Goal: Information Seeking & Learning: Check status

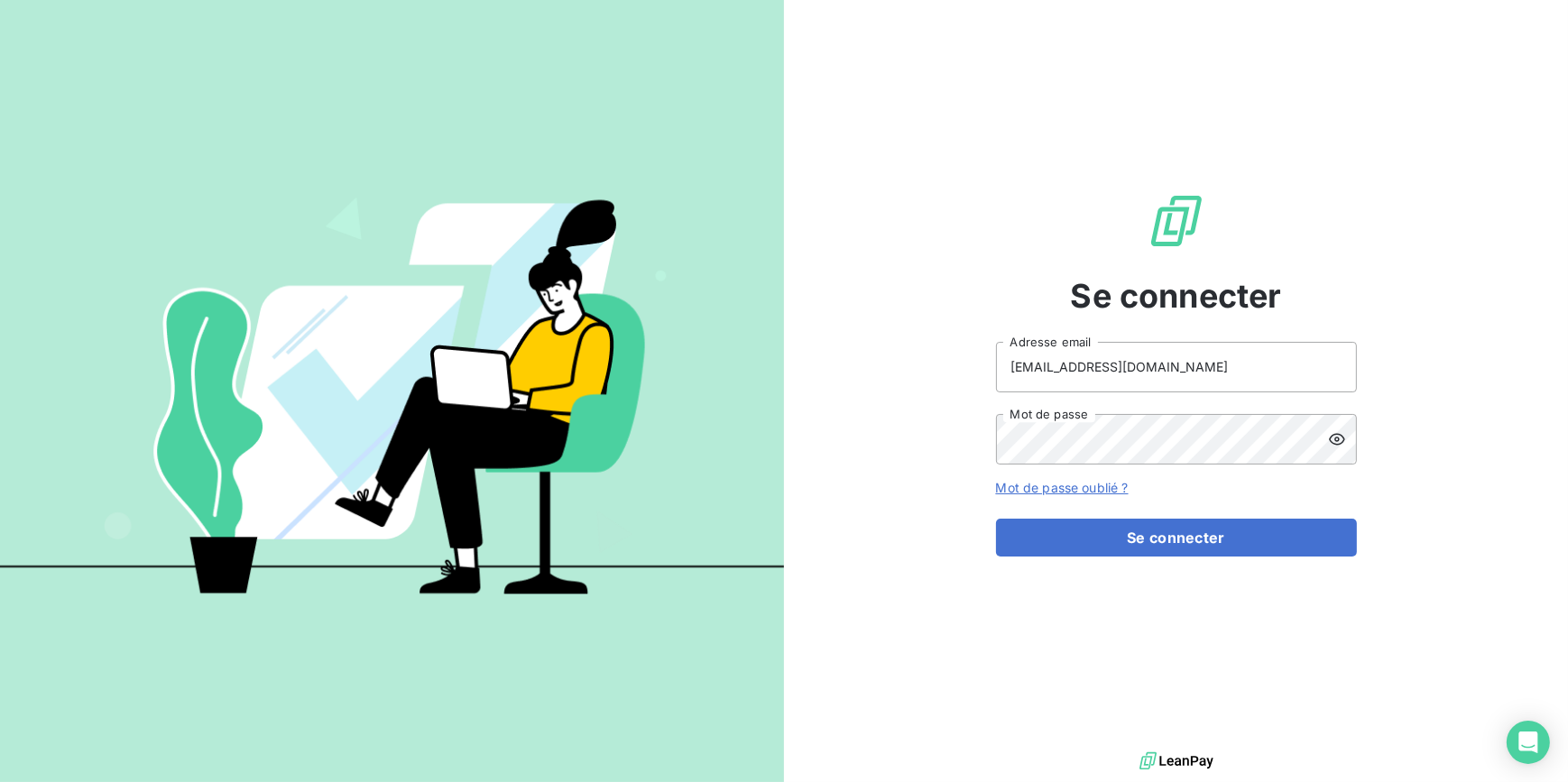
click at [1142, 537] on button "Se connecter" at bounding box center [1176, 537] width 360 height 38
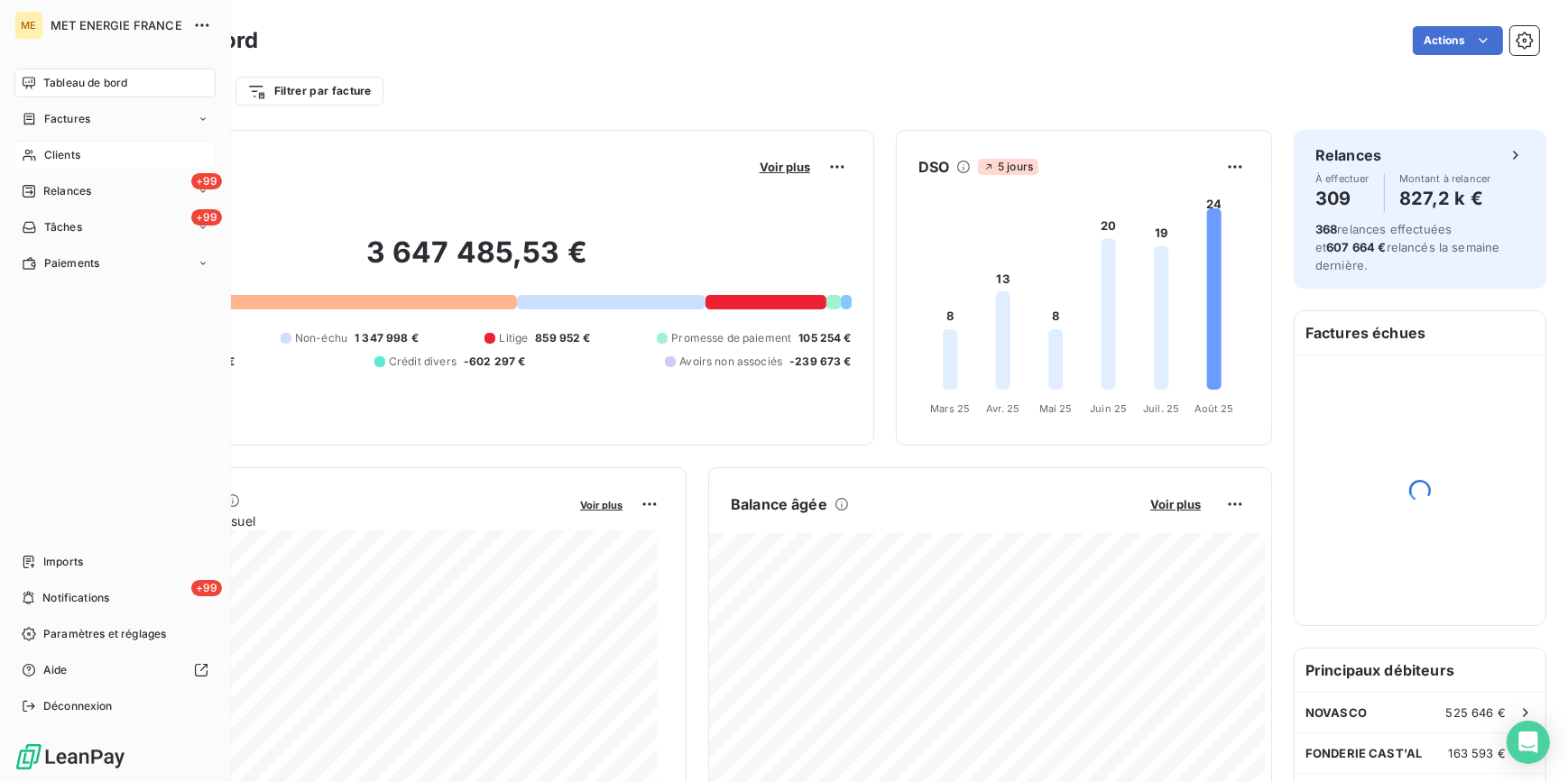
click at [77, 153] on span "Clients" at bounding box center [62, 156] width 36 height 17
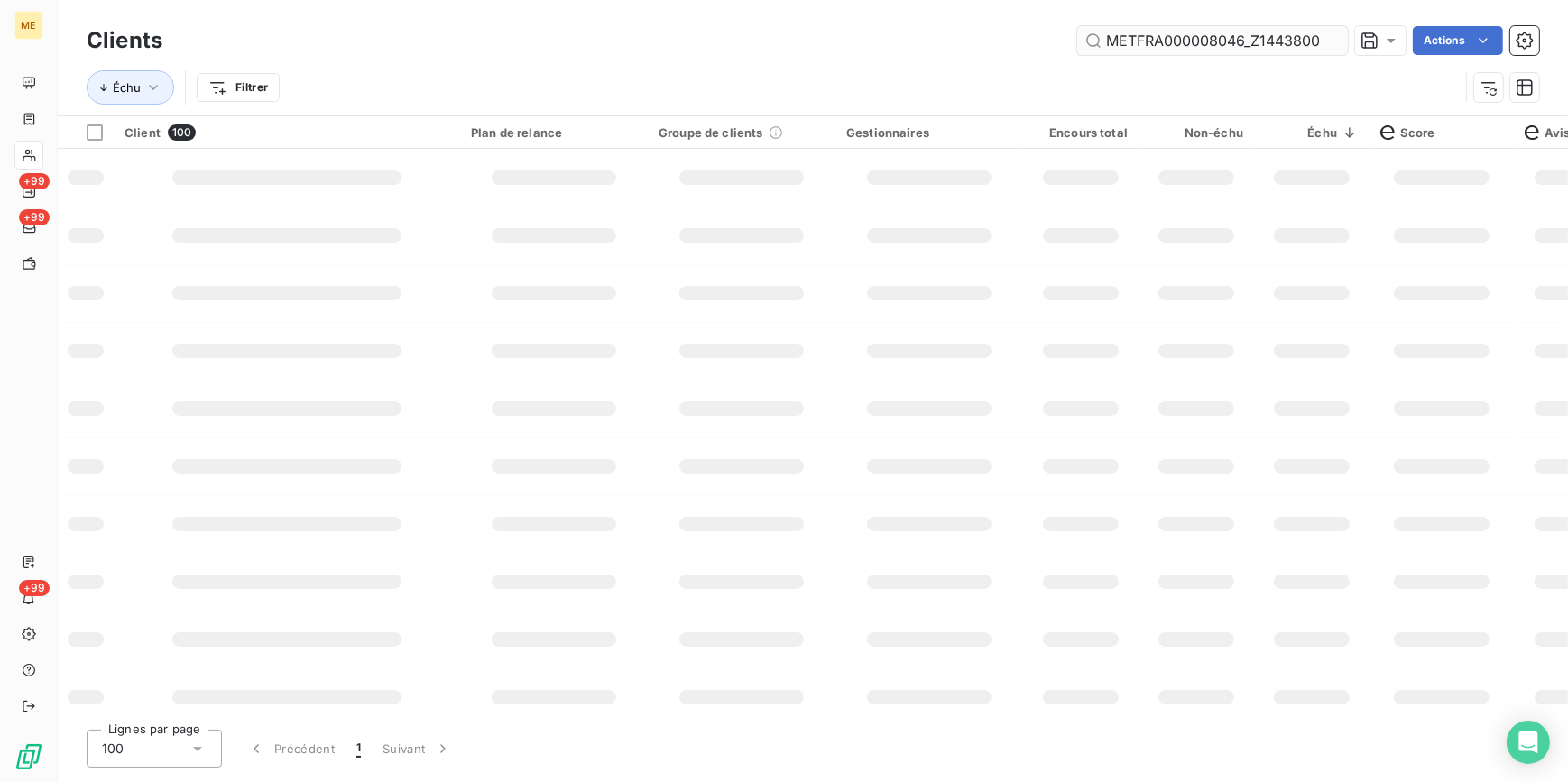
scroll to position [0, 55]
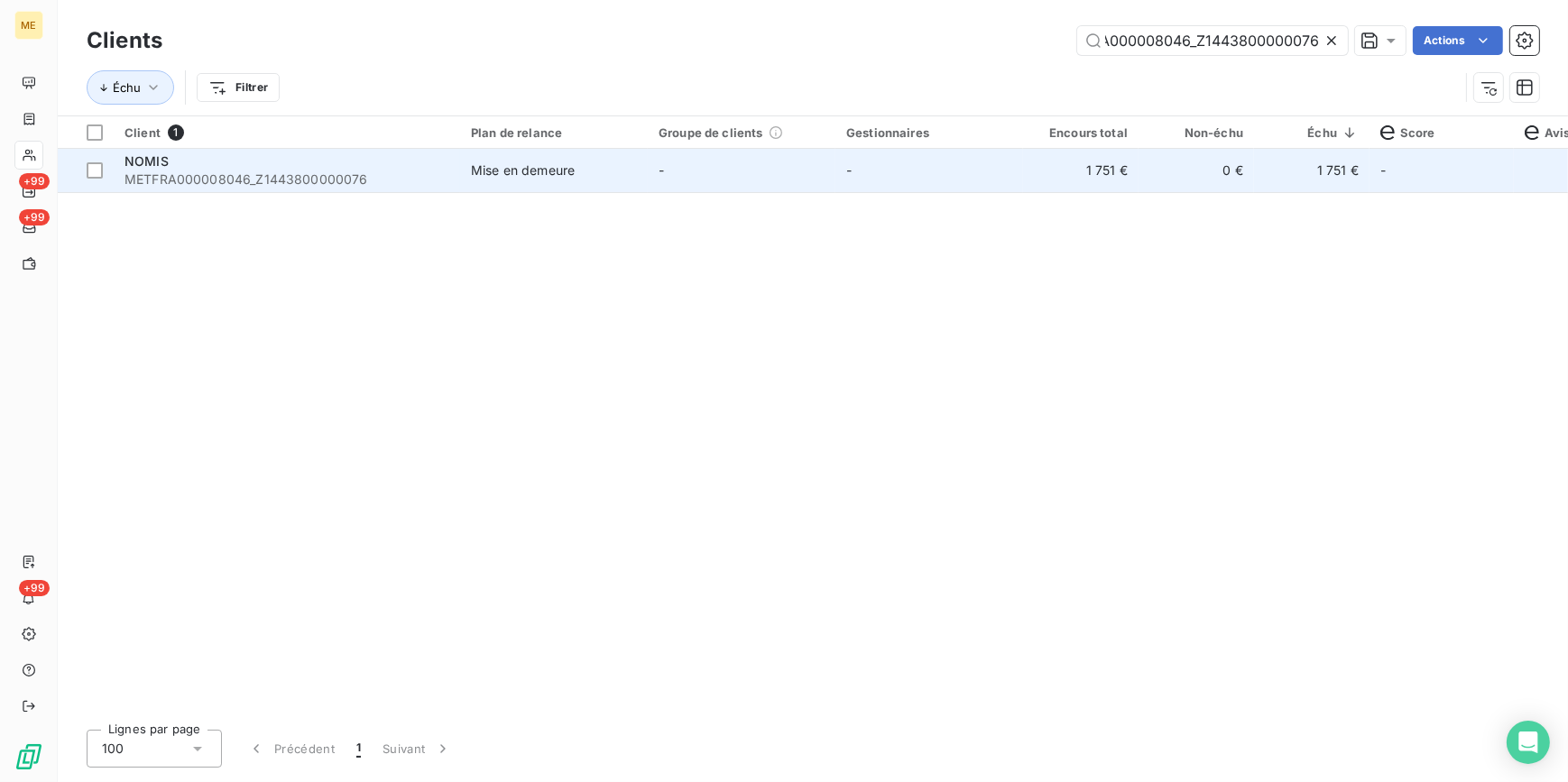
type input "METFRA000008046_Z1443800000076"
click at [1003, 191] on td "-" at bounding box center [929, 170] width 187 height 44
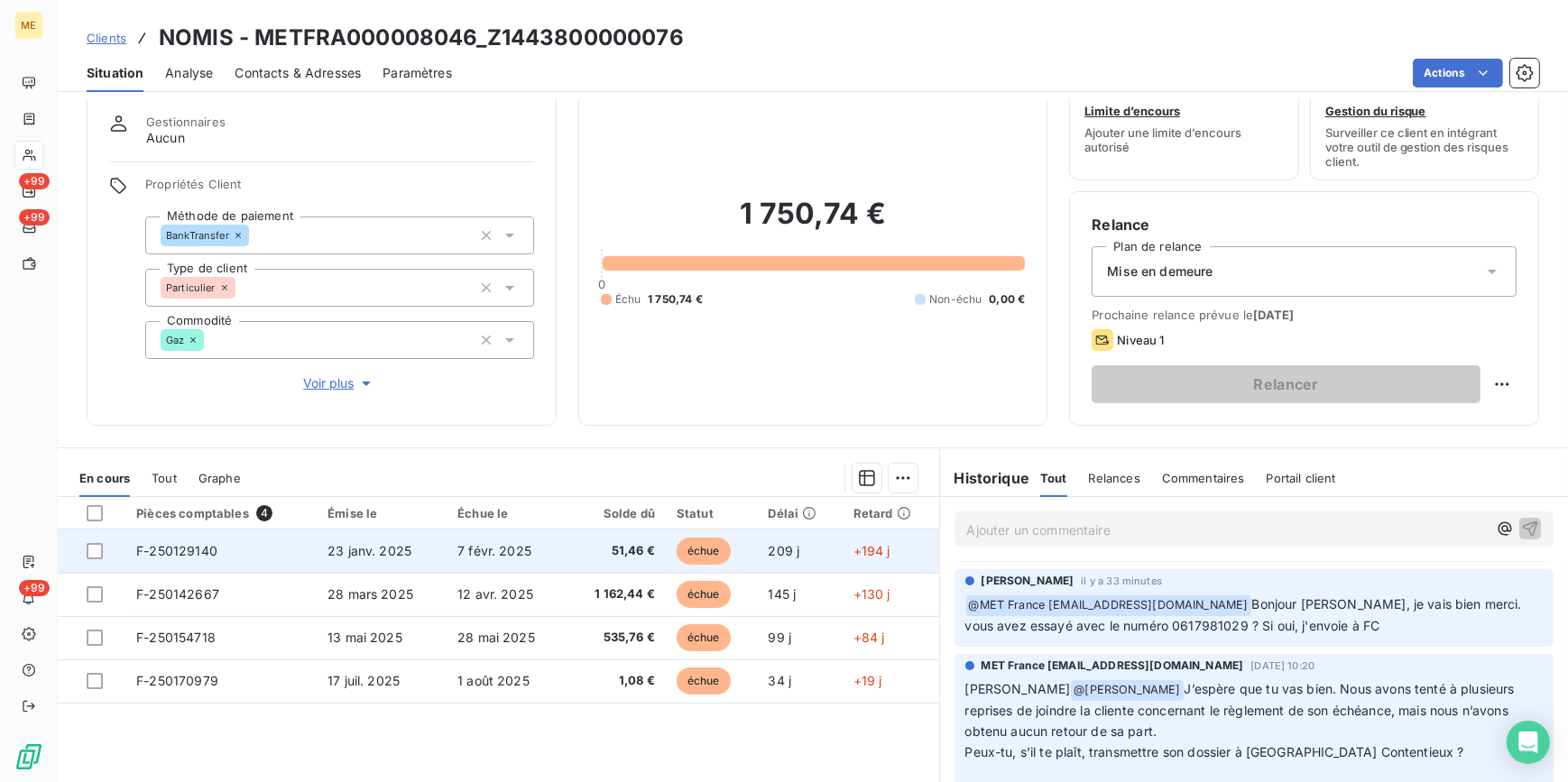
scroll to position [82, 0]
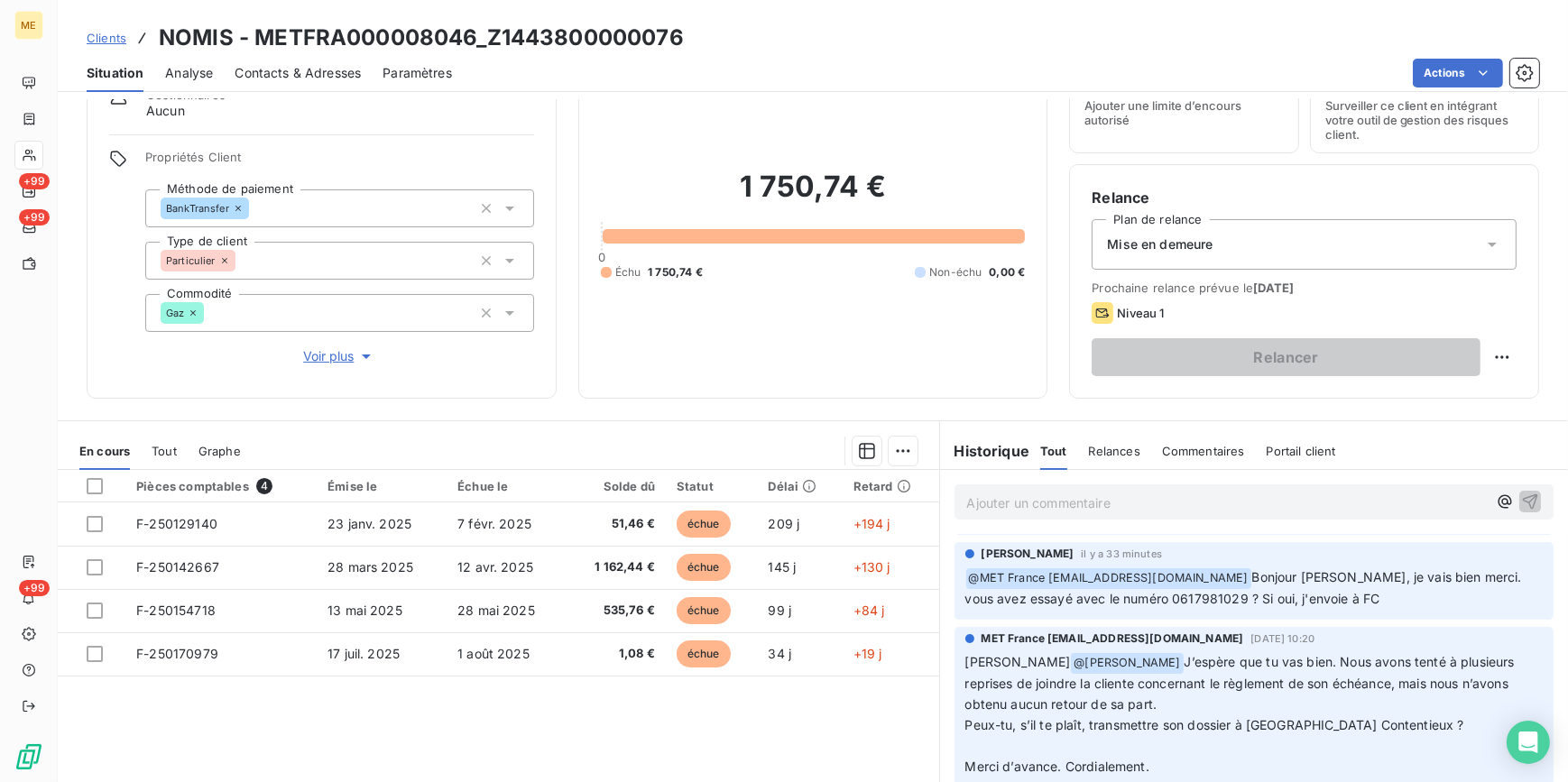
click at [339, 352] on span "Voir plus" at bounding box center [339, 356] width 72 height 18
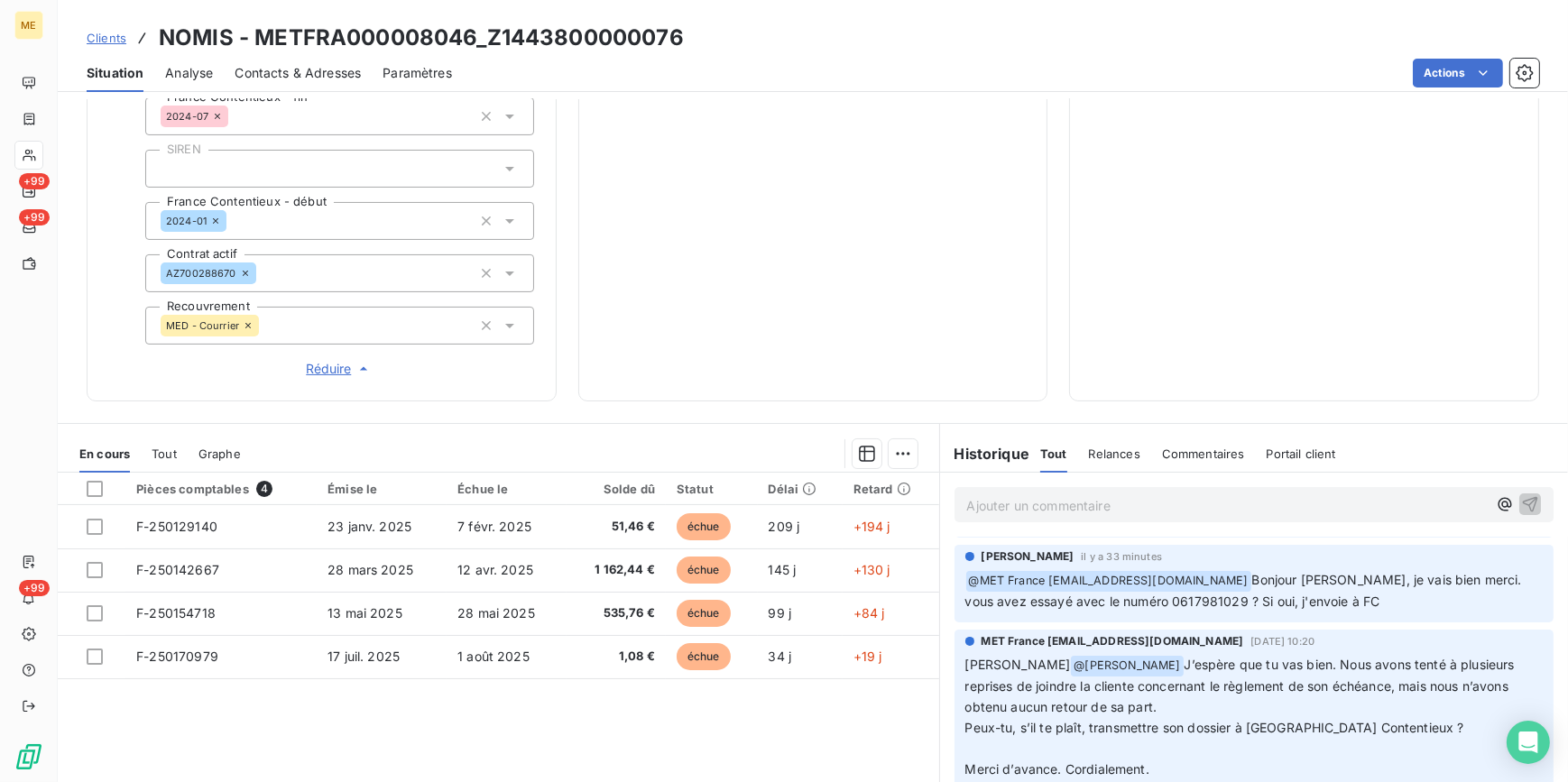
scroll to position [492, 0]
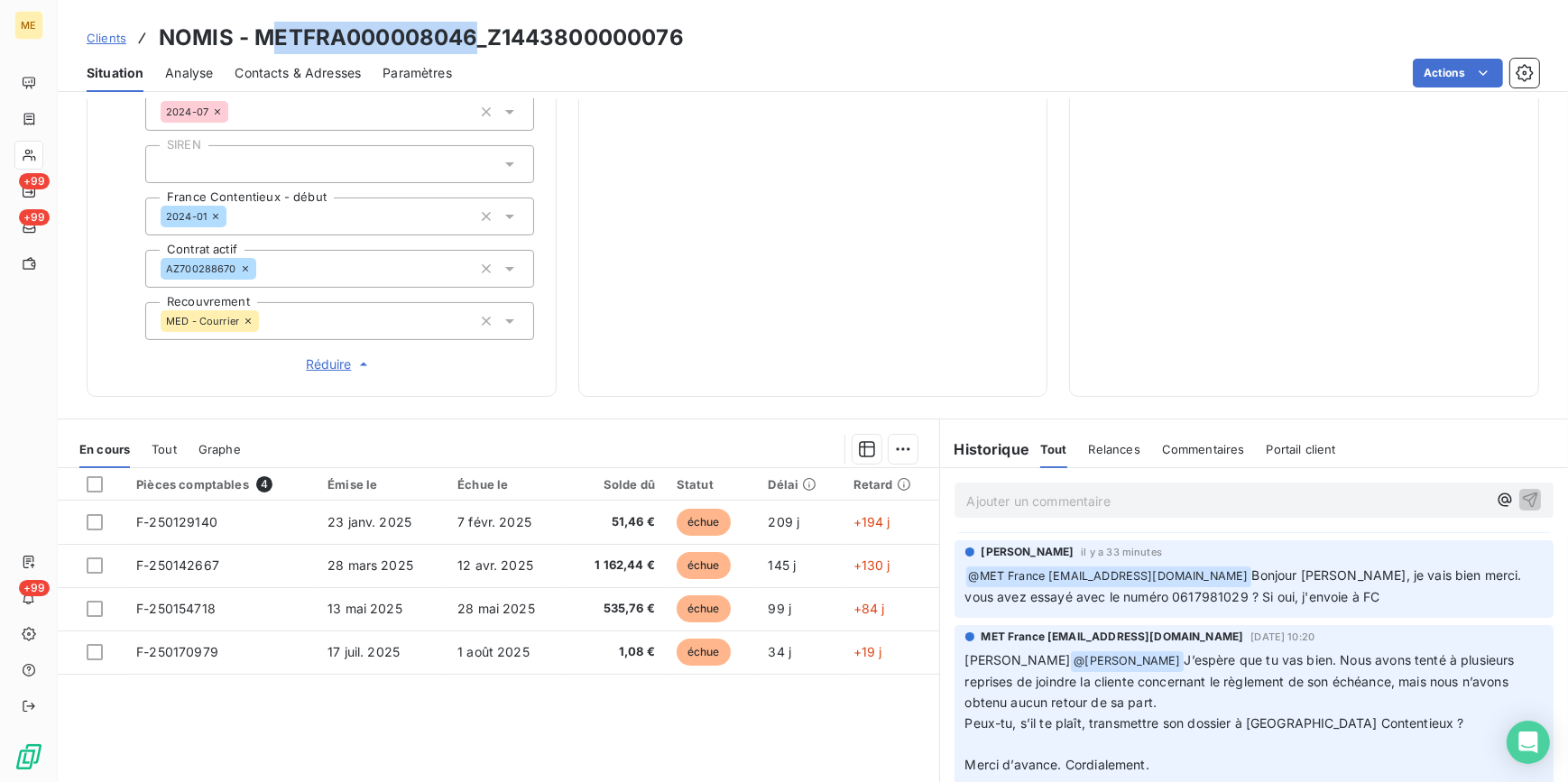
drag, startPoint x: 472, startPoint y: 32, endPoint x: 276, endPoint y: 27, distance: 196.1
click at [276, 27] on h3 "NOMIS - METFRA000008046_Z1443800000076" at bounding box center [421, 37] width 525 height 32
drag, startPoint x: 705, startPoint y: 32, endPoint x: 261, endPoint y: 18, distance: 444.2
click at [261, 18] on div "Clients NOMIS - METFRA000008046_Z1443800000076 Situation Analyse Contacts & Adr…" at bounding box center [813, 45] width 1511 height 92
copy h3 "METFRA000008046_Z1443800000076"
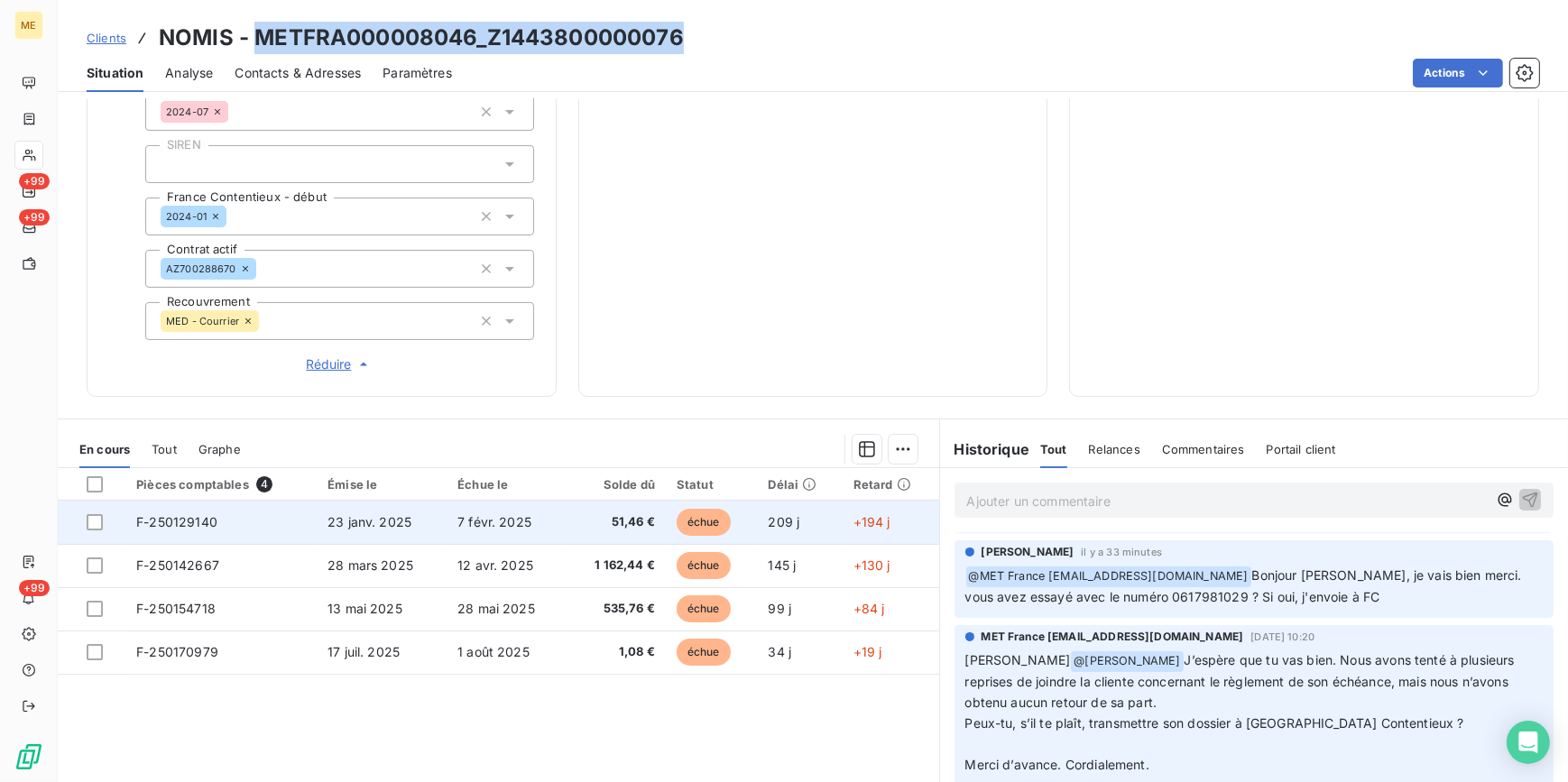
click at [438, 523] on td "23 janv. 2025" at bounding box center [382, 522] width 130 height 44
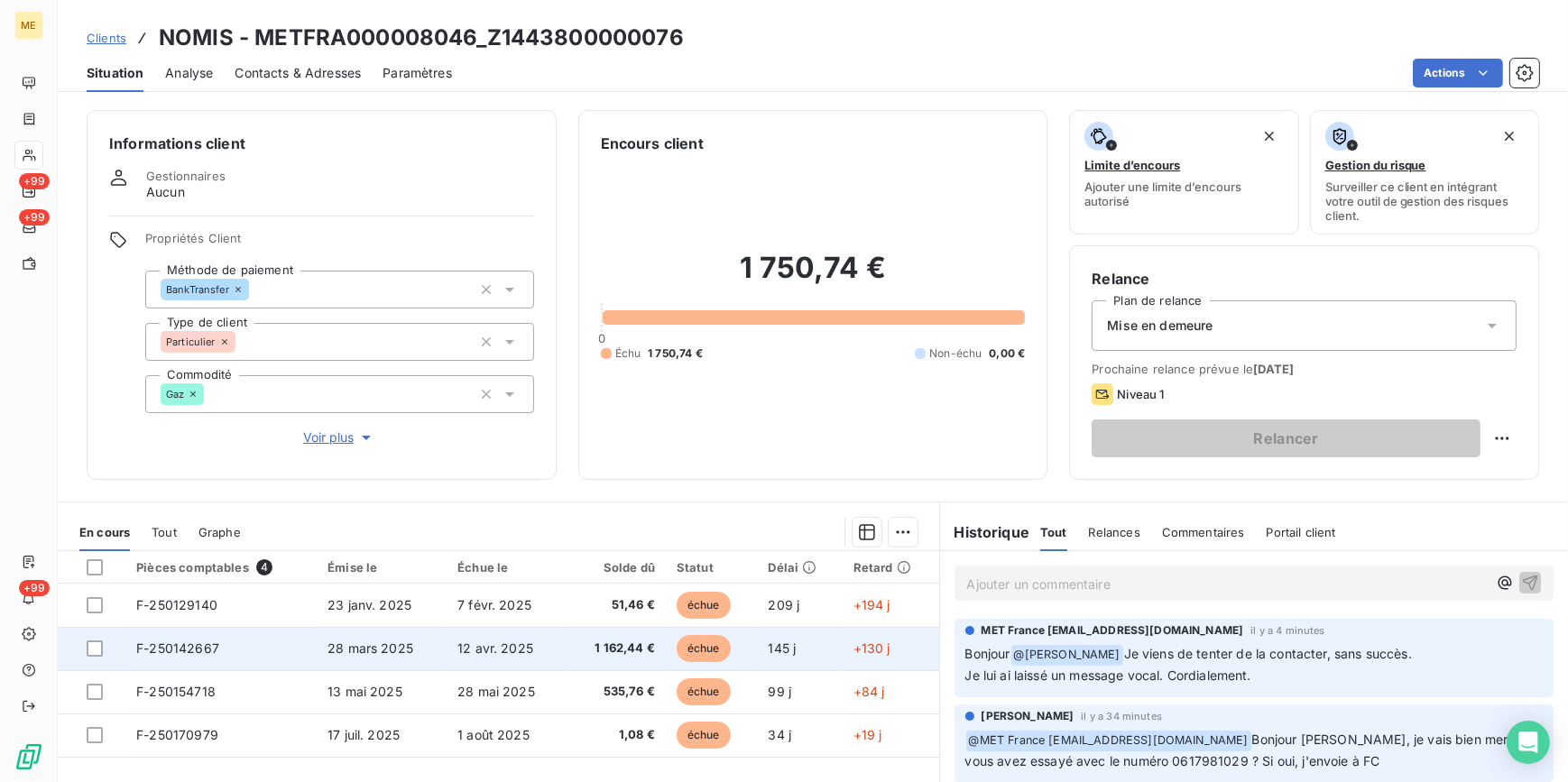
click at [346, 640] on span "28 mars 2025" at bounding box center [370, 648] width 85 height 16
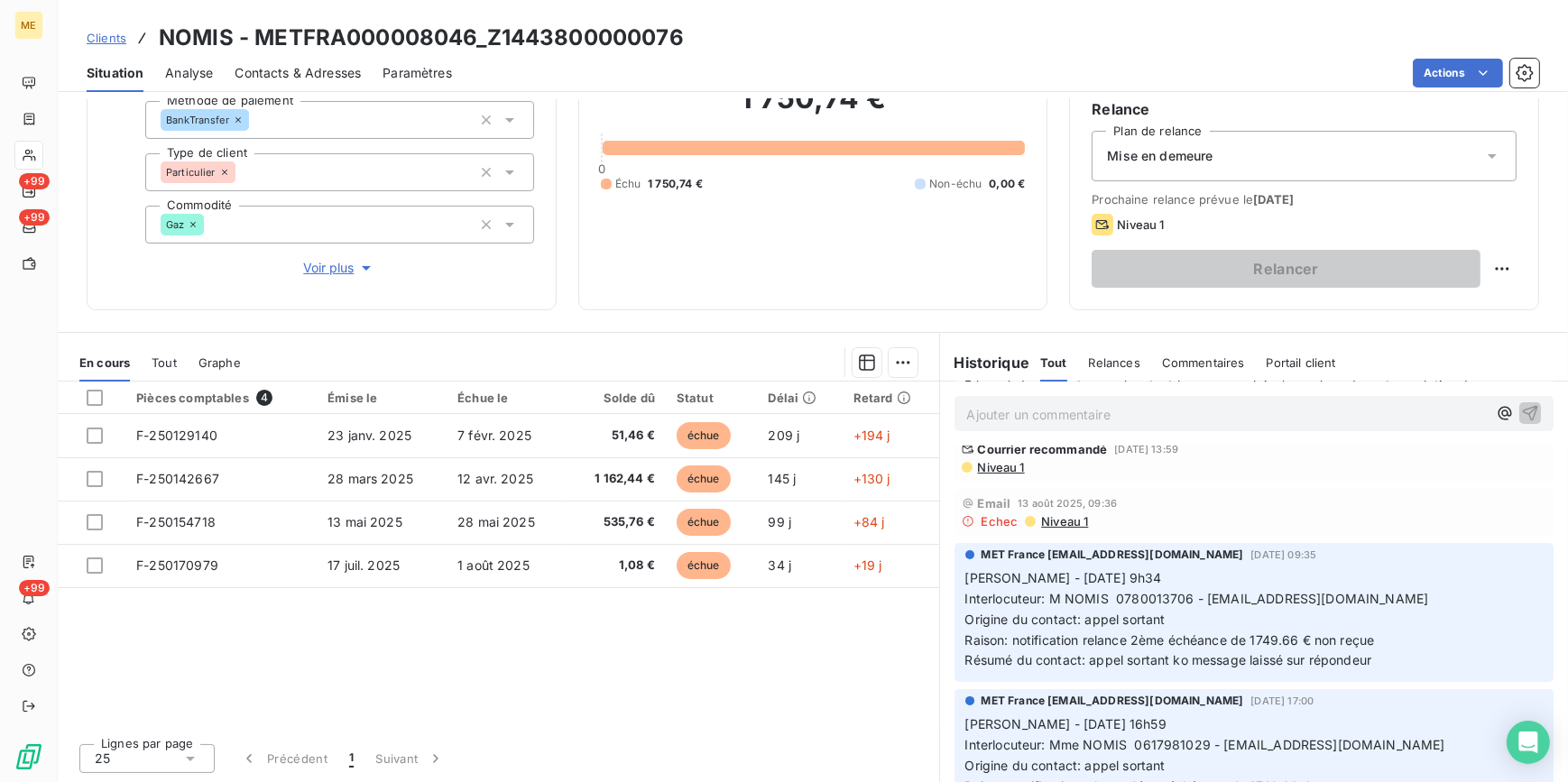
scroll to position [492, 0]
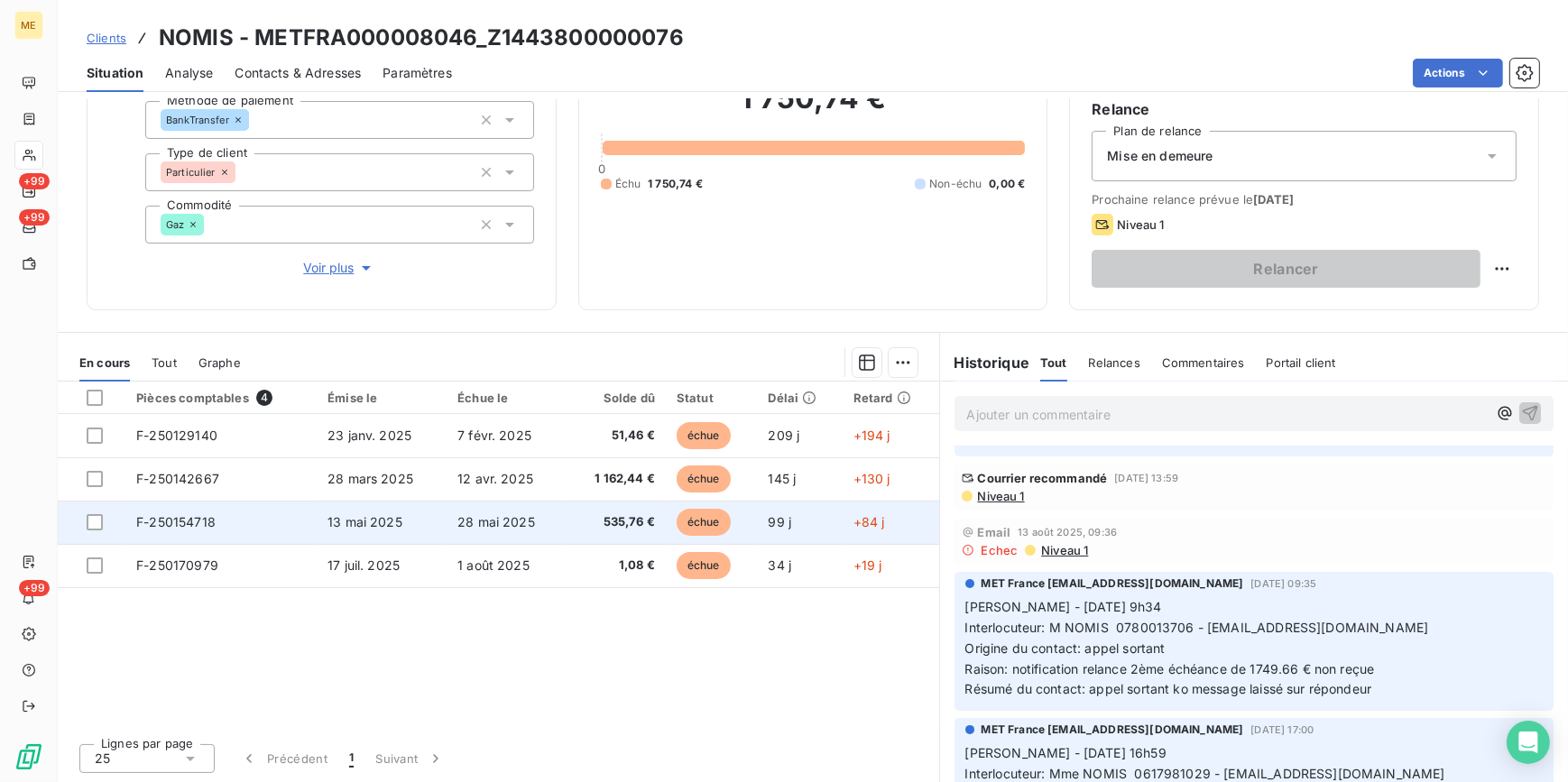
click at [518, 534] on td "28 mai 2025" at bounding box center [506, 522] width 120 height 44
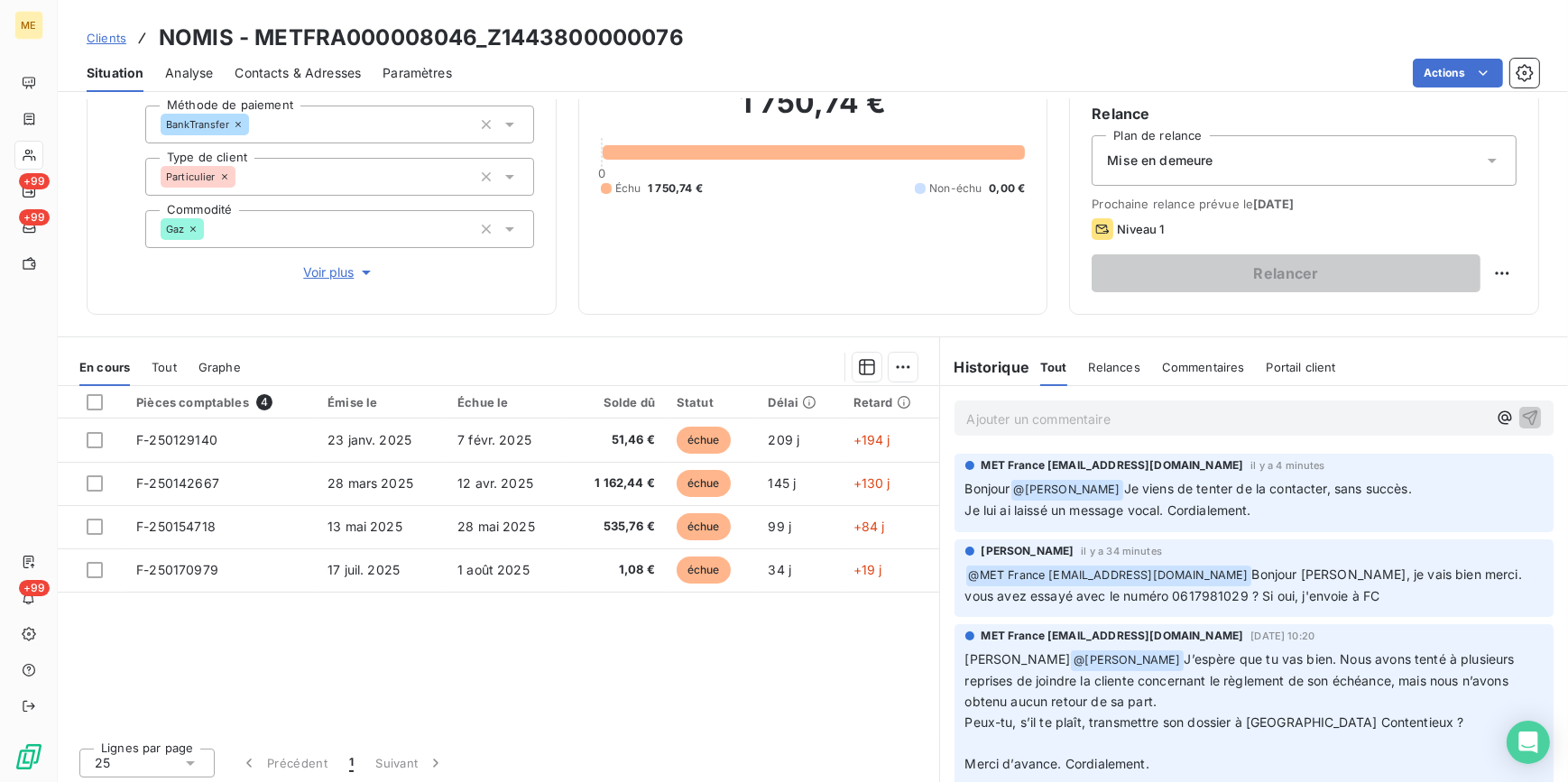
scroll to position [170, 0]
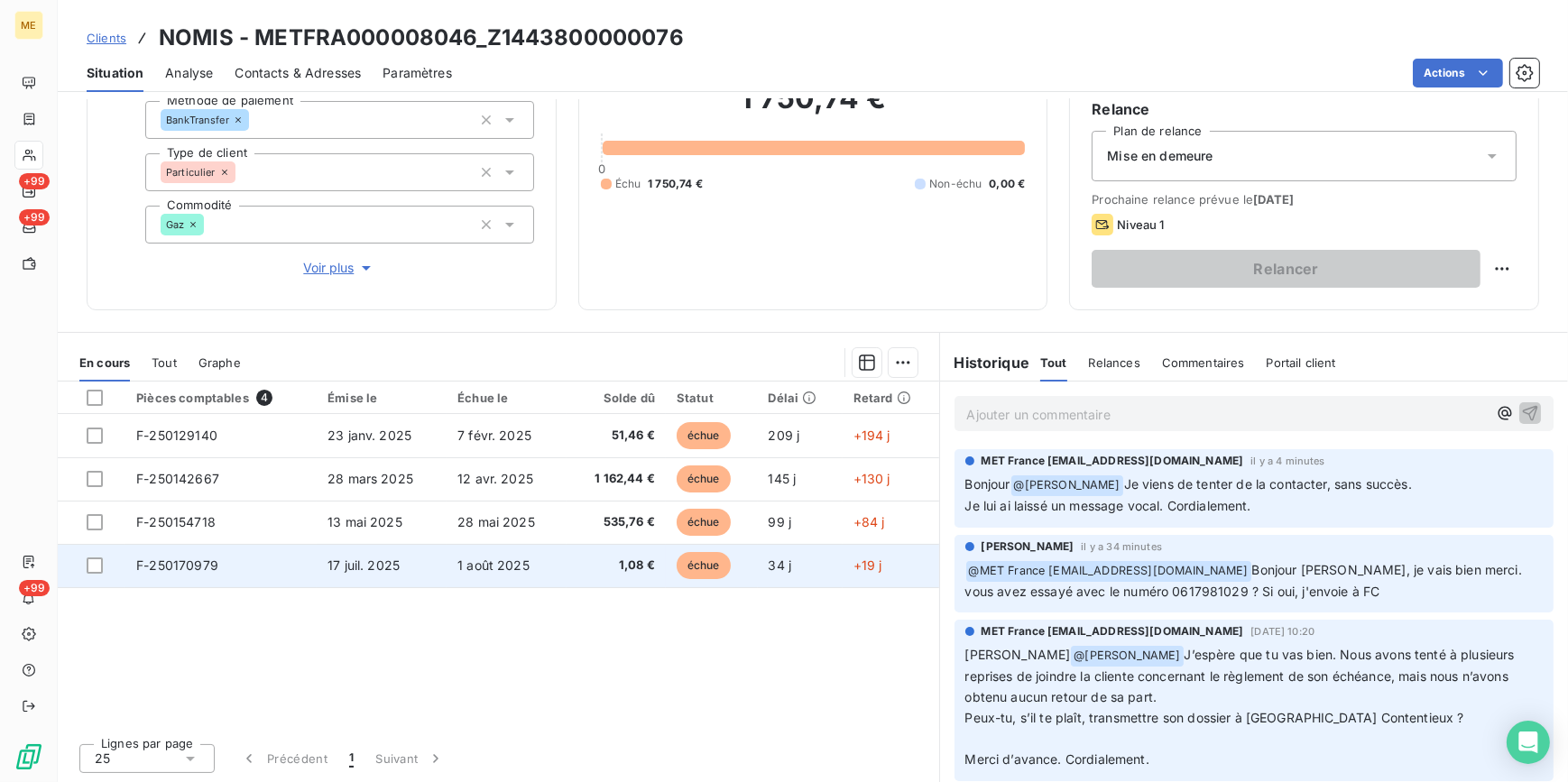
click at [588, 568] on span "1,08 €" at bounding box center [616, 565] width 78 height 18
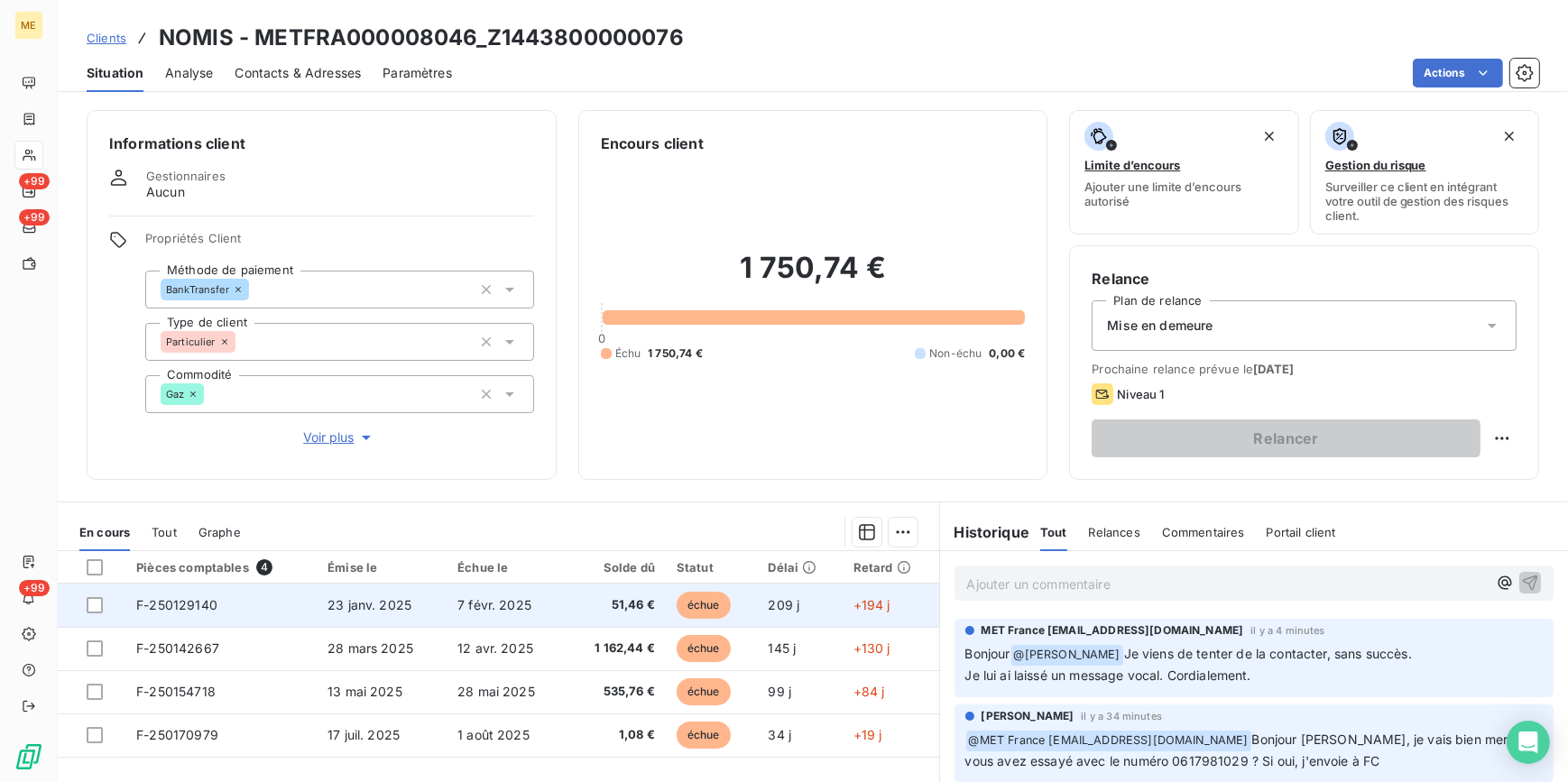
click at [449, 598] on td "7 févr. 2025" at bounding box center [506, 605] width 120 height 44
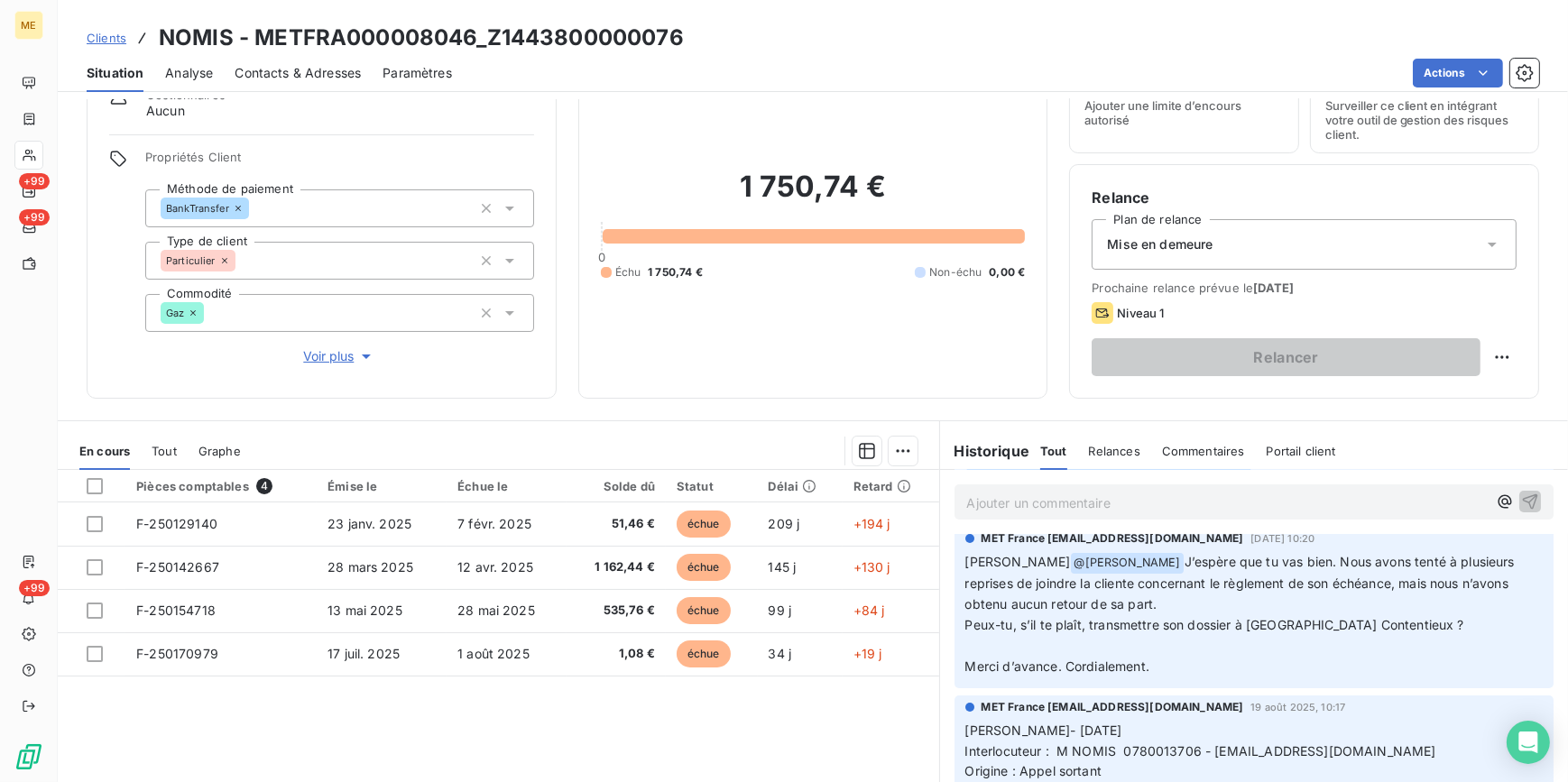
scroll to position [163, 0]
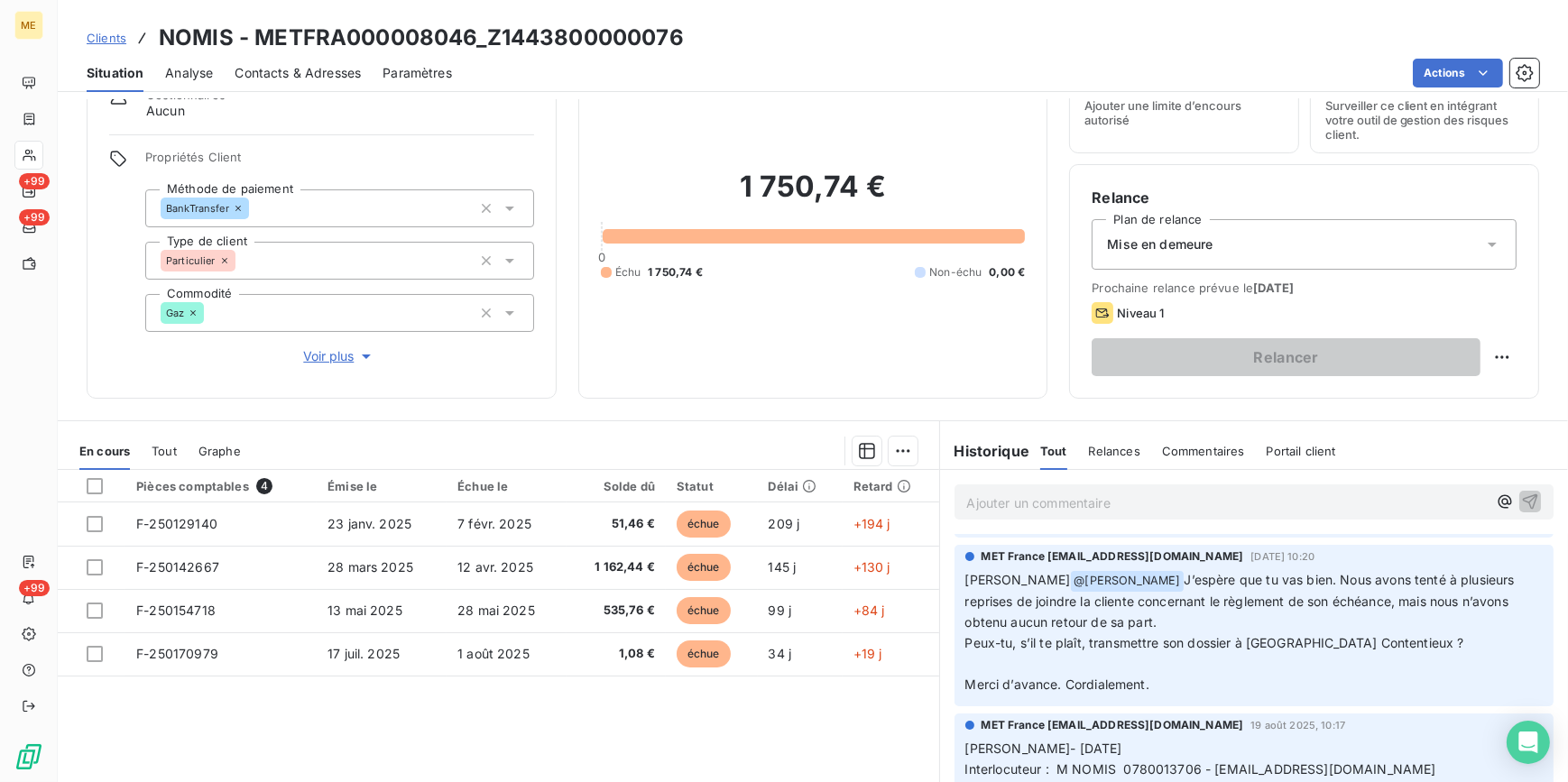
click at [336, 353] on span "Voir plus" at bounding box center [339, 356] width 72 height 18
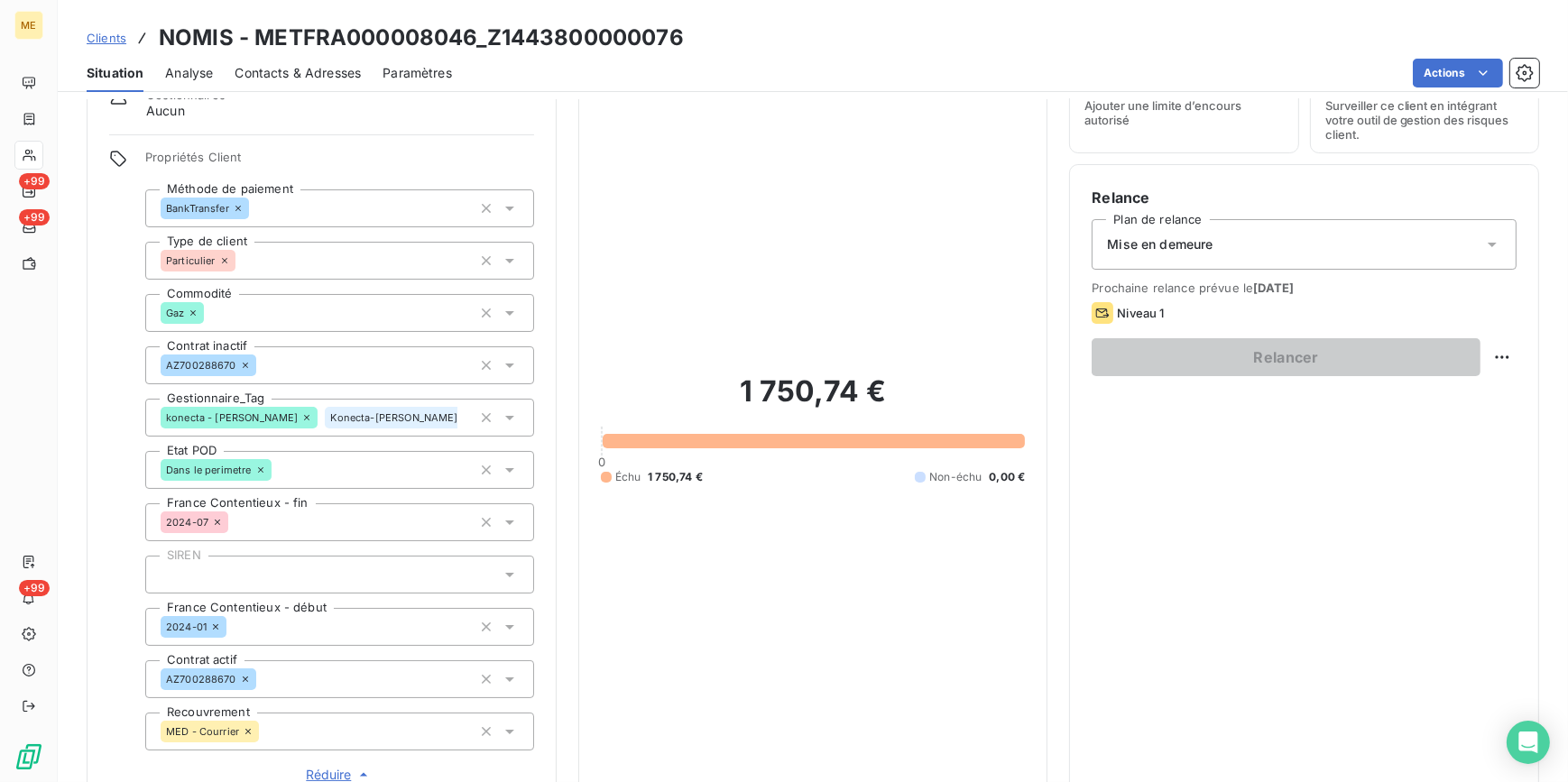
scroll to position [246, 0]
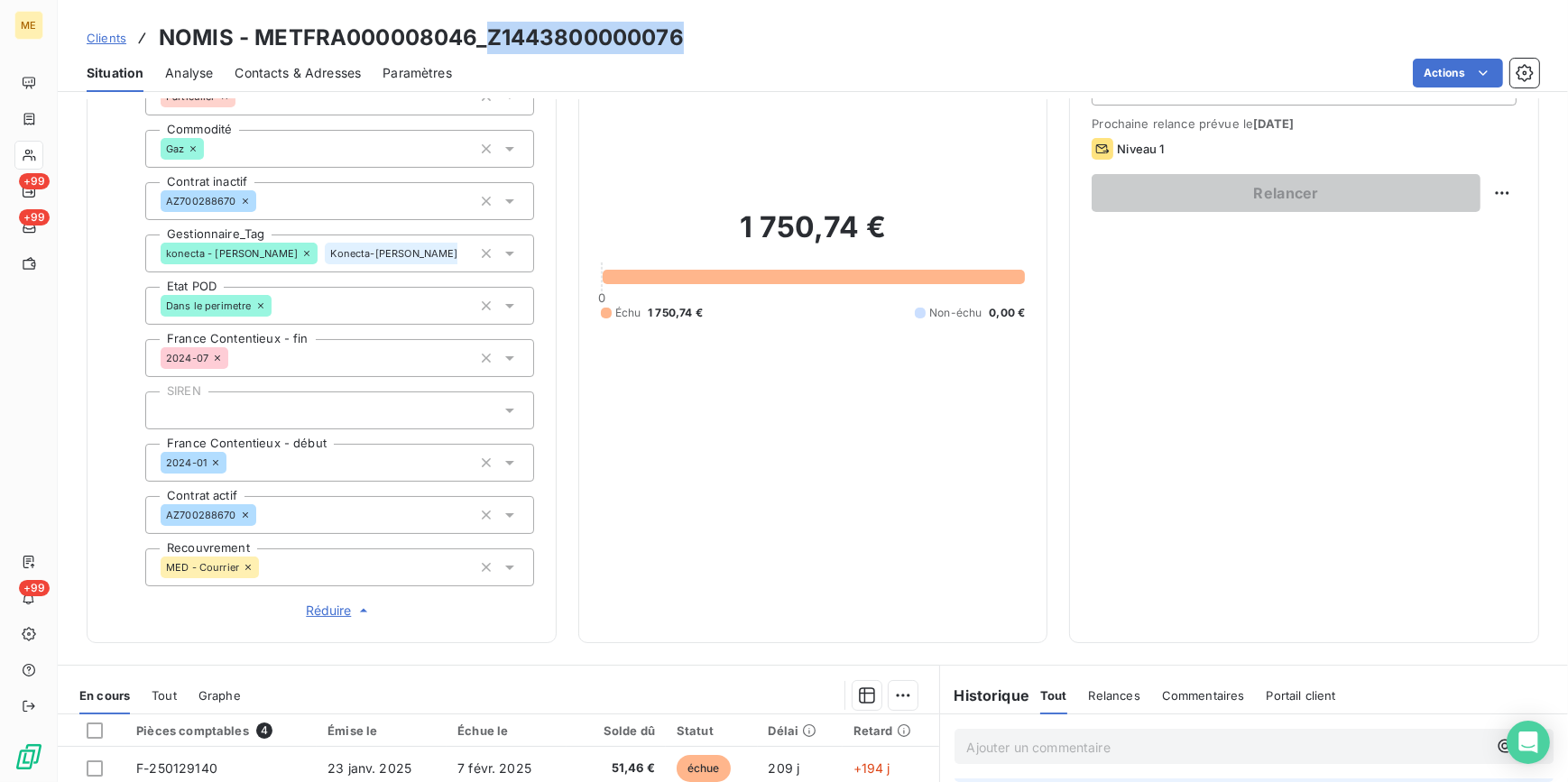
drag, startPoint x: 687, startPoint y: 36, endPoint x: 491, endPoint y: 34, distance: 196.0
click at [491, 34] on div "Clients NOMIS - METFRA000008046_Z1443800000076" at bounding box center [813, 37] width 1511 height 32
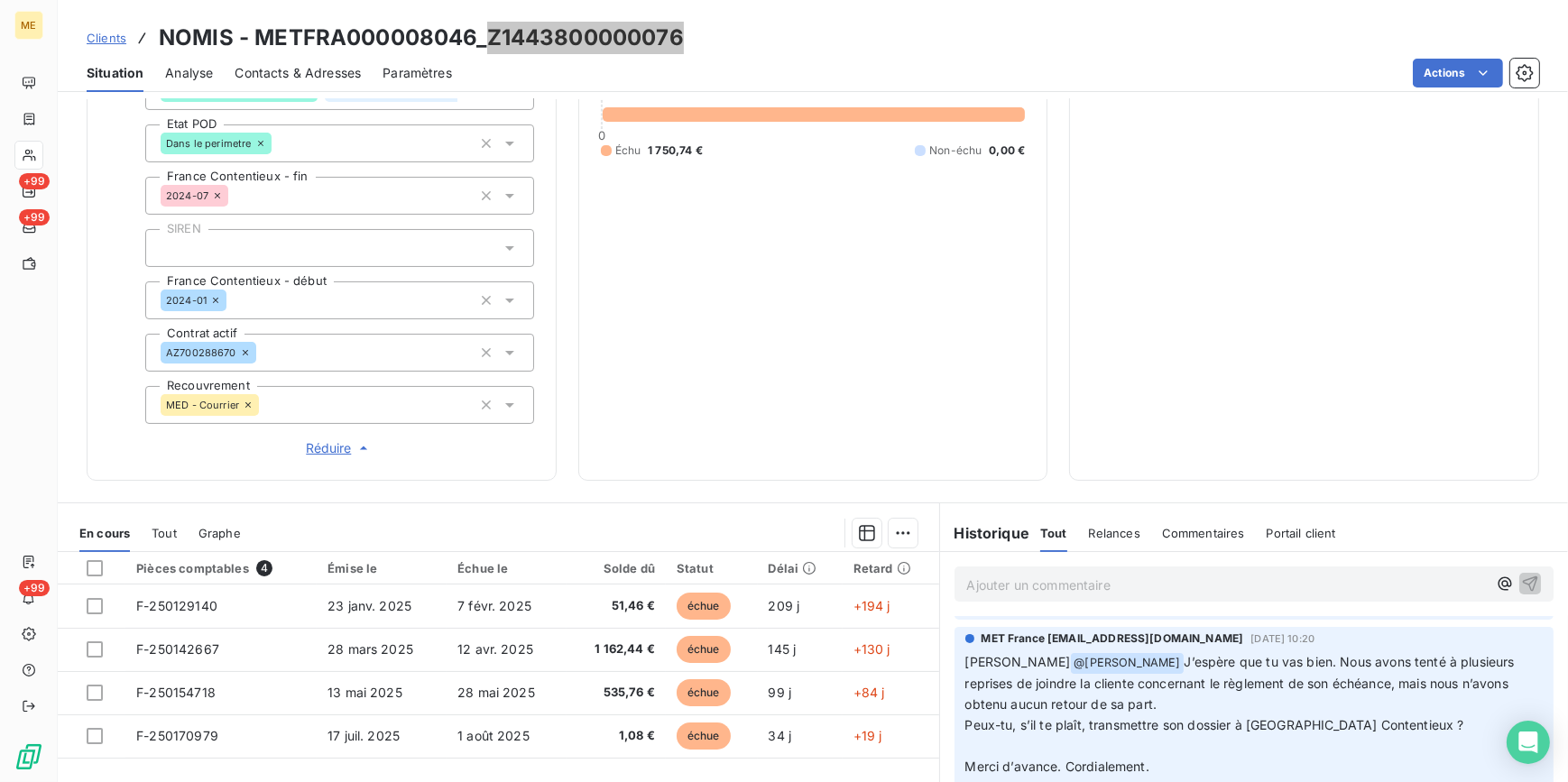
scroll to position [410, 0]
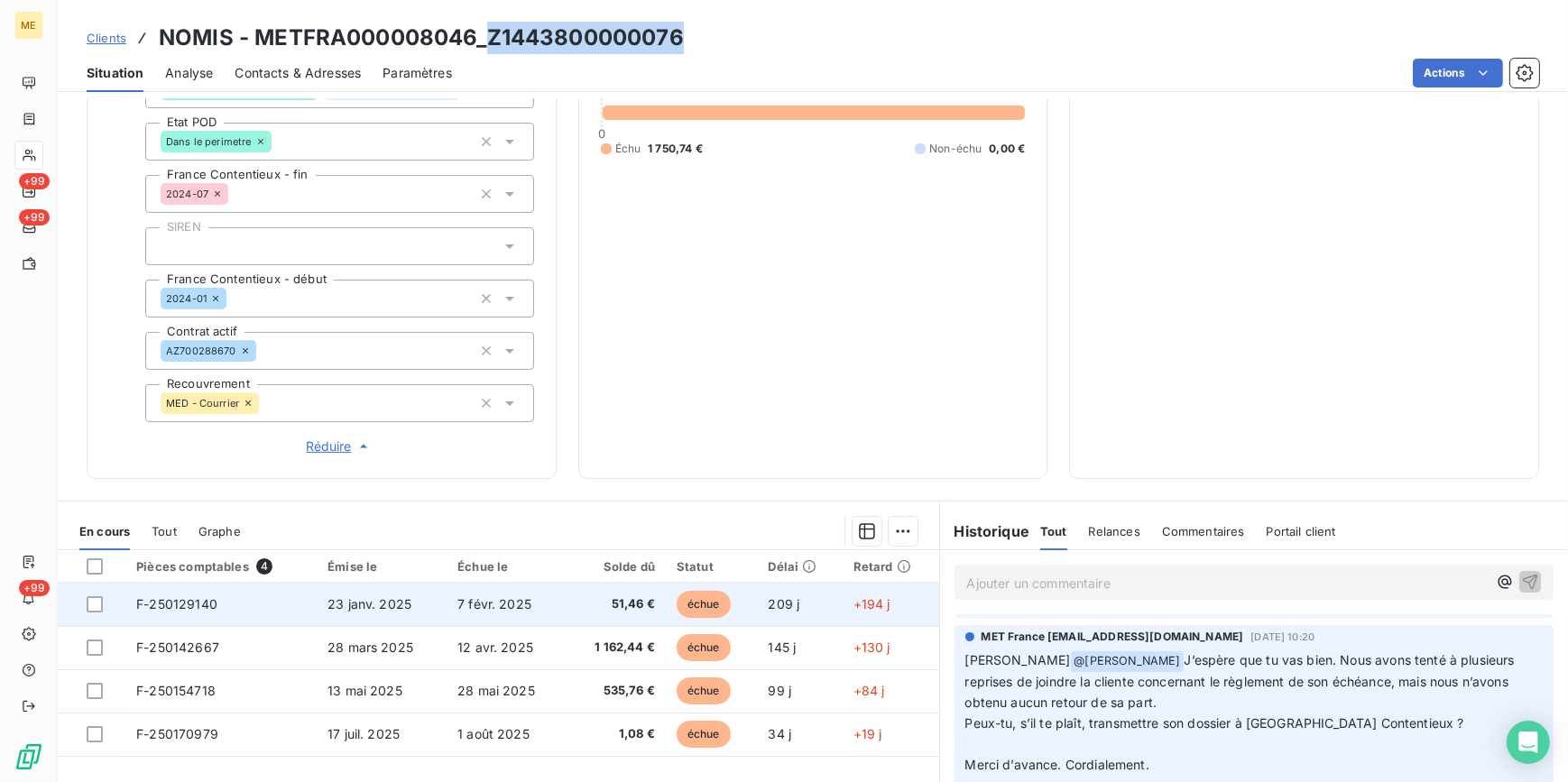
click at [493, 612] on td "7 févr. 2025" at bounding box center [506, 604] width 120 height 44
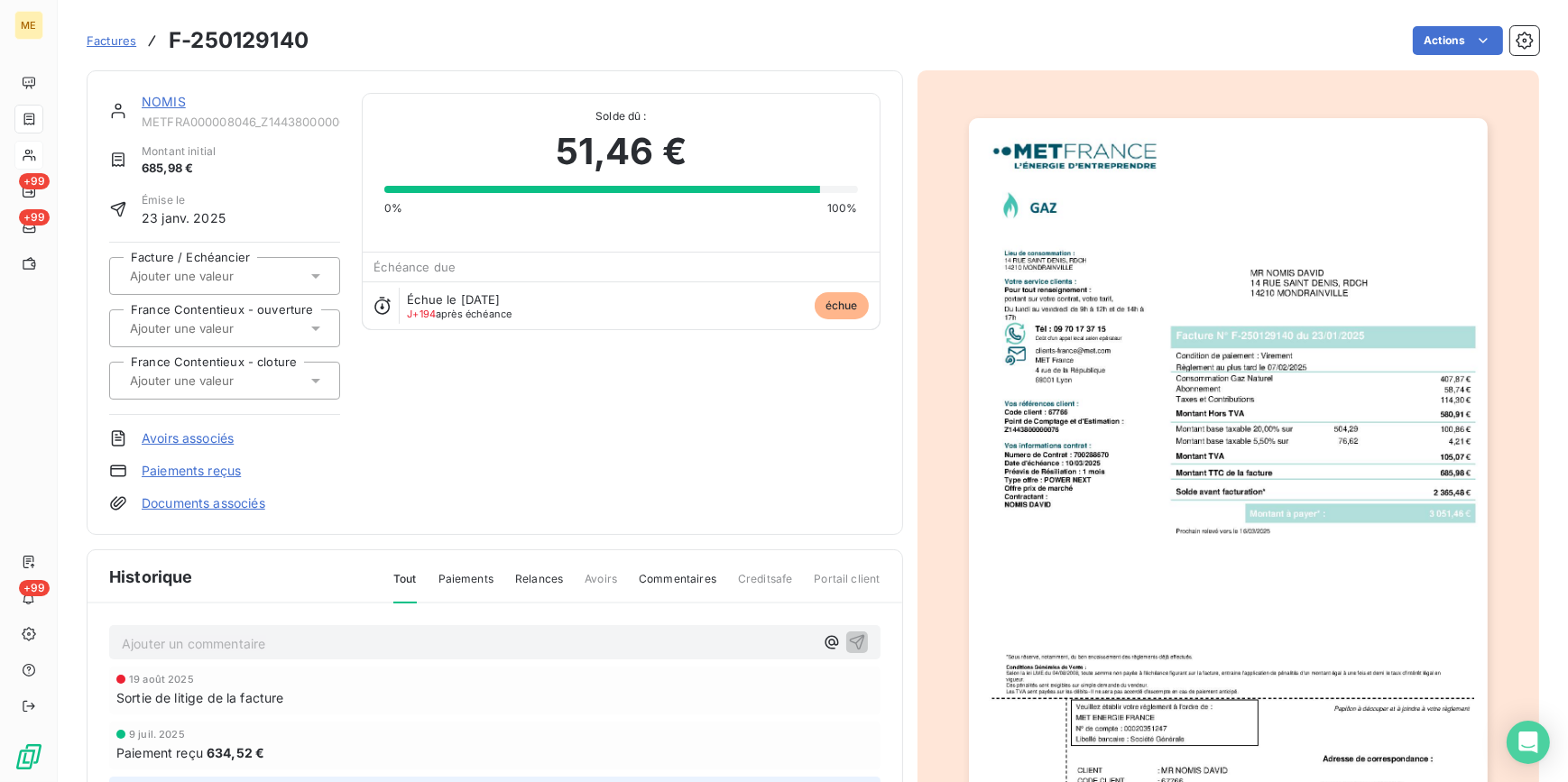
click at [1089, 450] on img "button" at bounding box center [1229, 486] width 519 height 734
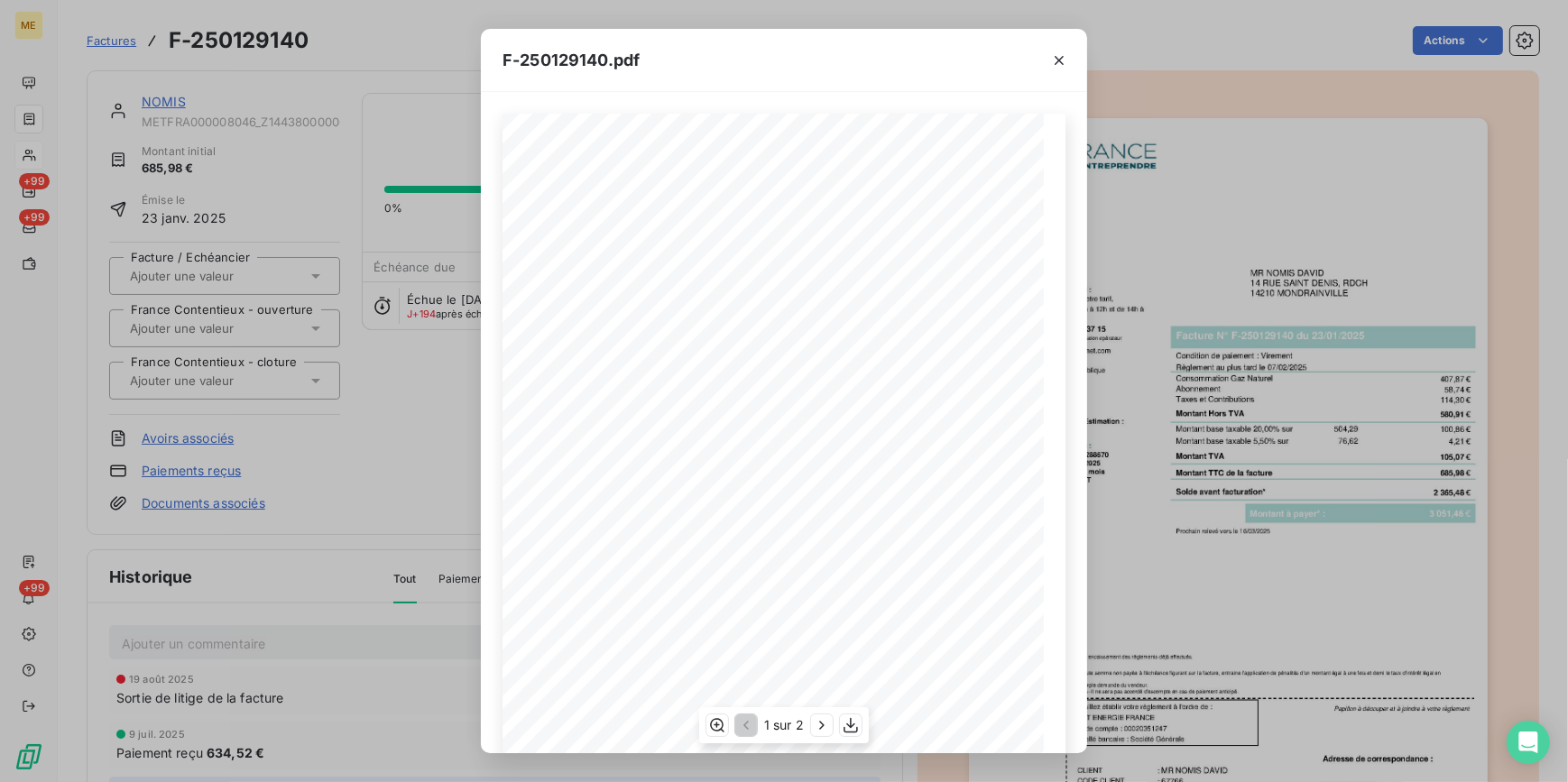
click at [590, 421] on span "Code client : 67766" at bounding box center [584, 421] width 68 height 7
copy span "67766"
drag, startPoint x: 413, startPoint y: 504, endPoint x: 413, endPoint y: 454, distance: 50.0
click at [413, 504] on div "F-250129140.pdf *Sous réserve, notamment, du bon encaissement des règlements dé…" at bounding box center [784, 391] width 1568 height 782
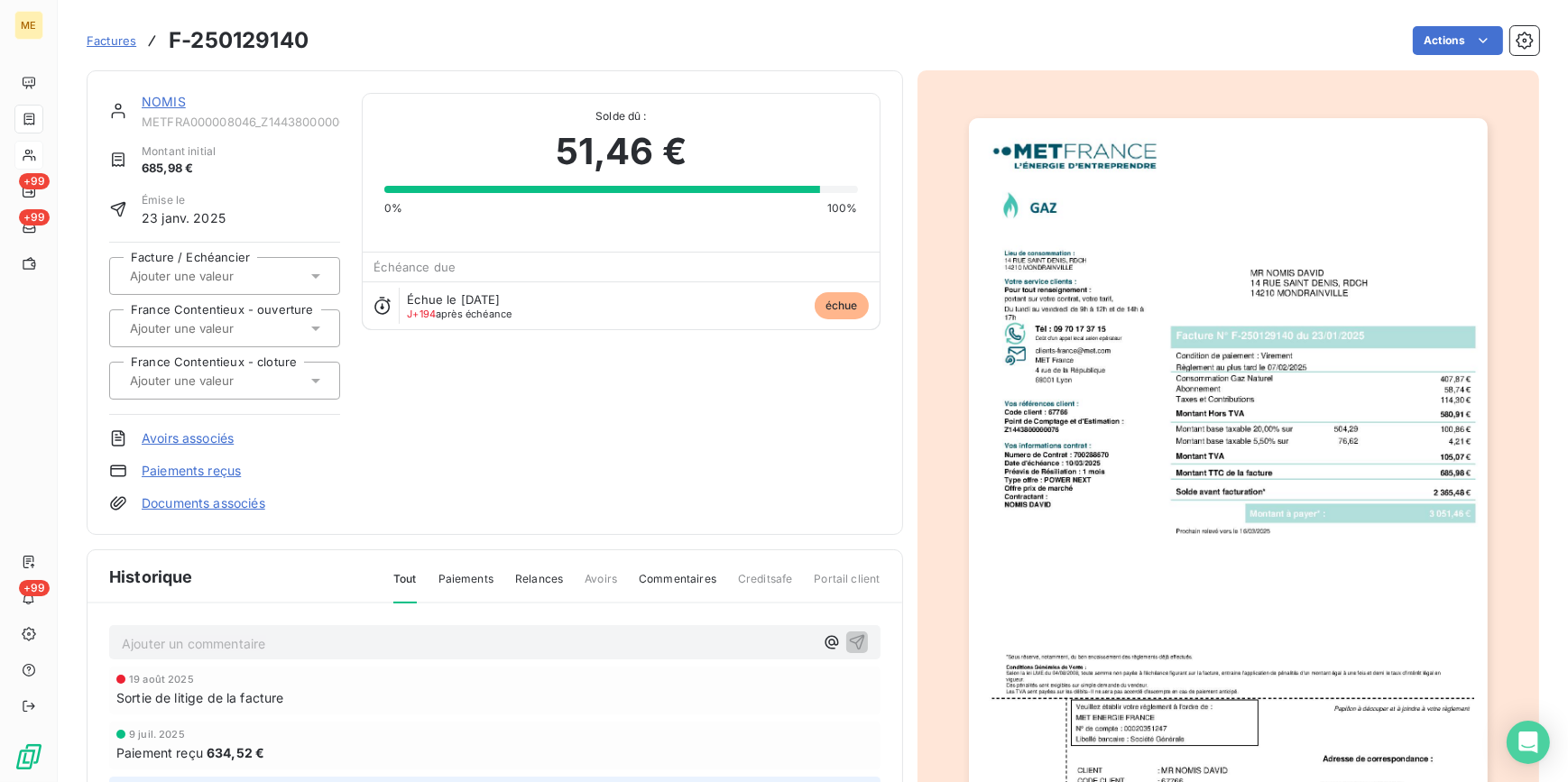
click at [1186, 429] on img "button" at bounding box center [1229, 486] width 519 height 734
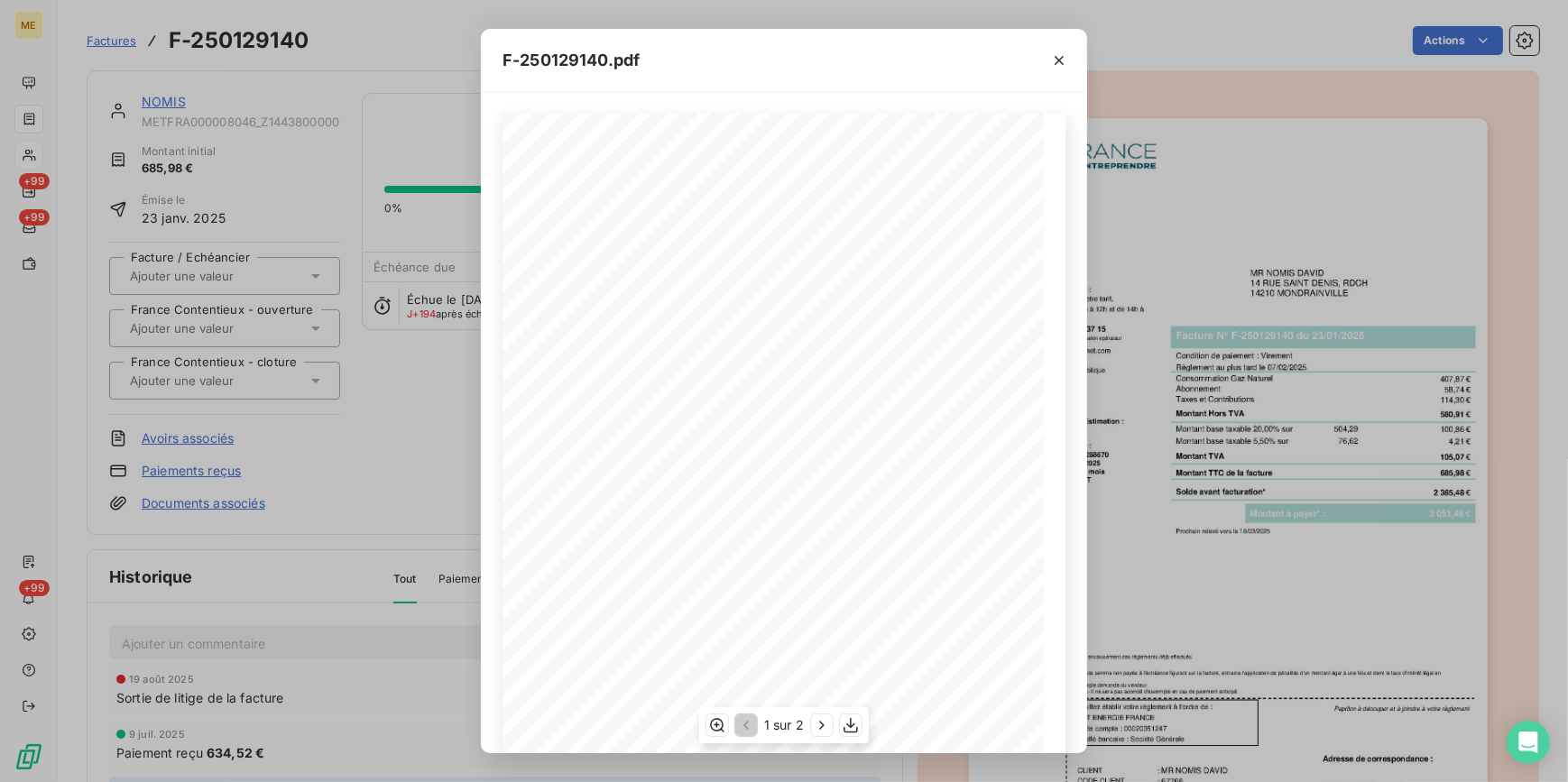
click at [630, 461] on span "Numero de Contrat : 700288670" at bounding box center [606, 465] width 111 height 7
copy span "700288670"
click at [323, 111] on div "F-250129140.pdf *Sous réserve, notamment, du bon encaissement des règlements dé…" at bounding box center [784, 391] width 1568 height 782
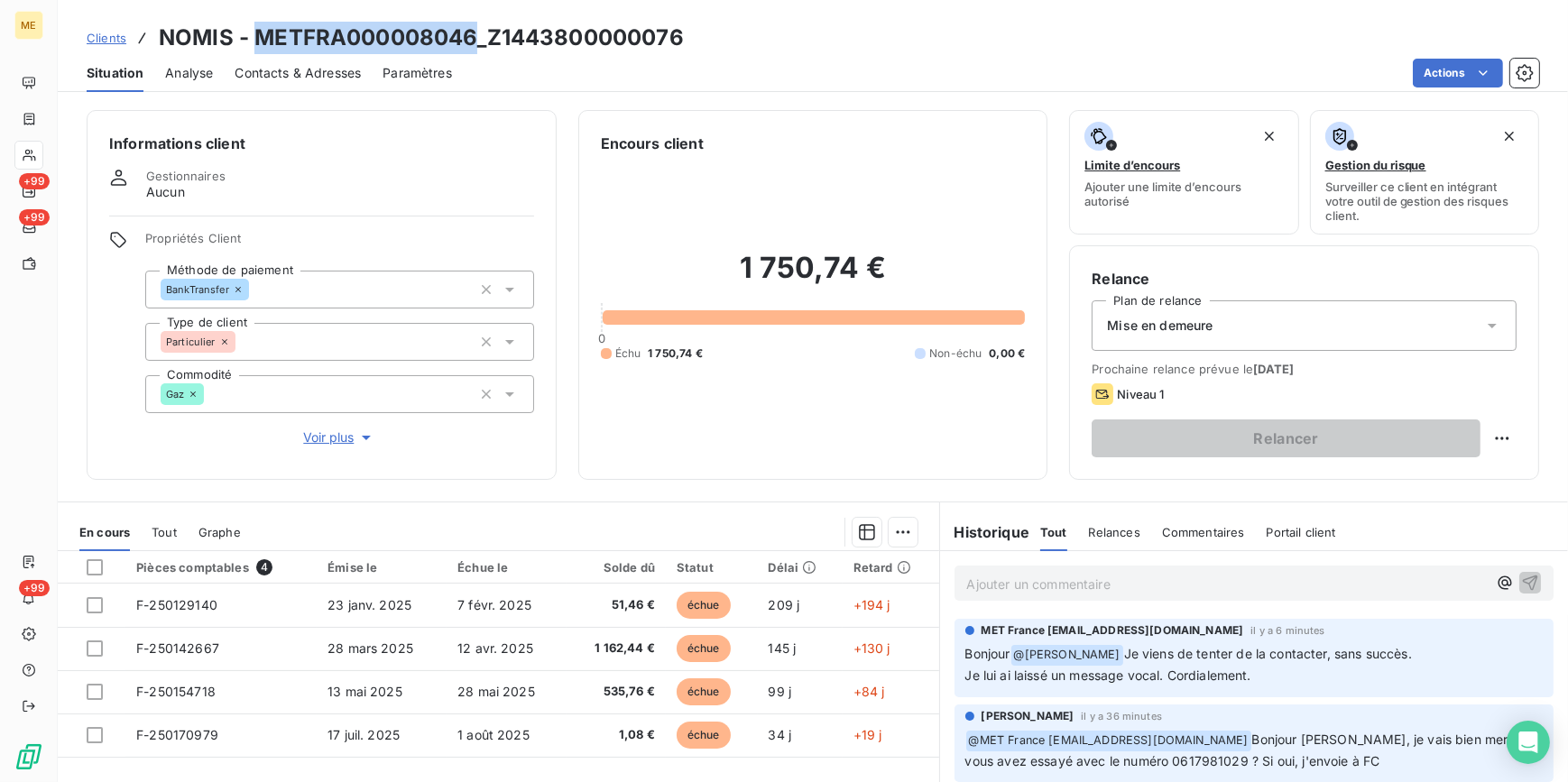
drag, startPoint x: 474, startPoint y: 36, endPoint x: 258, endPoint y: 36, distance: 216.0
click at [258, 36] on h3 "NOMIS - METFRA000008046_Z1443800000076" at bounding box center [421, 37] width 525 height 32
copy h3 "METFRA000008046"
click at [732, 202] on div "1 750,74 € 0 Échu 1 750,74 € Non-échu 0,00 €" at bounding box center [813, 305] width 425 height 303
click at [92, 38] on span "Clients" at bounding box center [106, 38] width 40 height 15
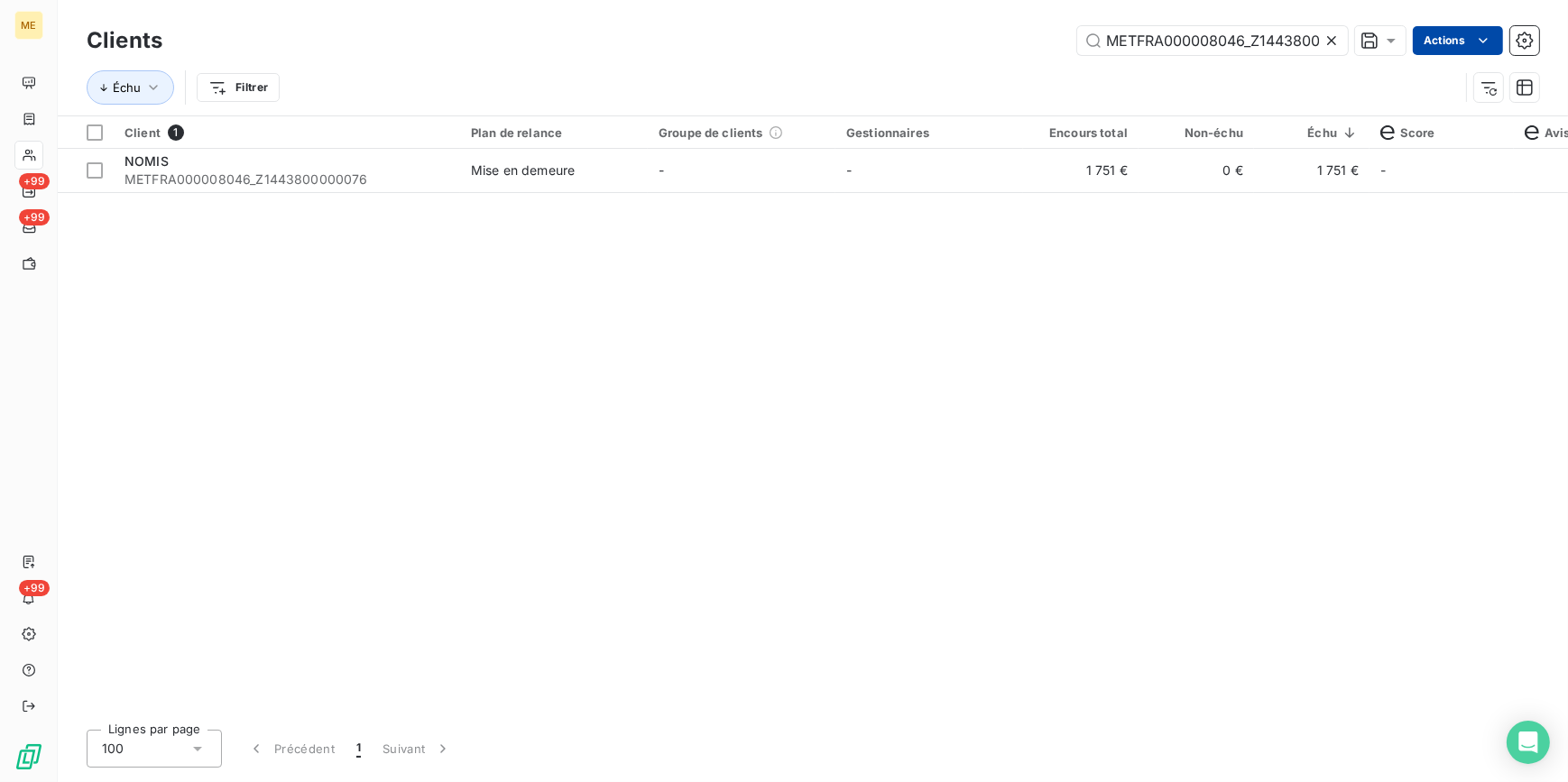
click at [1493, 41] on html "ME +99 +99 +99 Clients METFRA000008046_Z1443800000076 Actions Échu Filtrer Clie…" at bounding box center [784, 391] width 1568 height 782
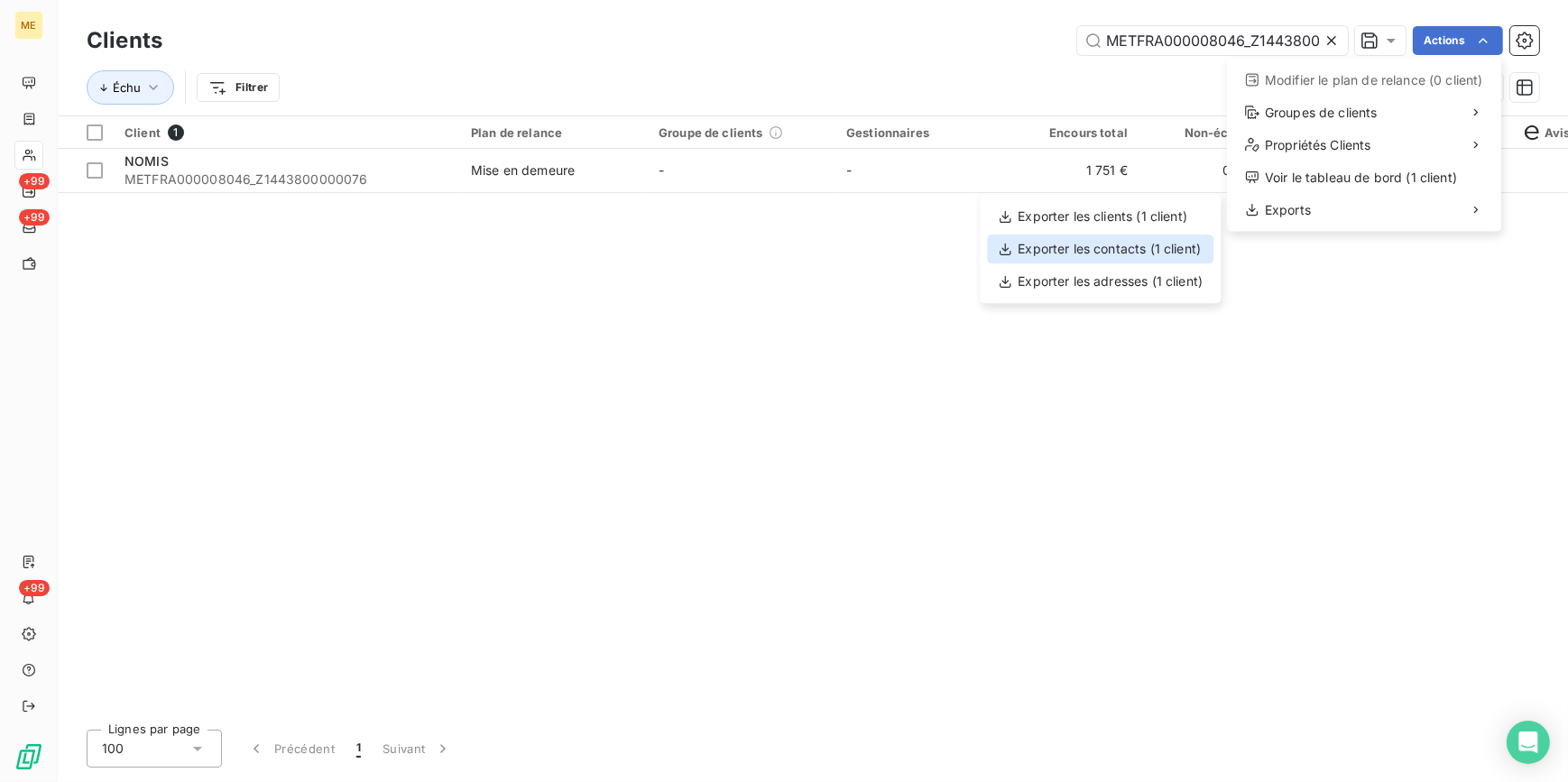
click at [1138, 252] on div "Exporter les contacts (1 client)" at bounding box center [1100, 248] width 226 height 29
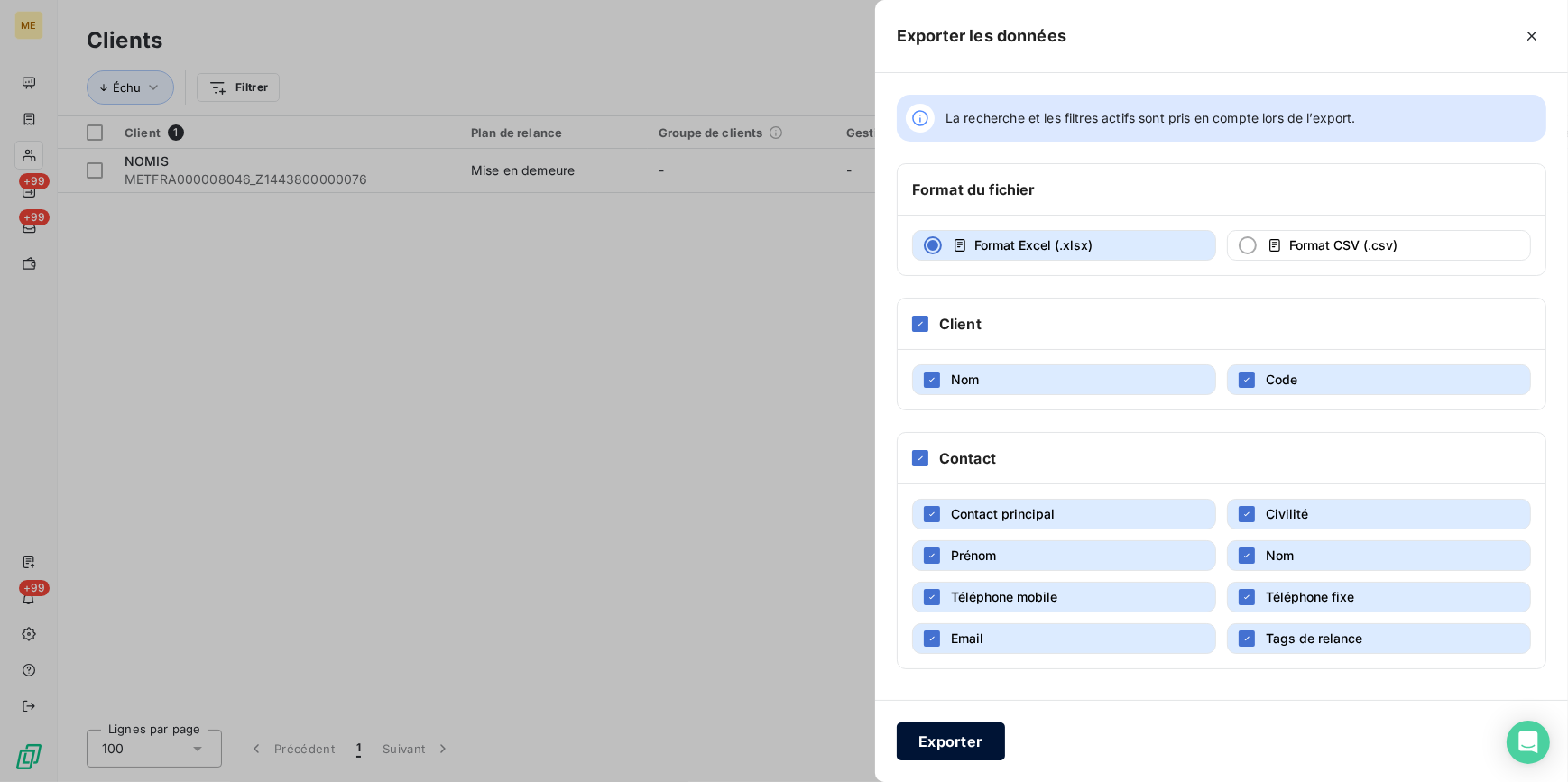
click at [950, 739] on button "Exporter" at bounding box center [951, 741] width 108 height 38
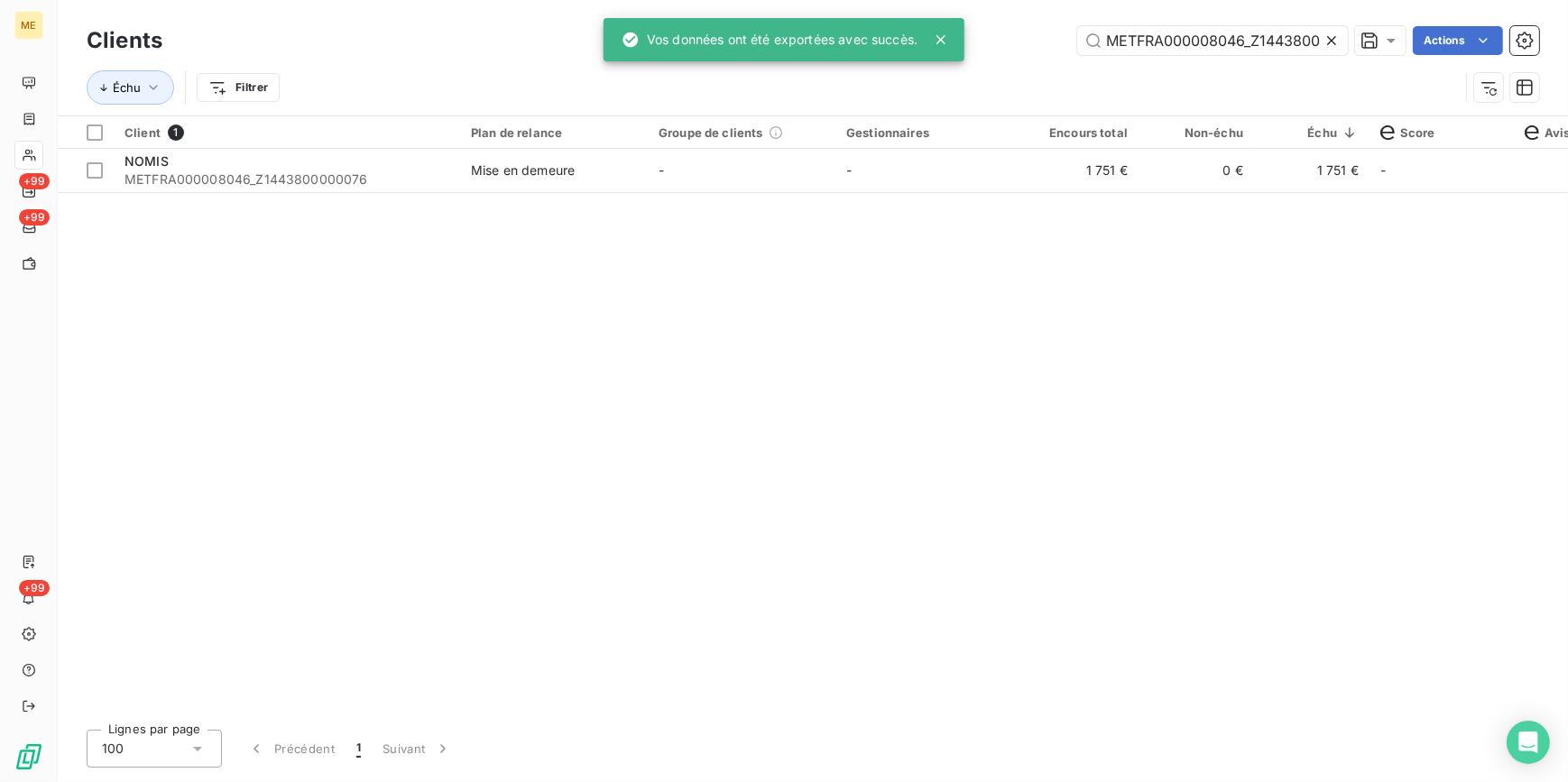
drag, startPoint x: 902, startPoint y: 344, endPoint x: 916, endPoint y: 318, distance: 29.5
click at [903, 343] on div "Client 1 Plan de relance Groupe de clients Gestionnaires Encours total Non-échu…" at bounding box center [813, 416] width 1511 height 599
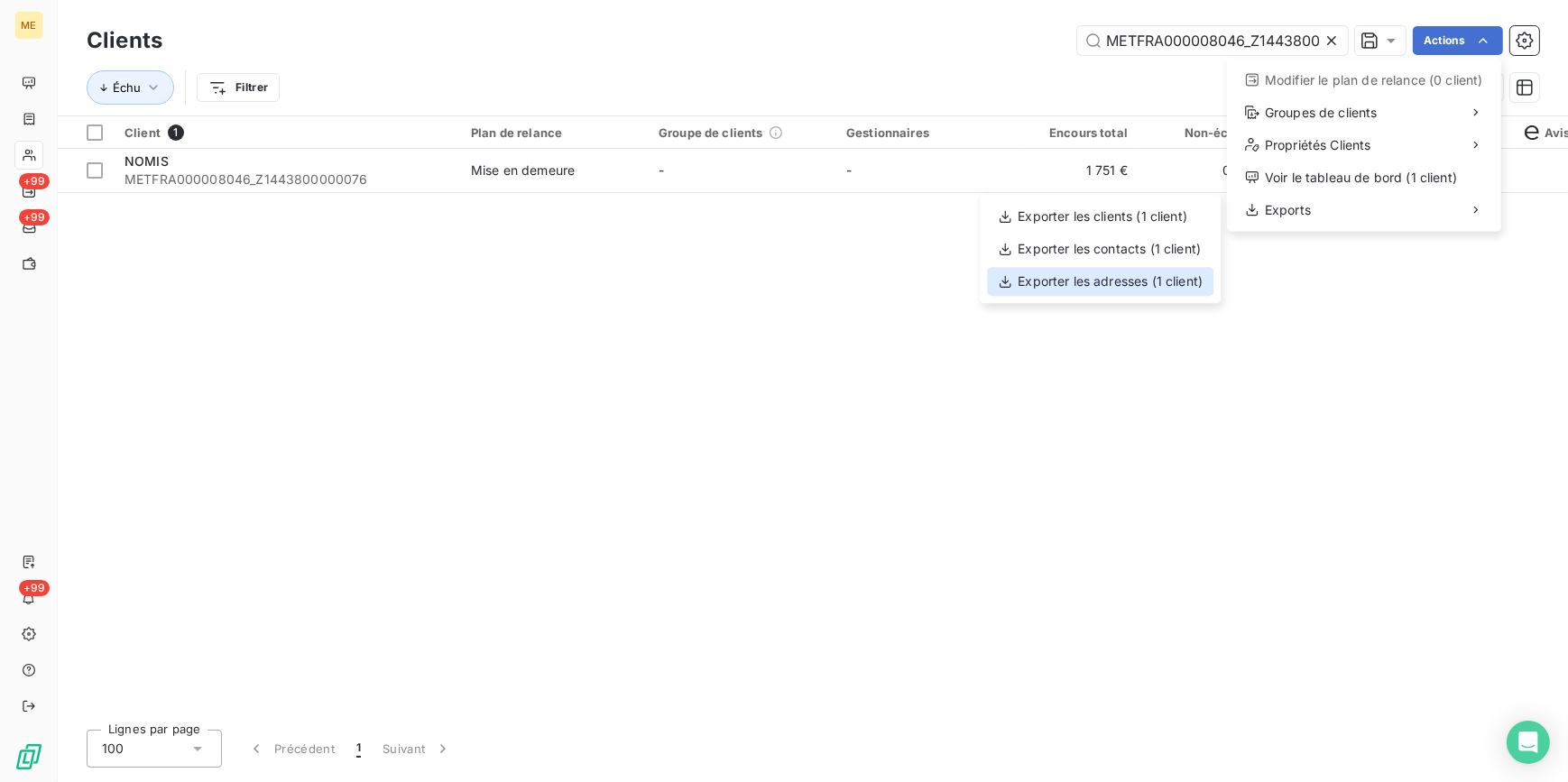
click at [1115, 284] on div "Exporter les adresses (1 client)" at bounding box center [1100, 281] width 226 height 29
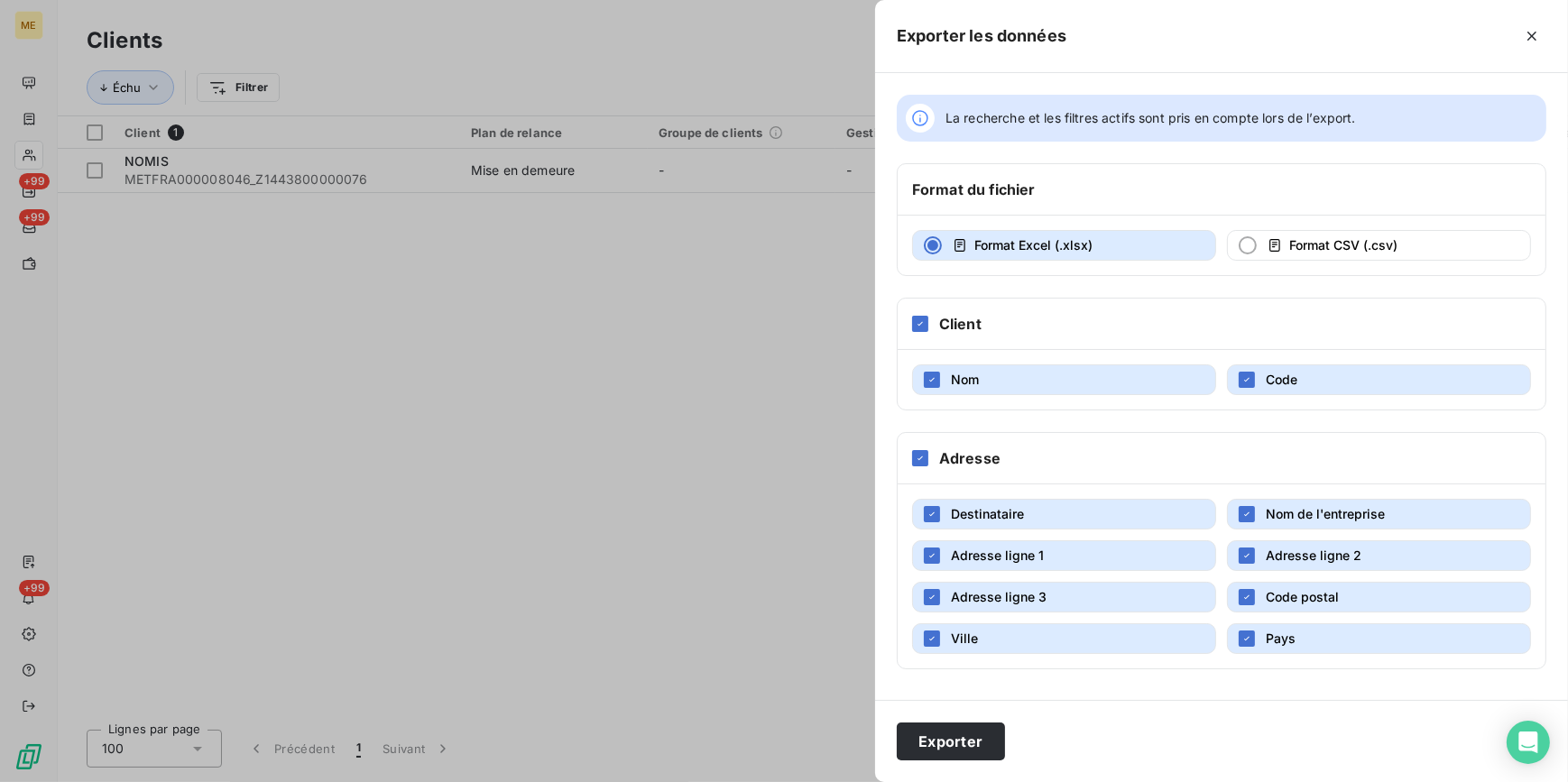
click at [949, 767] on div "Exporter" at bounding box center [1221, 740] width 693 height 82
click at [953, 732] on button "Exporter" at bounding box center [951, 741] width 108 height 38
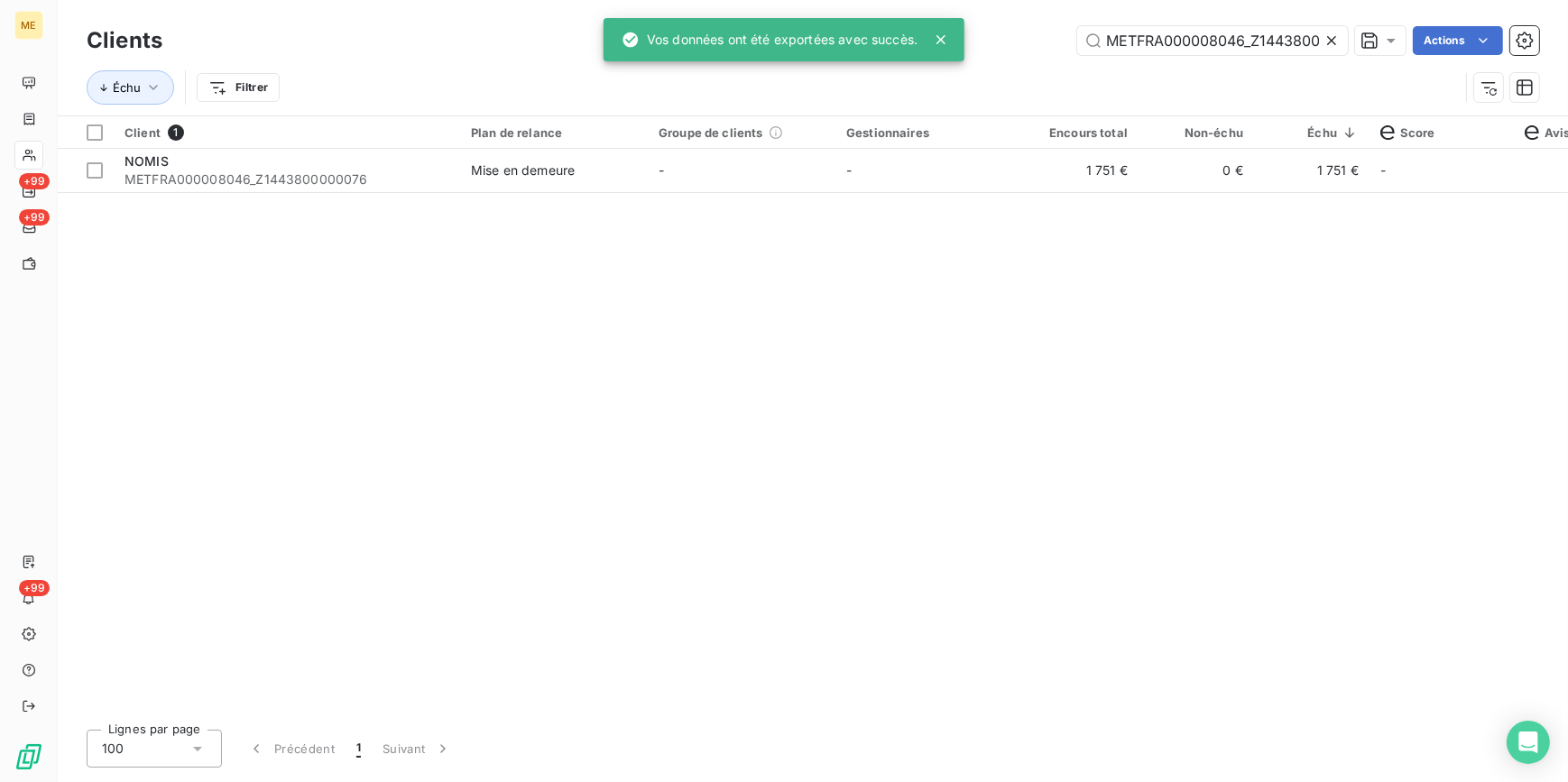
click at [1327, 34] on icon at bounding box center [1331, 40] width 18 height 18
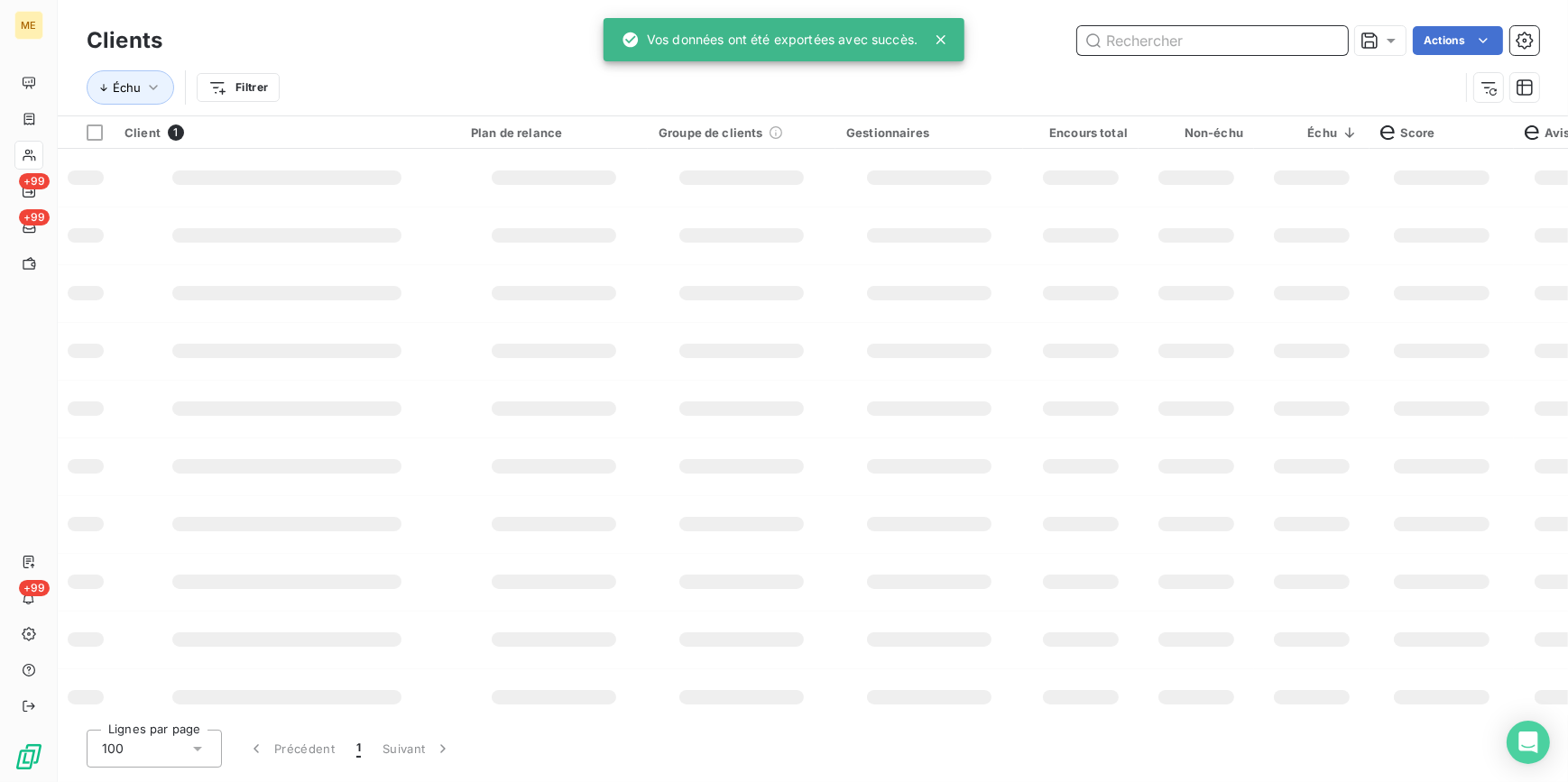
click at [1321, 39] on input "text" at bounding box center [1212, 40] width 271 height 29
paste input "METFRA000005869"
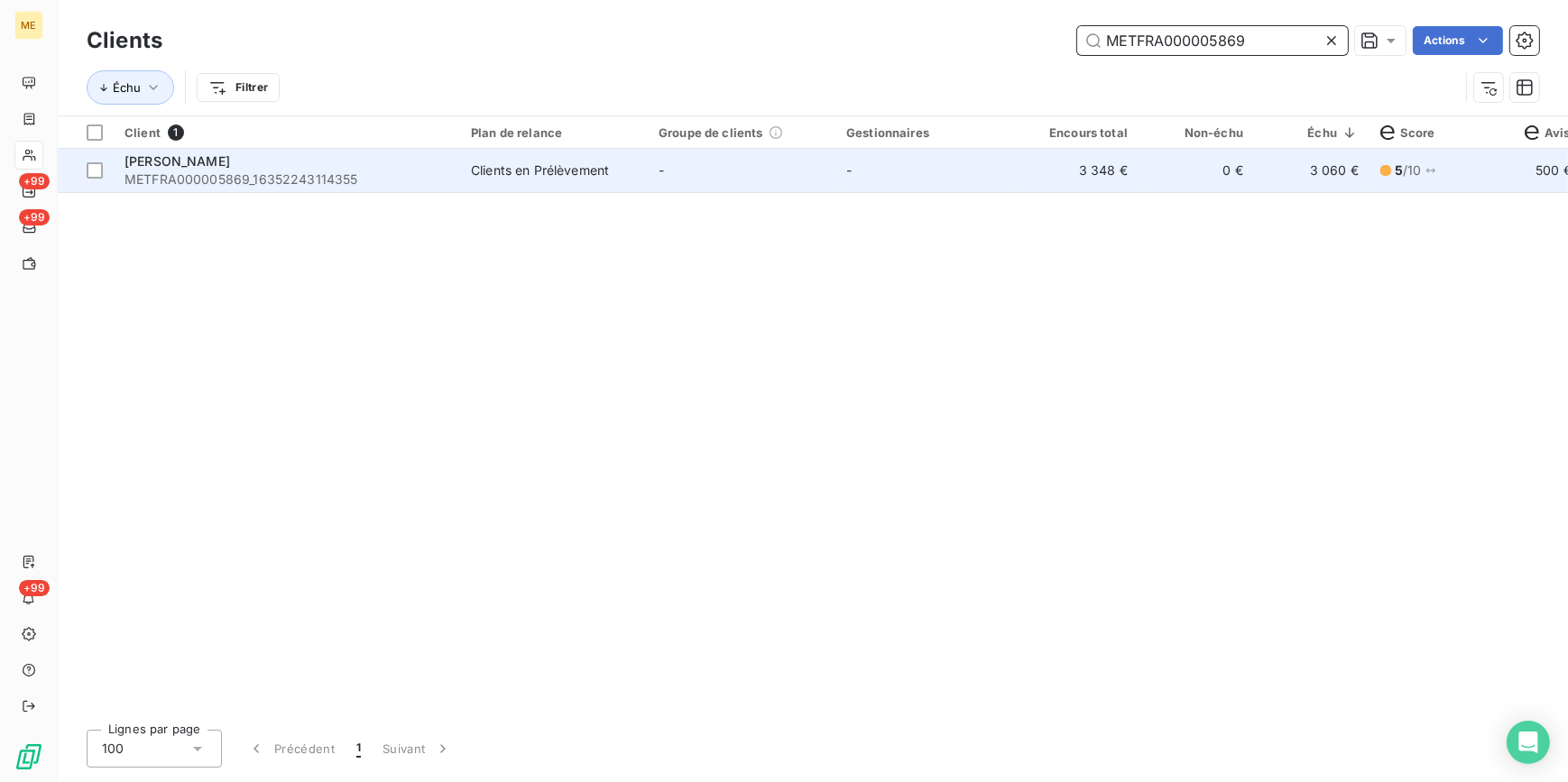
type input "METFRA000005869"
click at [1126, 183] on td "3 348 €" at bounding box center [1081, 170] width 116 height 44
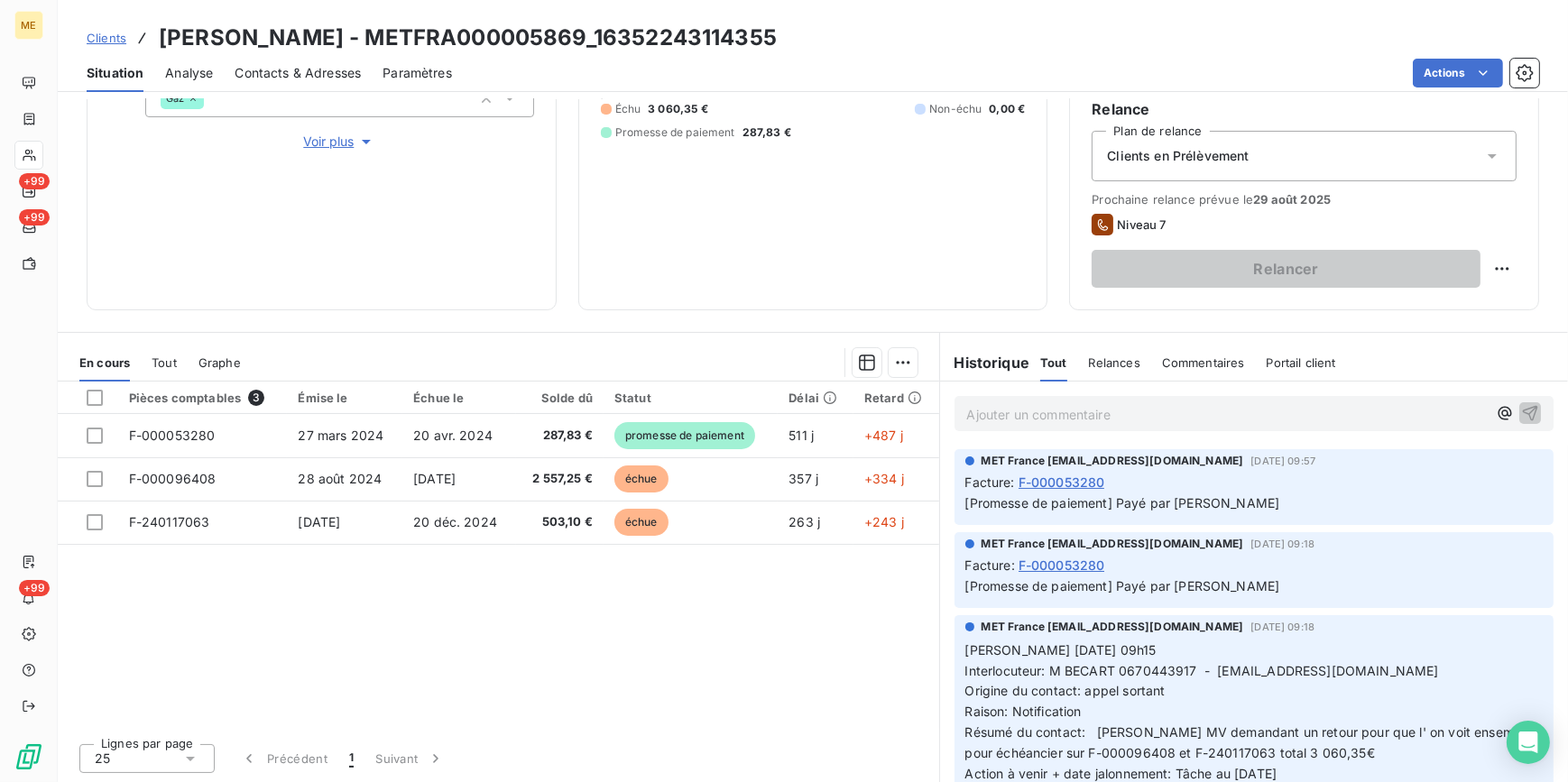
click at [1029, 418] on p "Ajouter un commentaire ﻿" at bounding box center [1228, 414] width 521 height 22
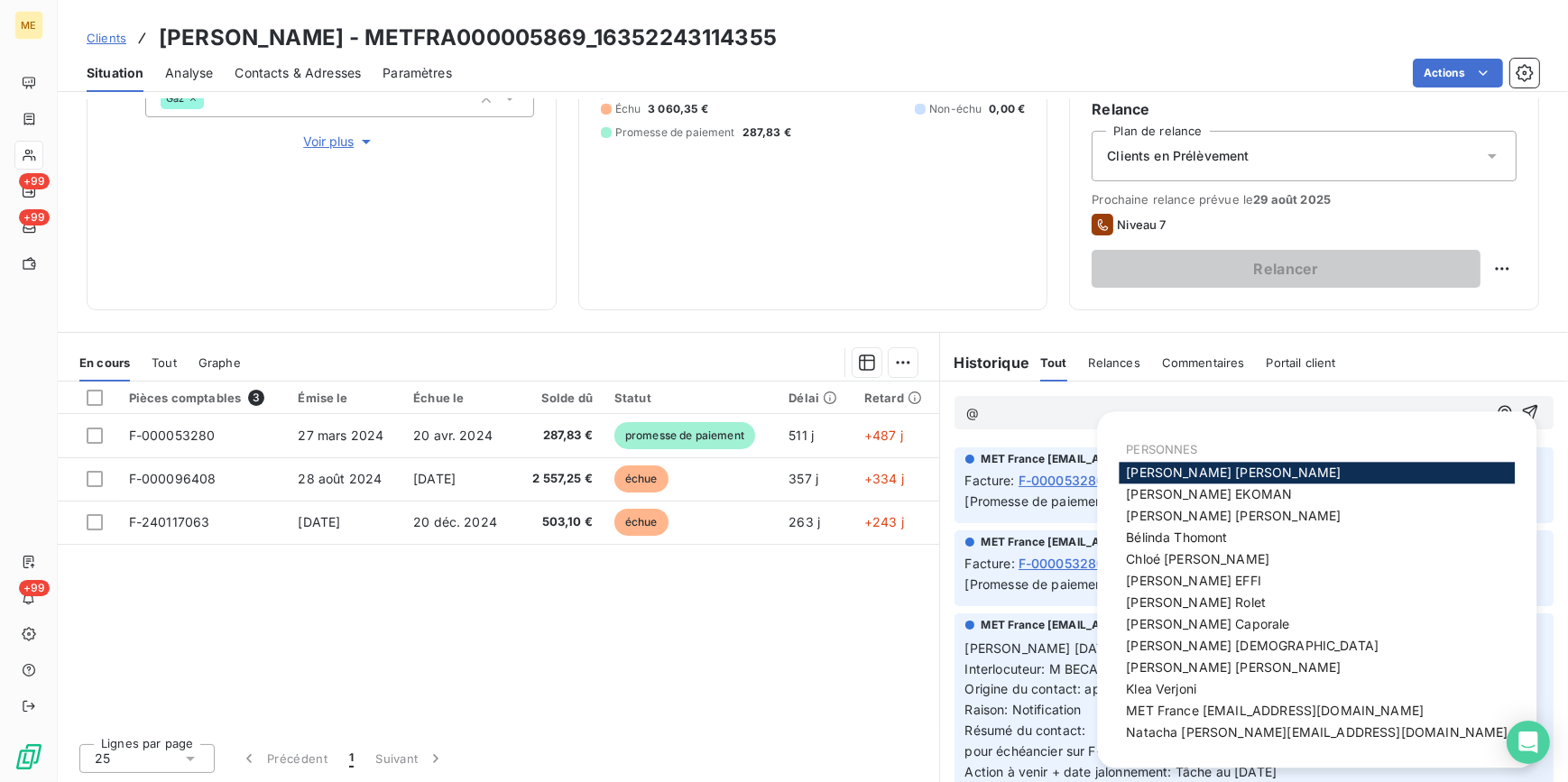
click at [1180, 717] on span "MET France [EMAIL_ADDRESS][DOMAIN_NAME]" at bounding box center [1274, 711] width 297 height 16
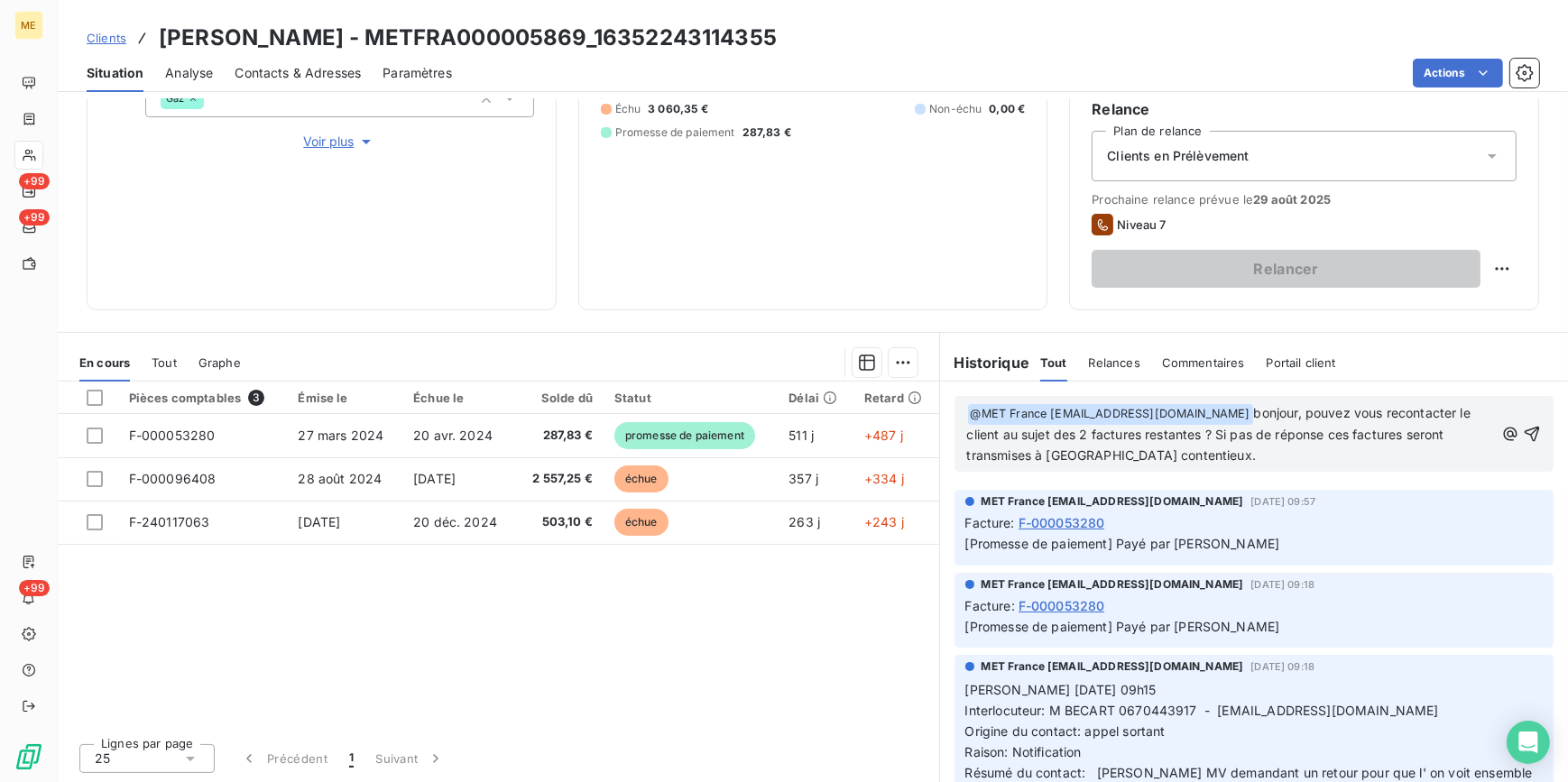
click at [1342, 434] on span "bonjour, pouvez vous recontacter le client au sujet des 2 factures restantes ? …" at bounding box center [1220, 434] width 507 height 57
click at [1337, 434] on span "bonjour, pouvez vous recontacter le client au sujet des 2 factures restantes ? …" at bounding box center [1220, 434] width 507 height 57
click at [1524, 427] on icon "button" at bounding box center [1532, 434] width 16 height 16
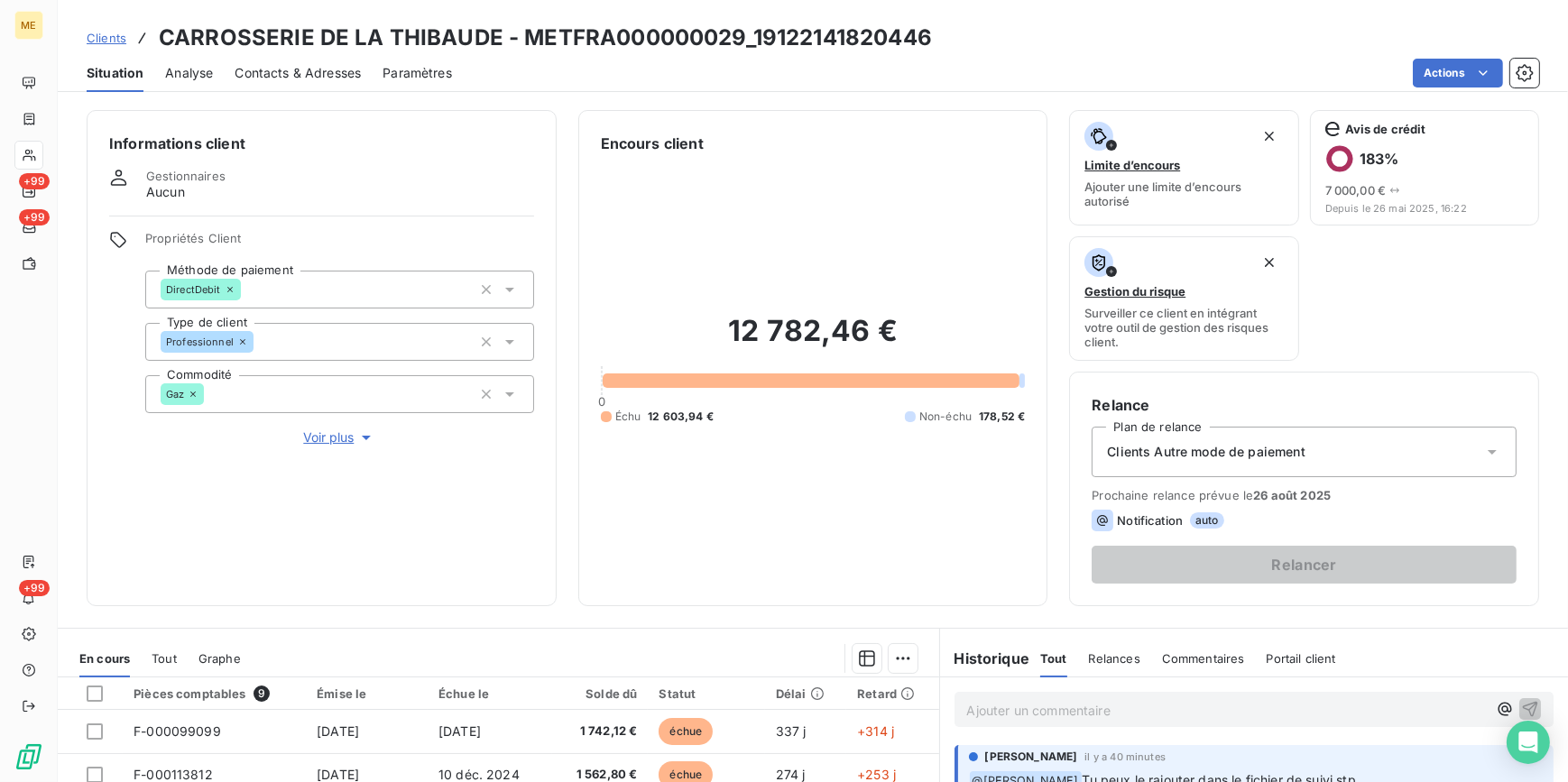
click at [315, 440] on span "Voir plus" at bounding box center [339, 436] width 72 height 18
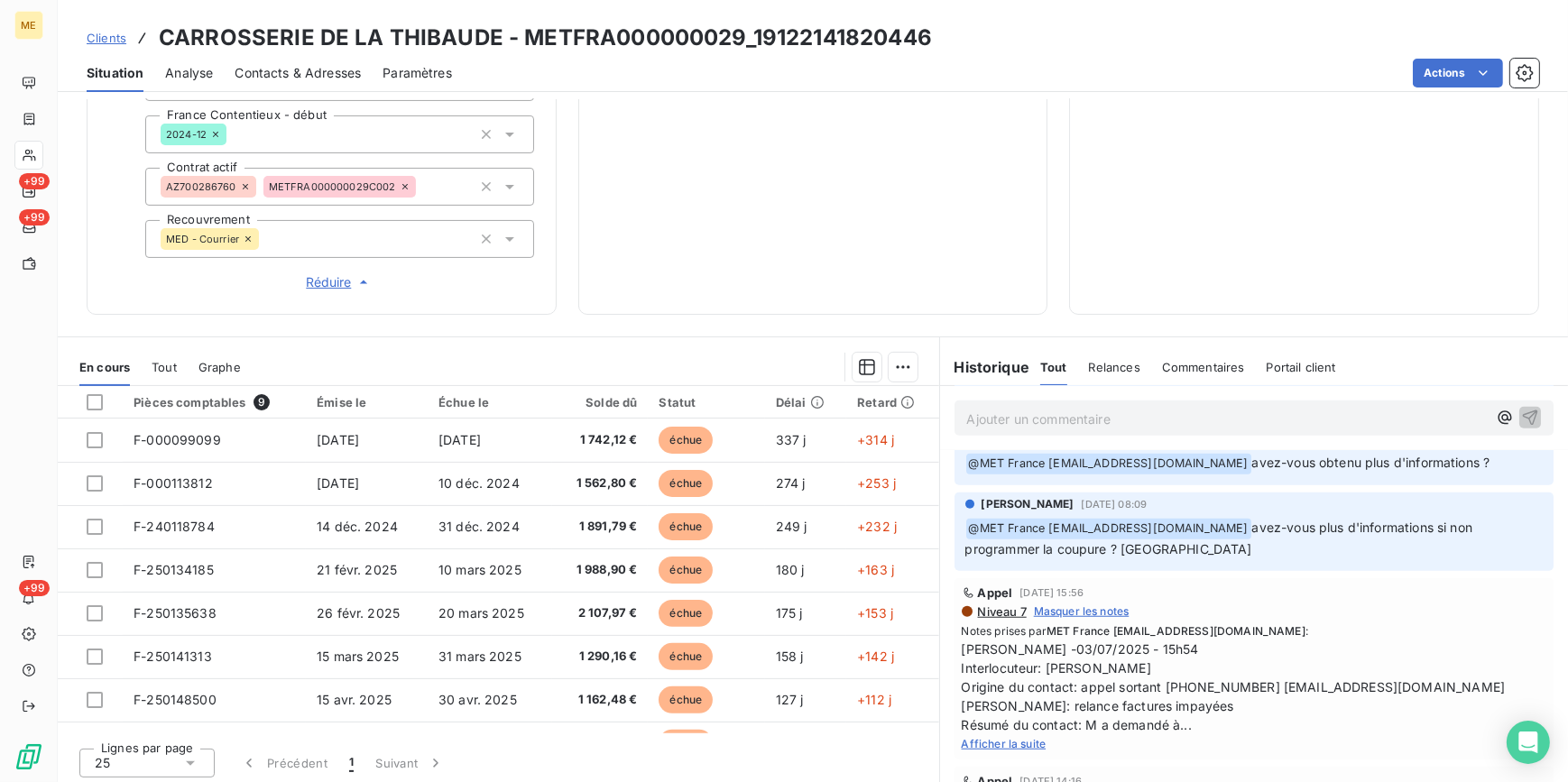
scroll to position [1886, 0]
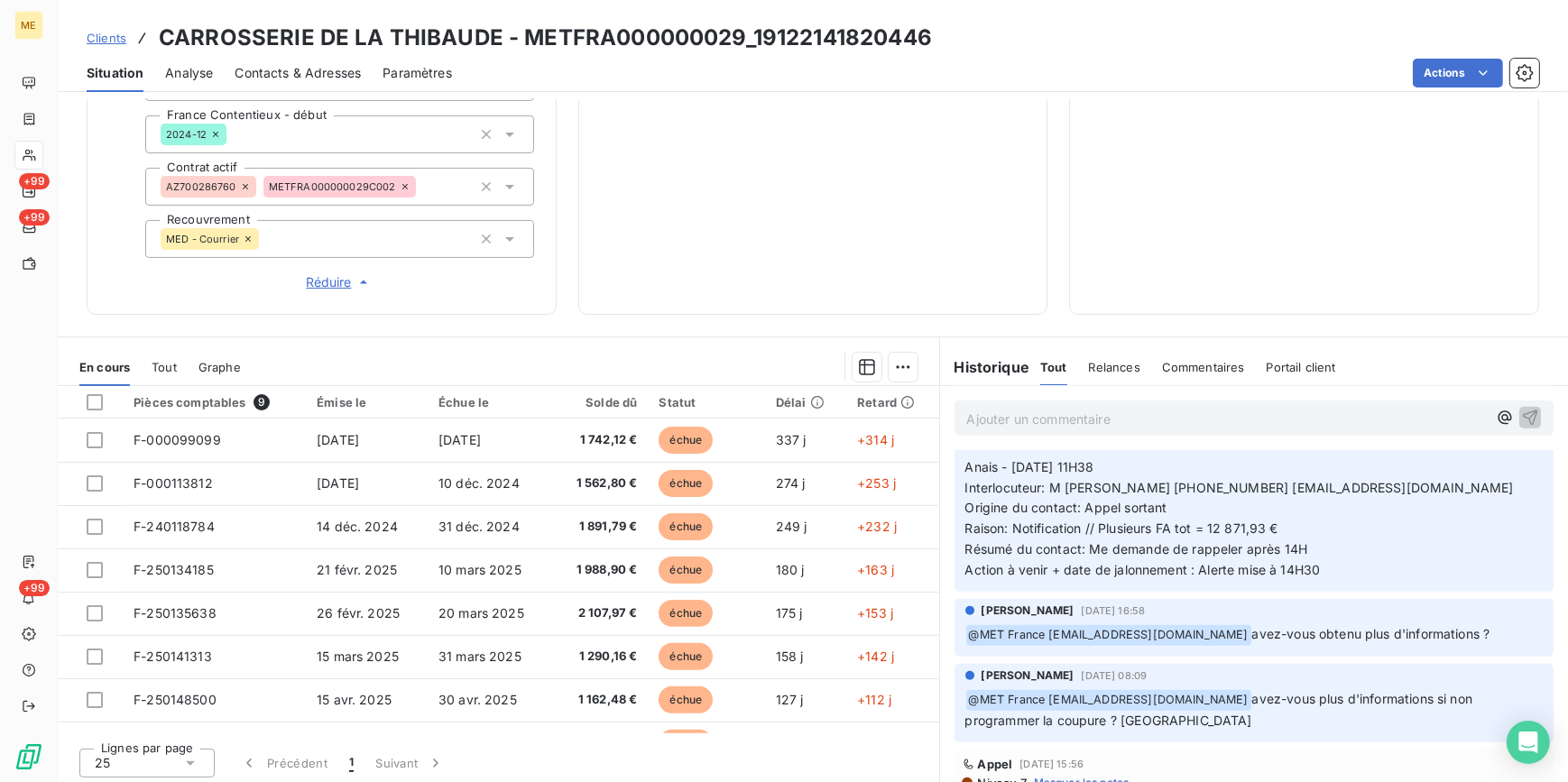
click at [1094, 379] on div "Relances" at bounding box center [1114, 367] width 51 height 38
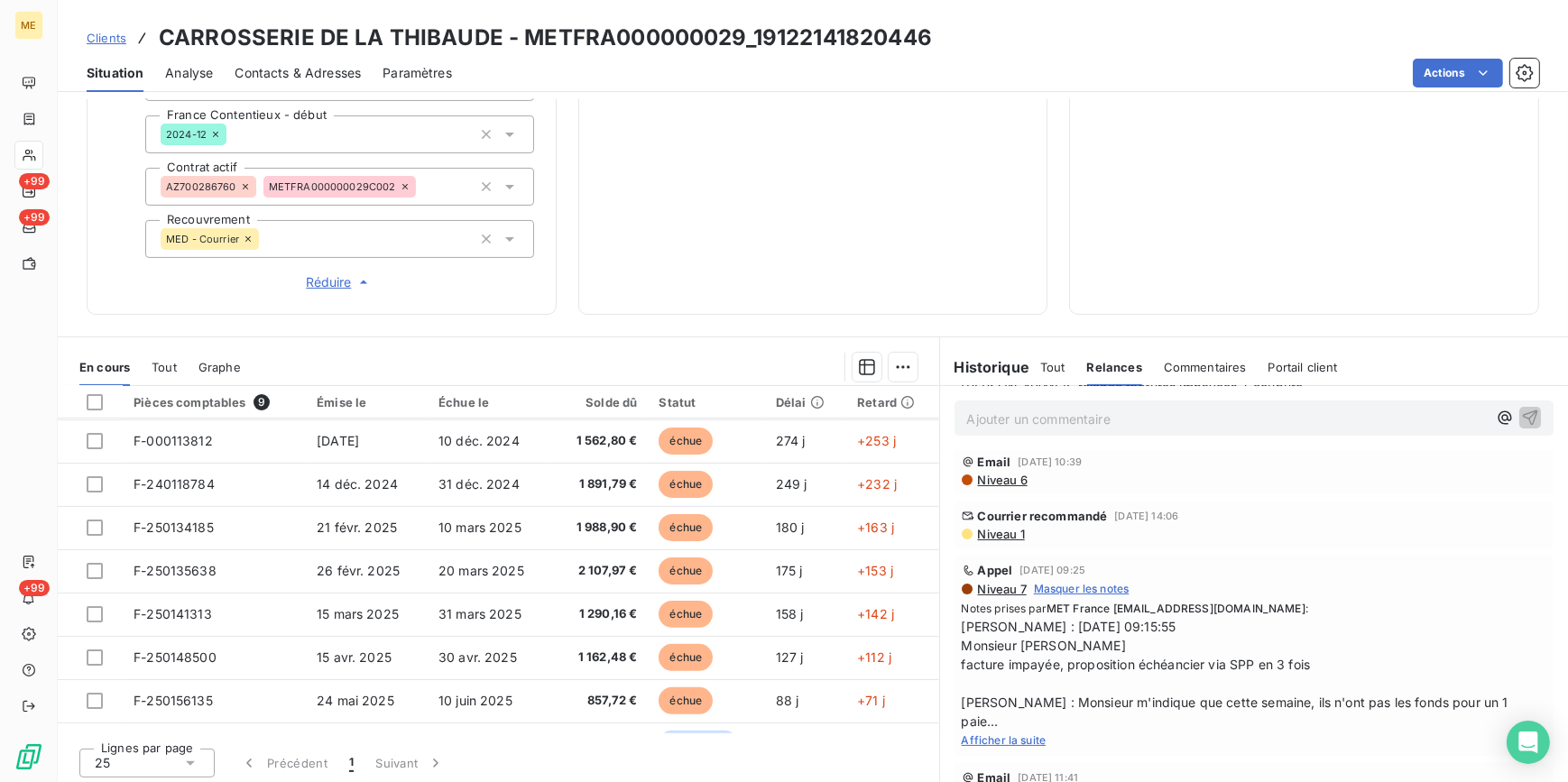
scroll to position [74, 0]
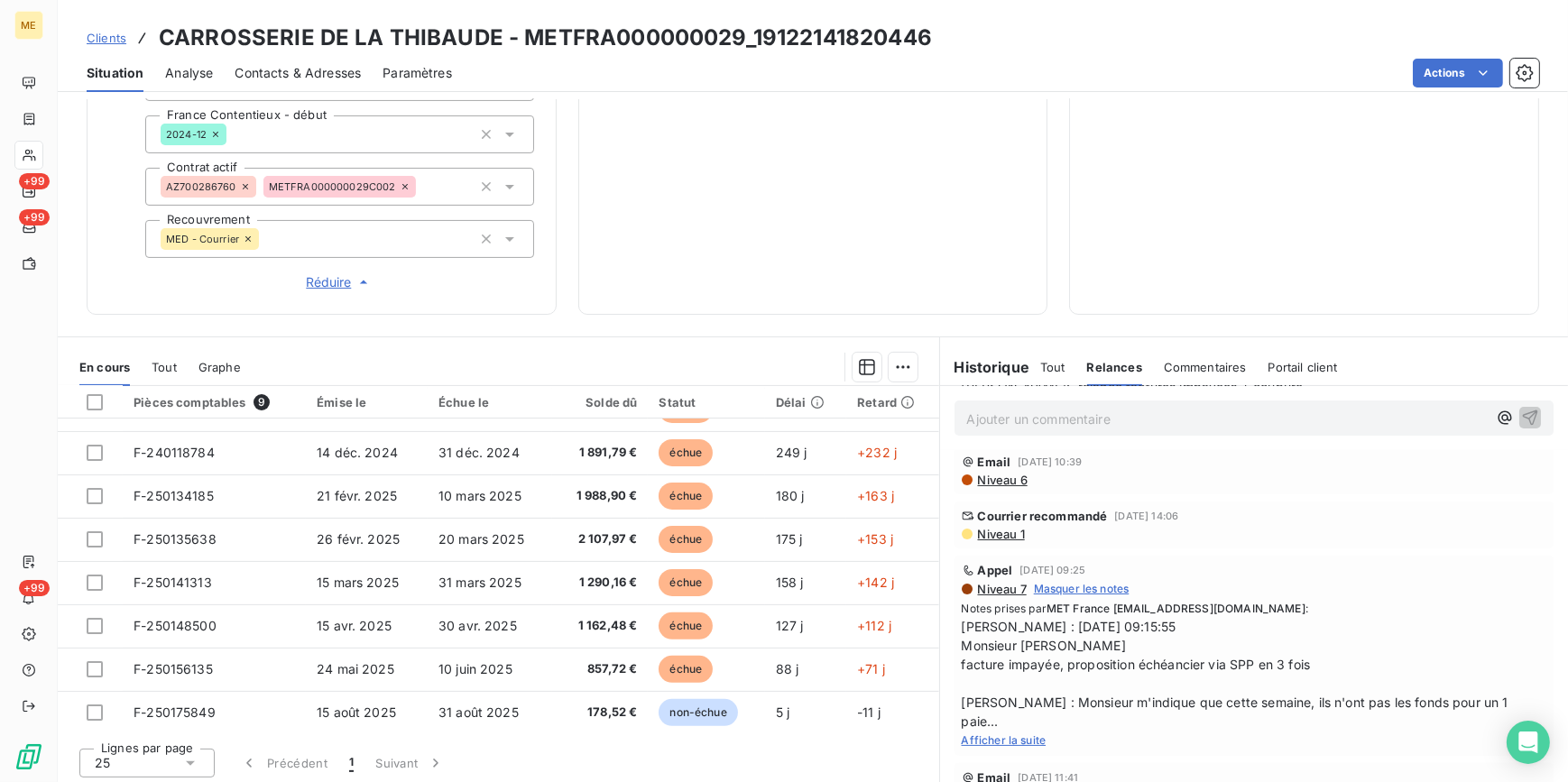
click at [1000, 537] on span "Niveau 1" at bounding box center [1000, 535] width 49 height 15
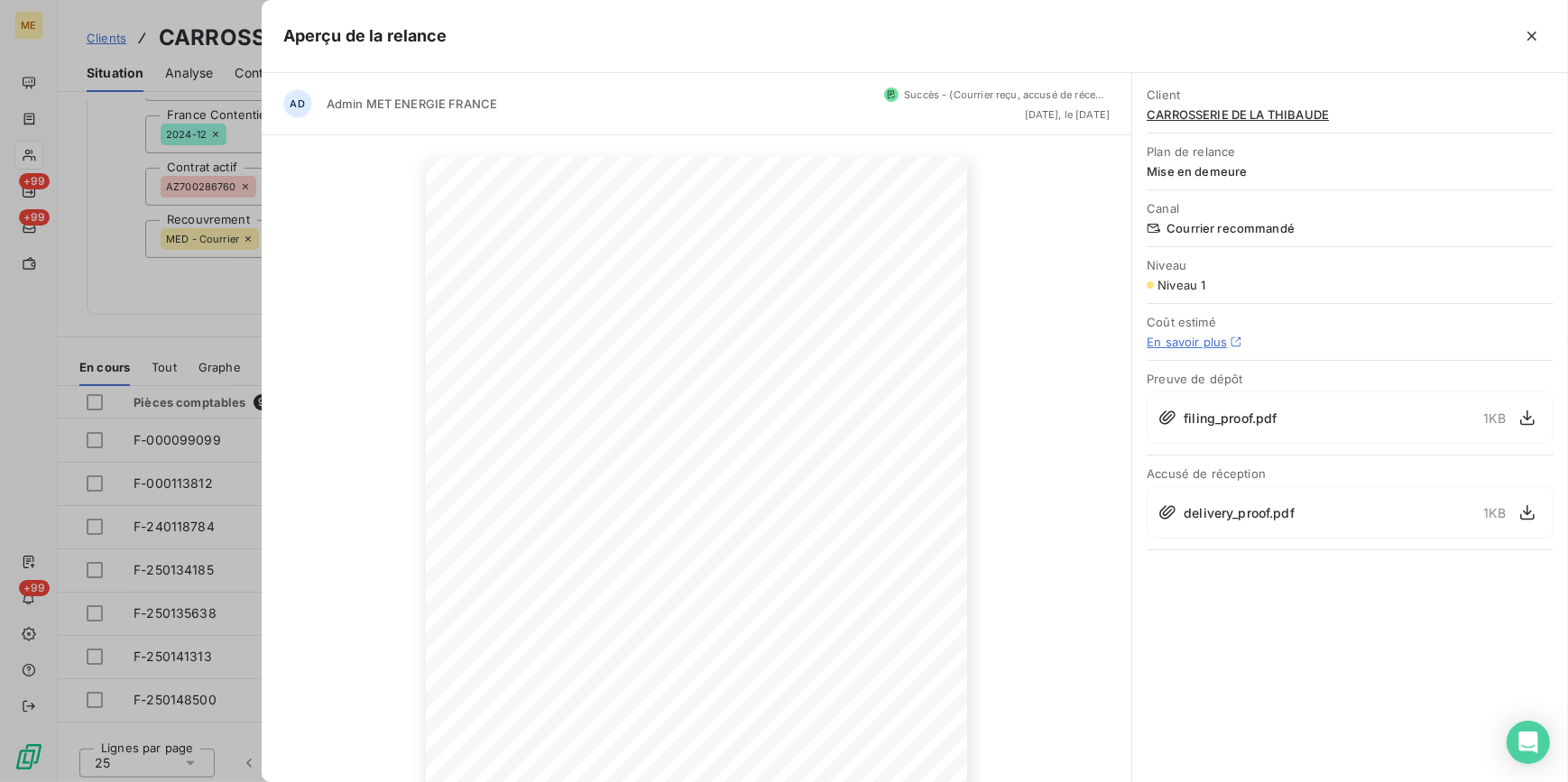
click at [157, 274] on div at bounding box center [784, 391] width 1568 height 782
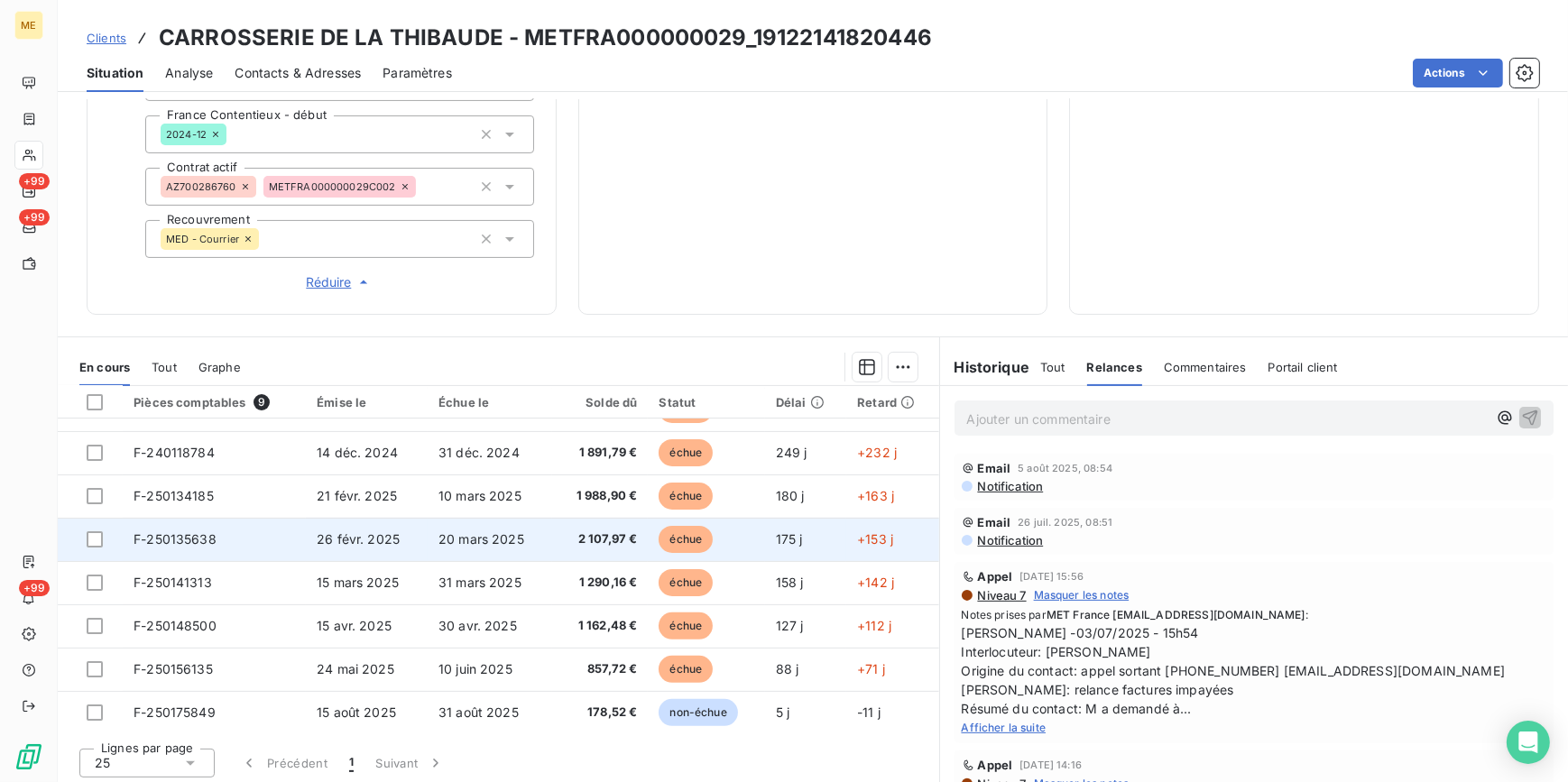
scroll to position [0, 0]
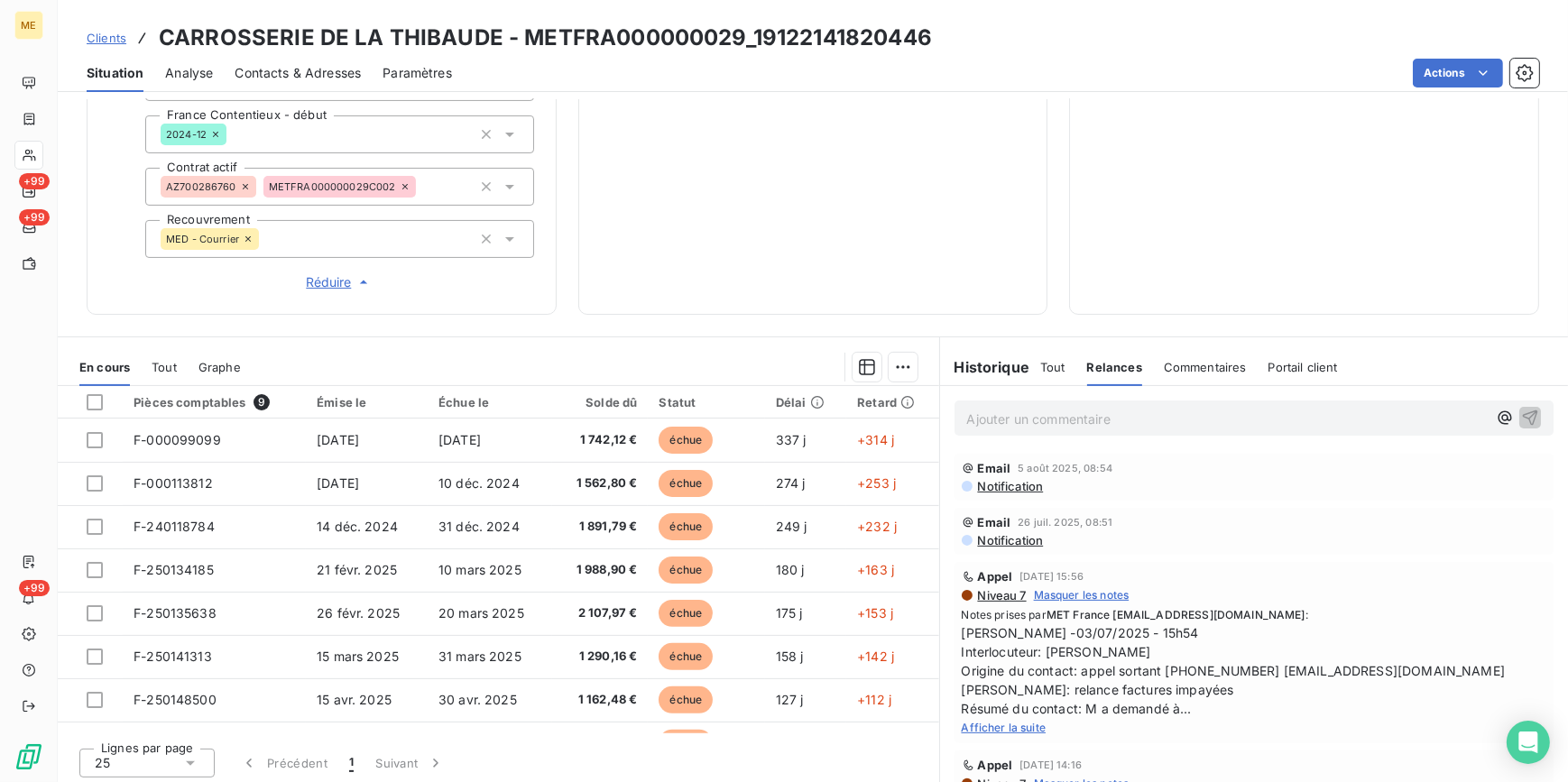
click at [1053, 369] on span "Tout" at bounding box center [1052, 367] width 25 height 15
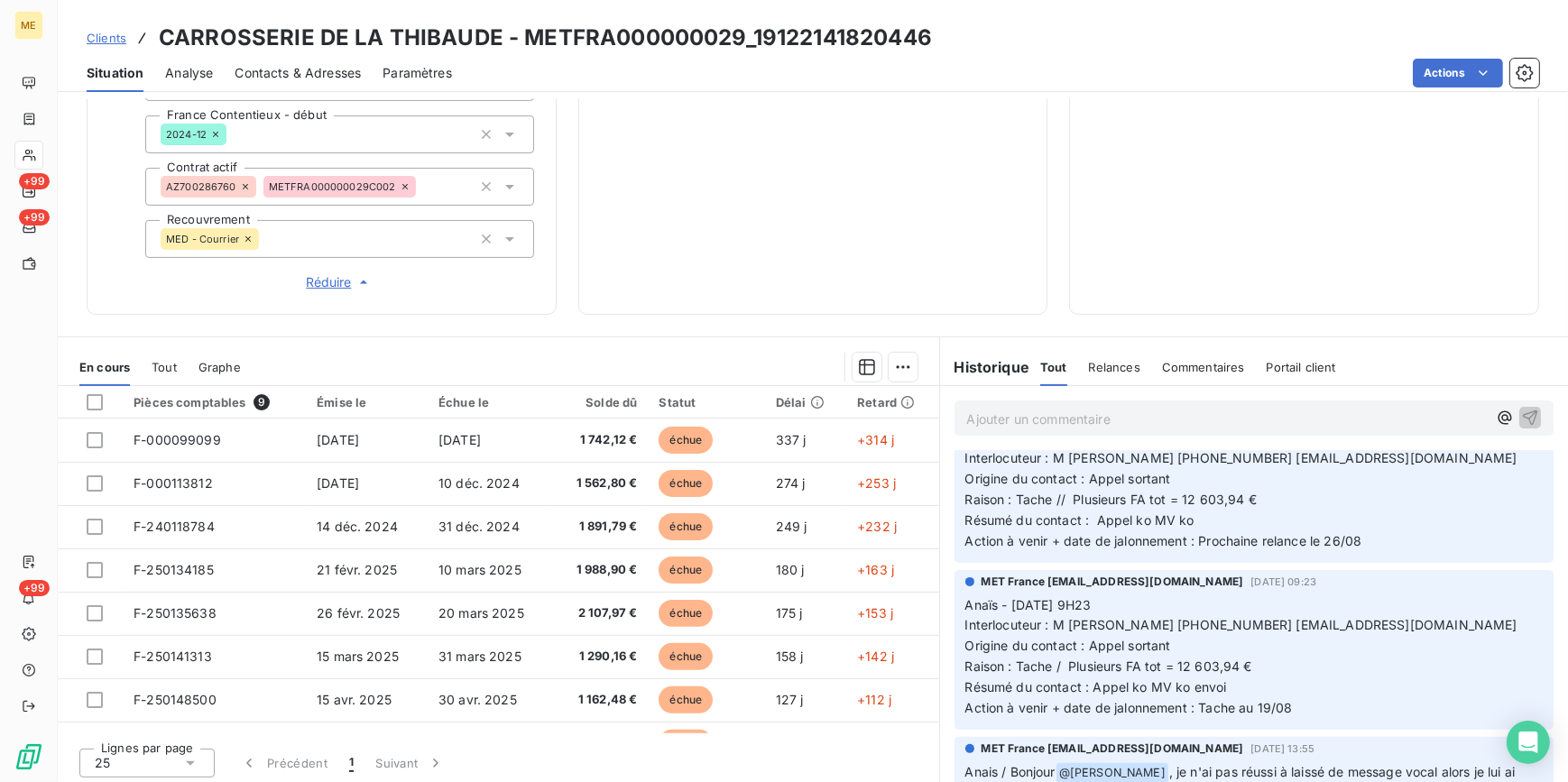
scroll to position [327, 0]
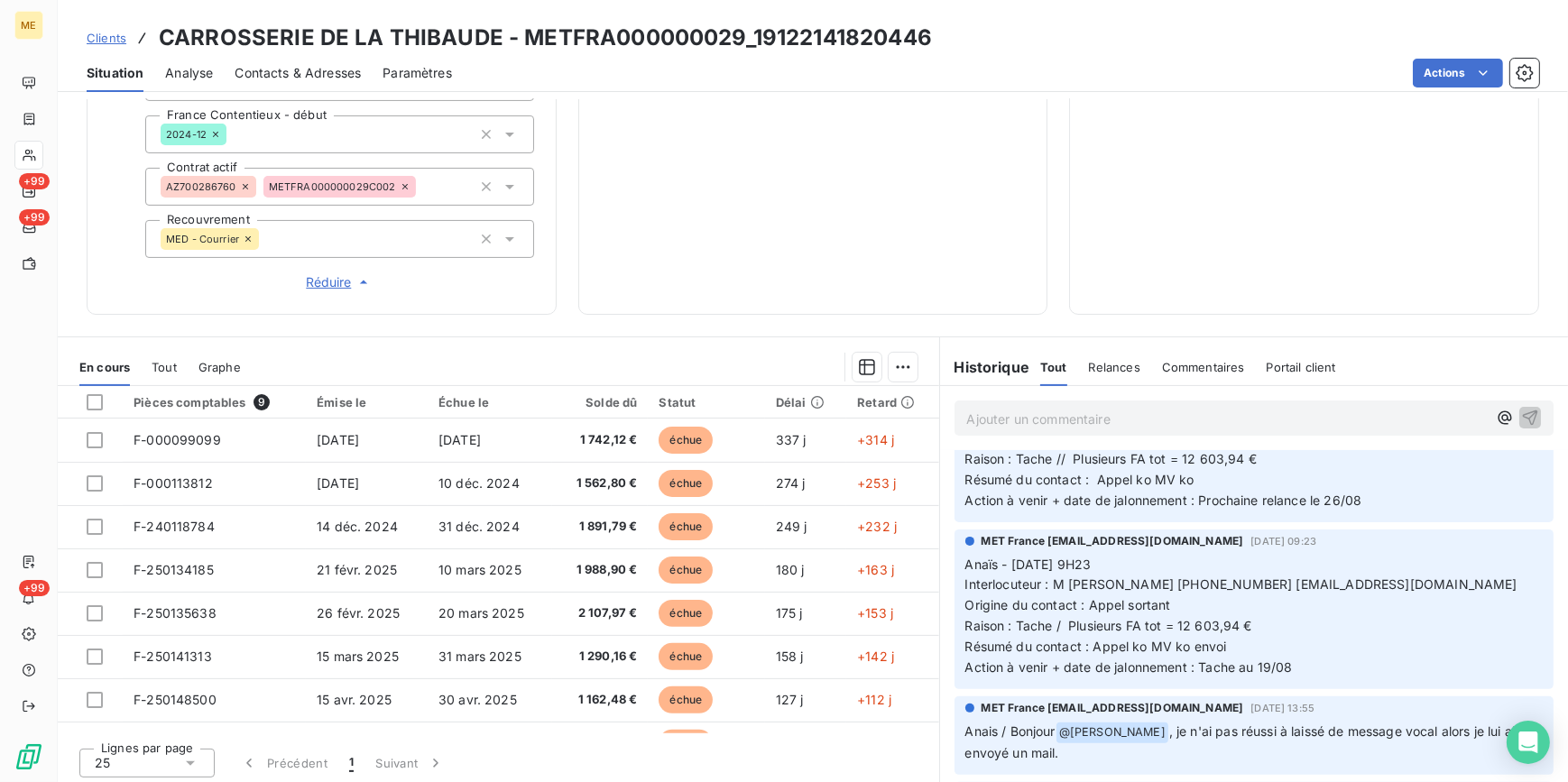
click at [1092, 364] on span "Relances" at bounding box center [1114, 367] width 51 height 15
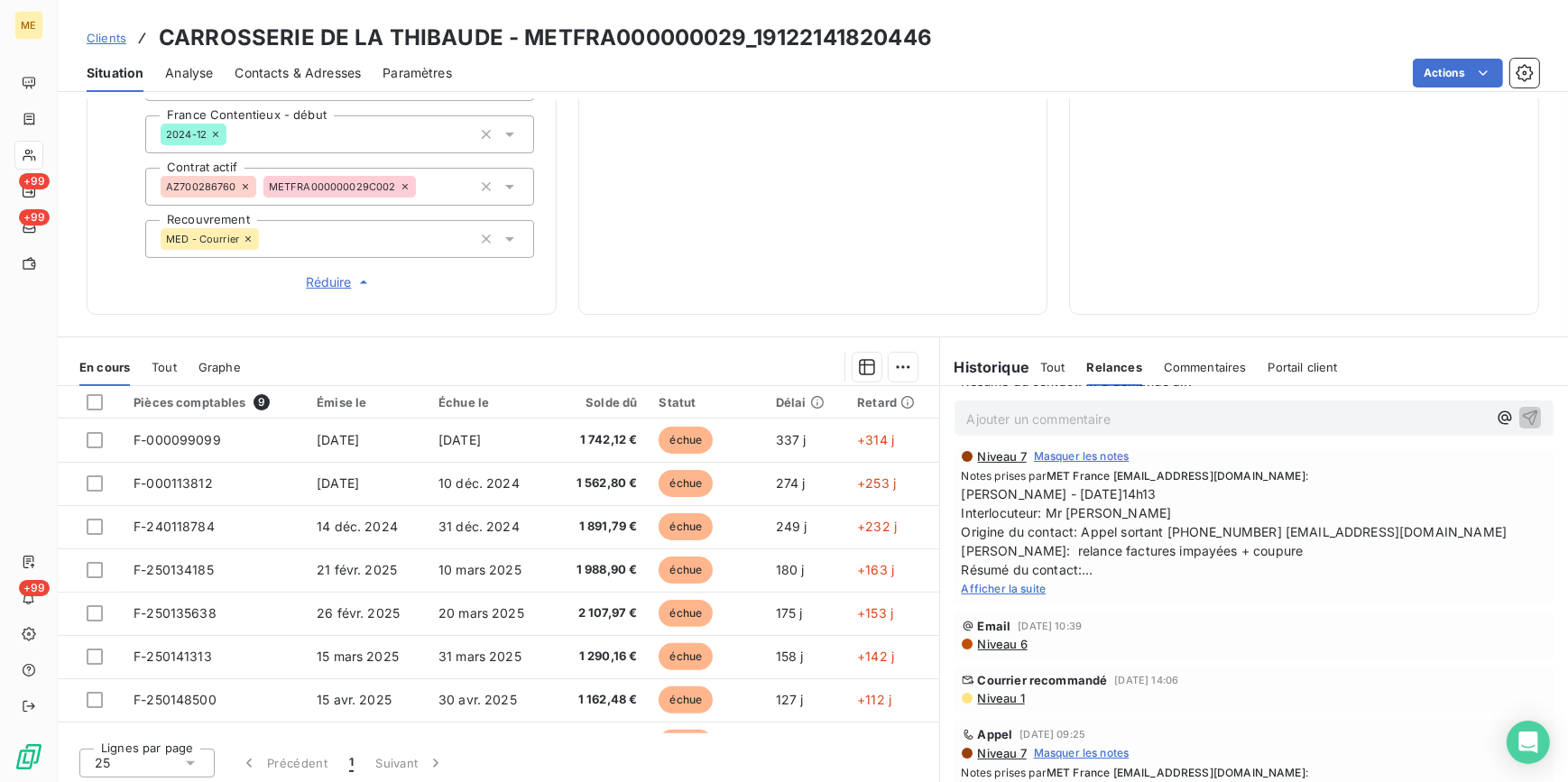
click at [1009, 586] on span "Afficher la suite" at bounding box center [1005, 588] width 85 height 14
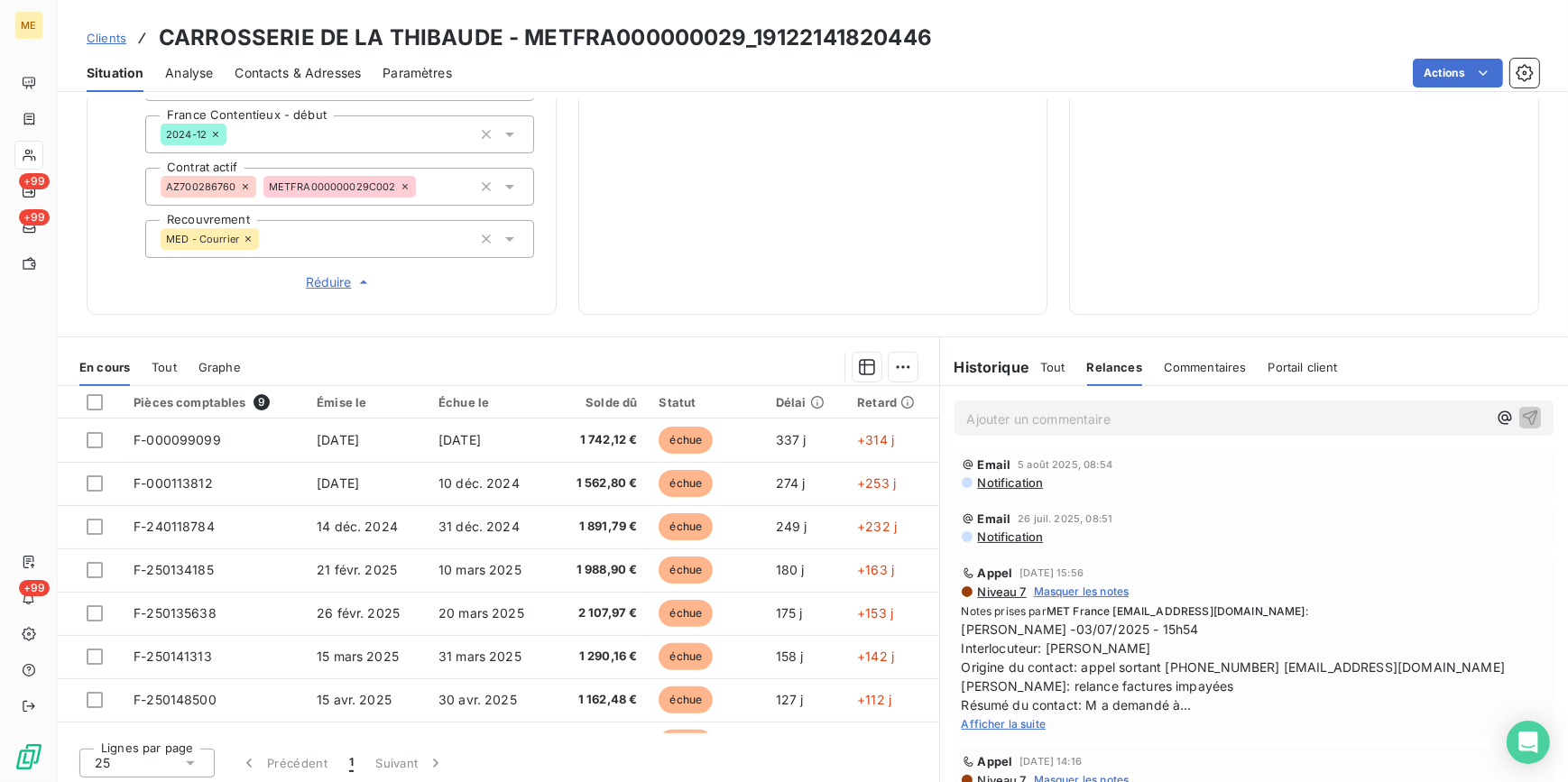
scroll to position [0, 0]
click at [1009, 726] on span "Afficher la suite" at bounding box center [1005, 727] width 85 height 14
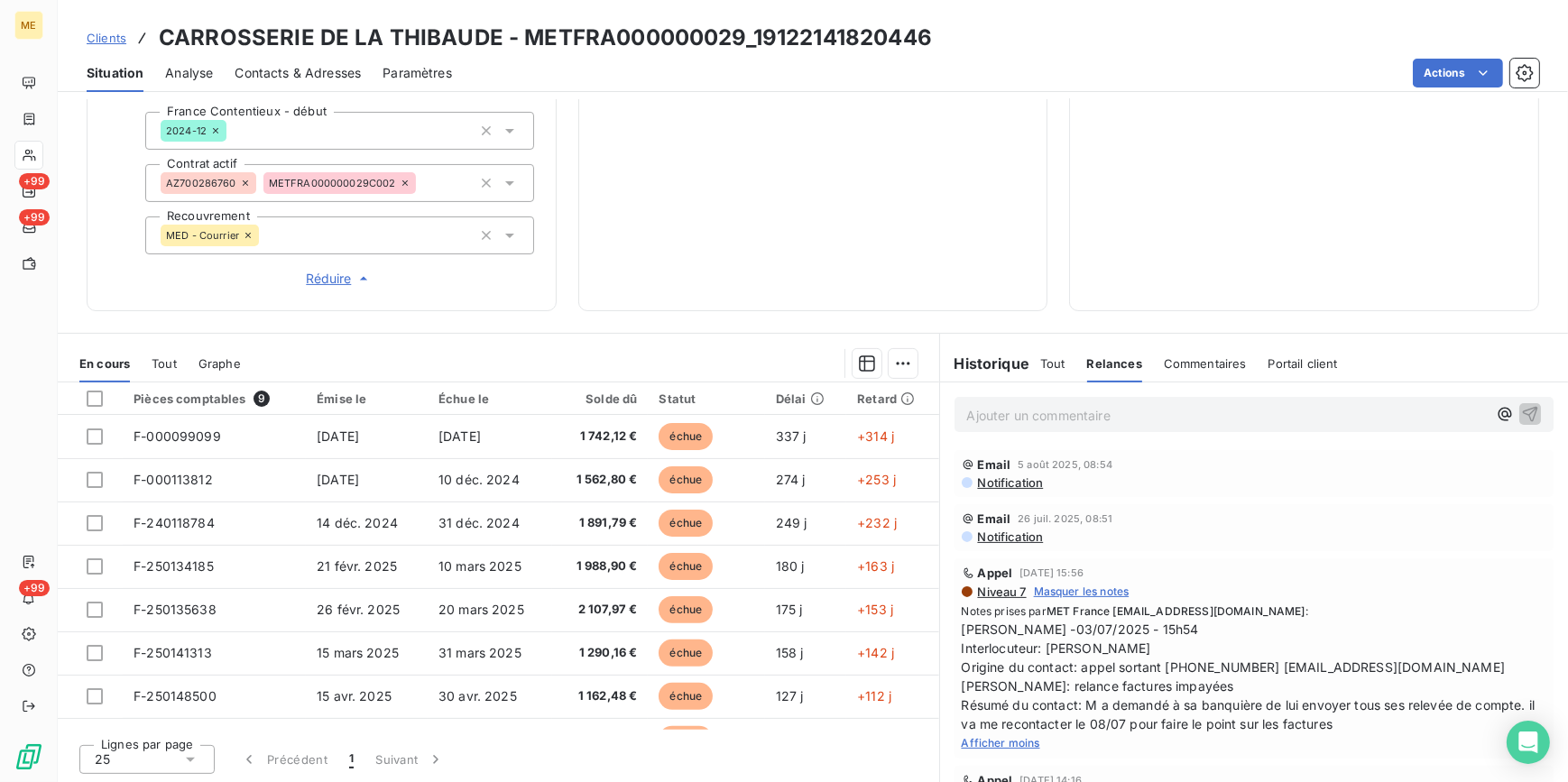
click at [1041, 359] on span "Tout" at bounding box center [1052, 364] width 25 height 15
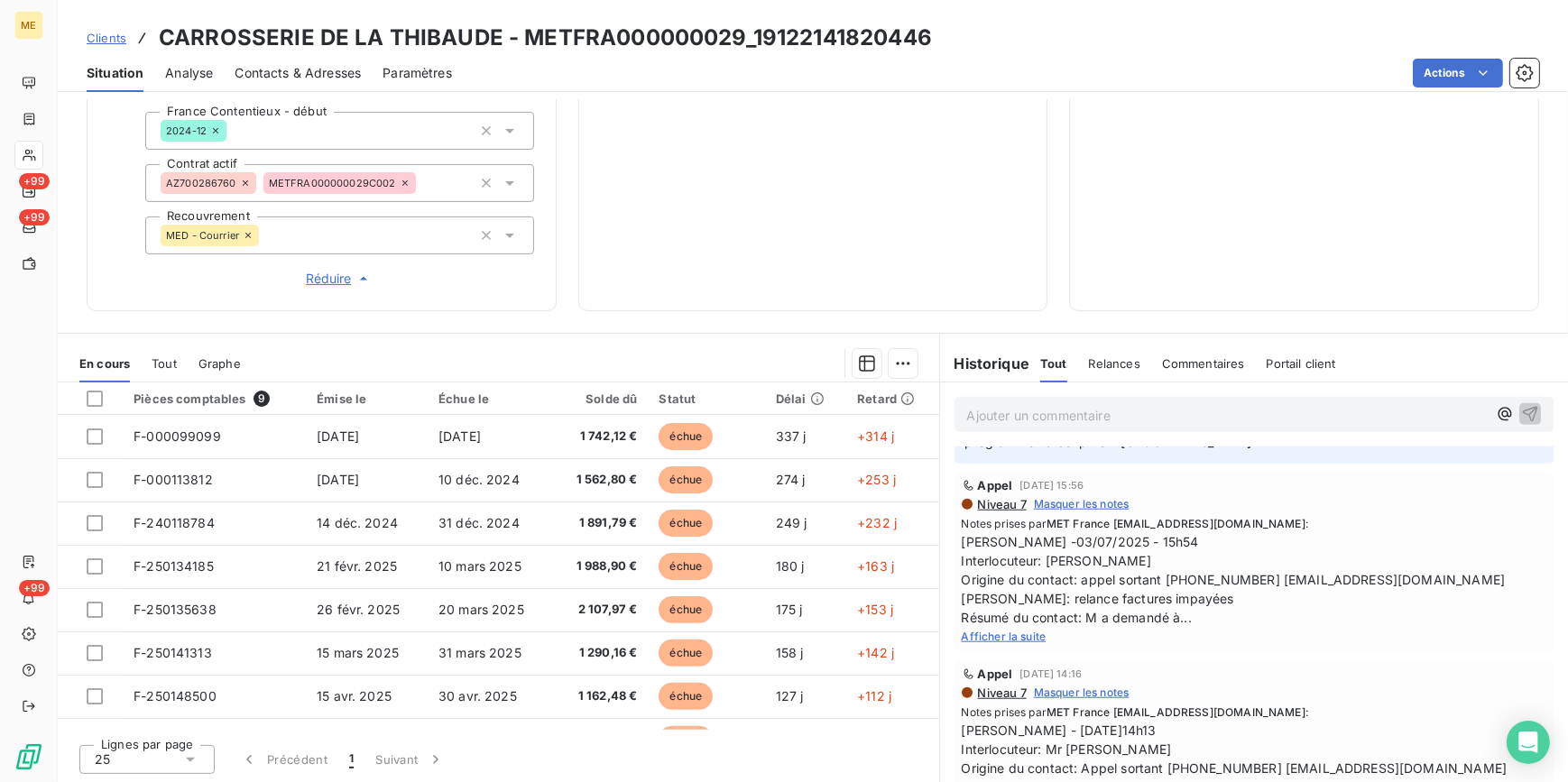
scroll to position [2131, 0]
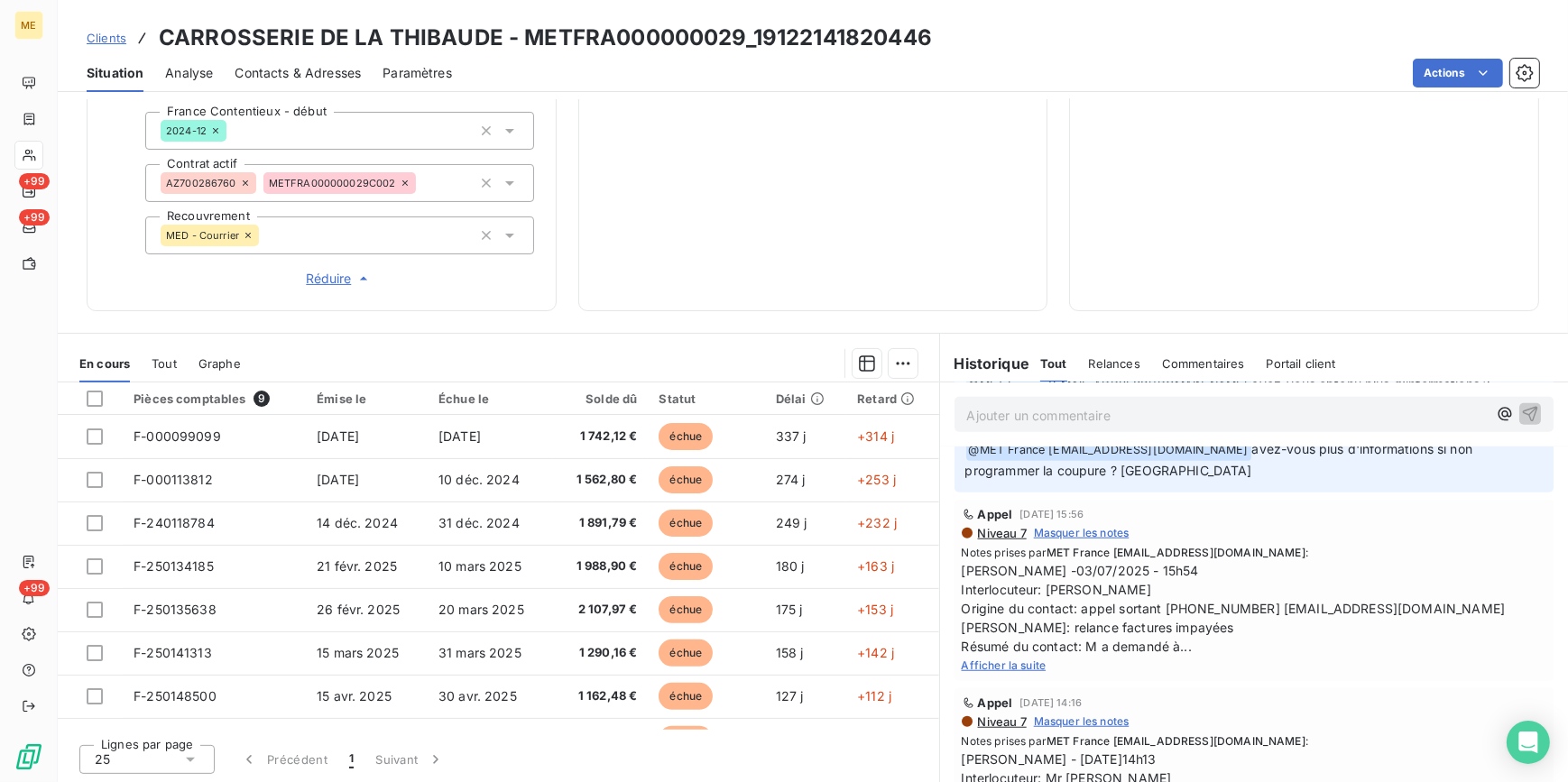
click at [1005, 659] on span "Afficher la suite" at bounding box center [1005, 665] width 85 height 14
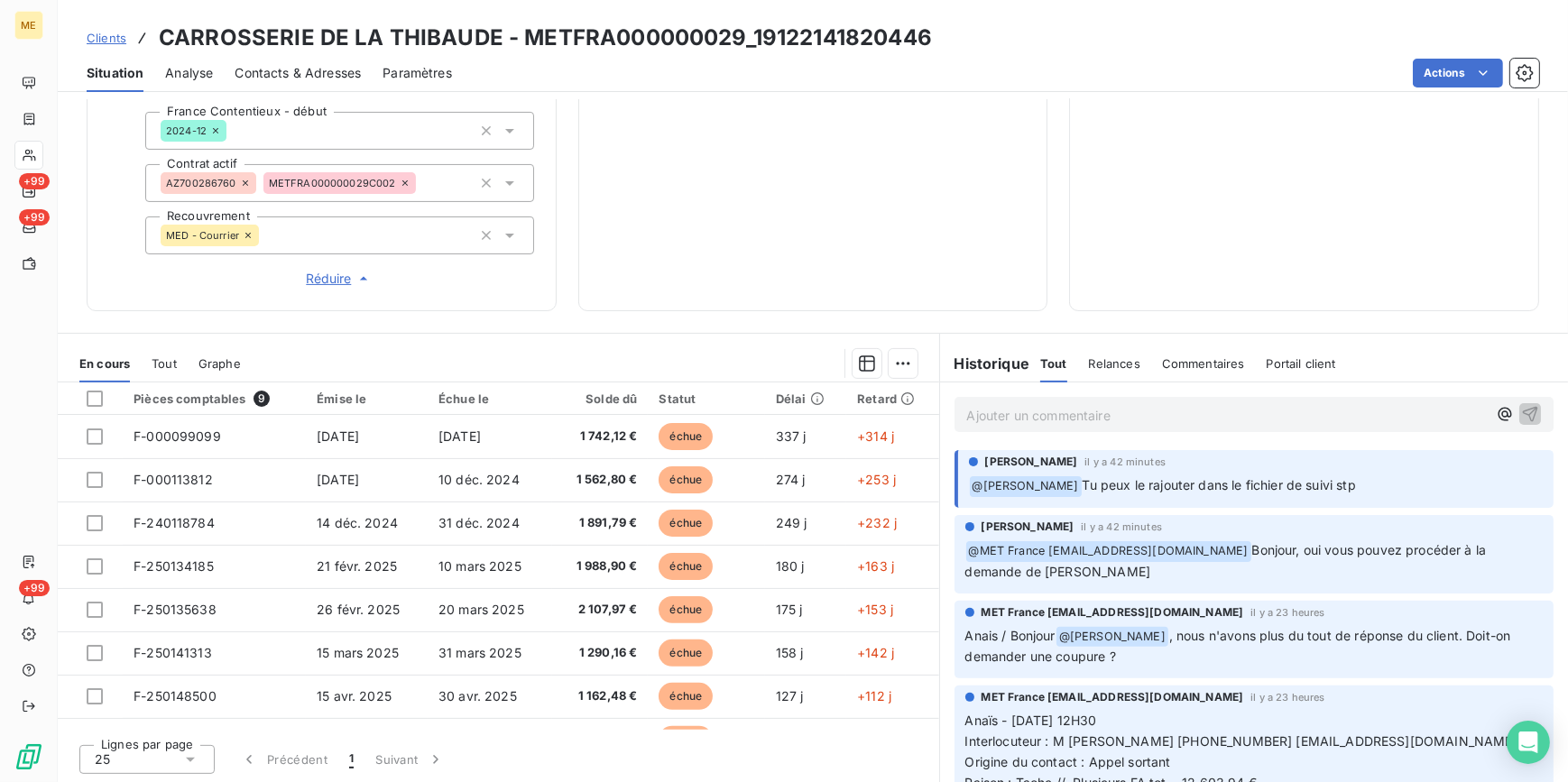
scroll to position [496, 0]
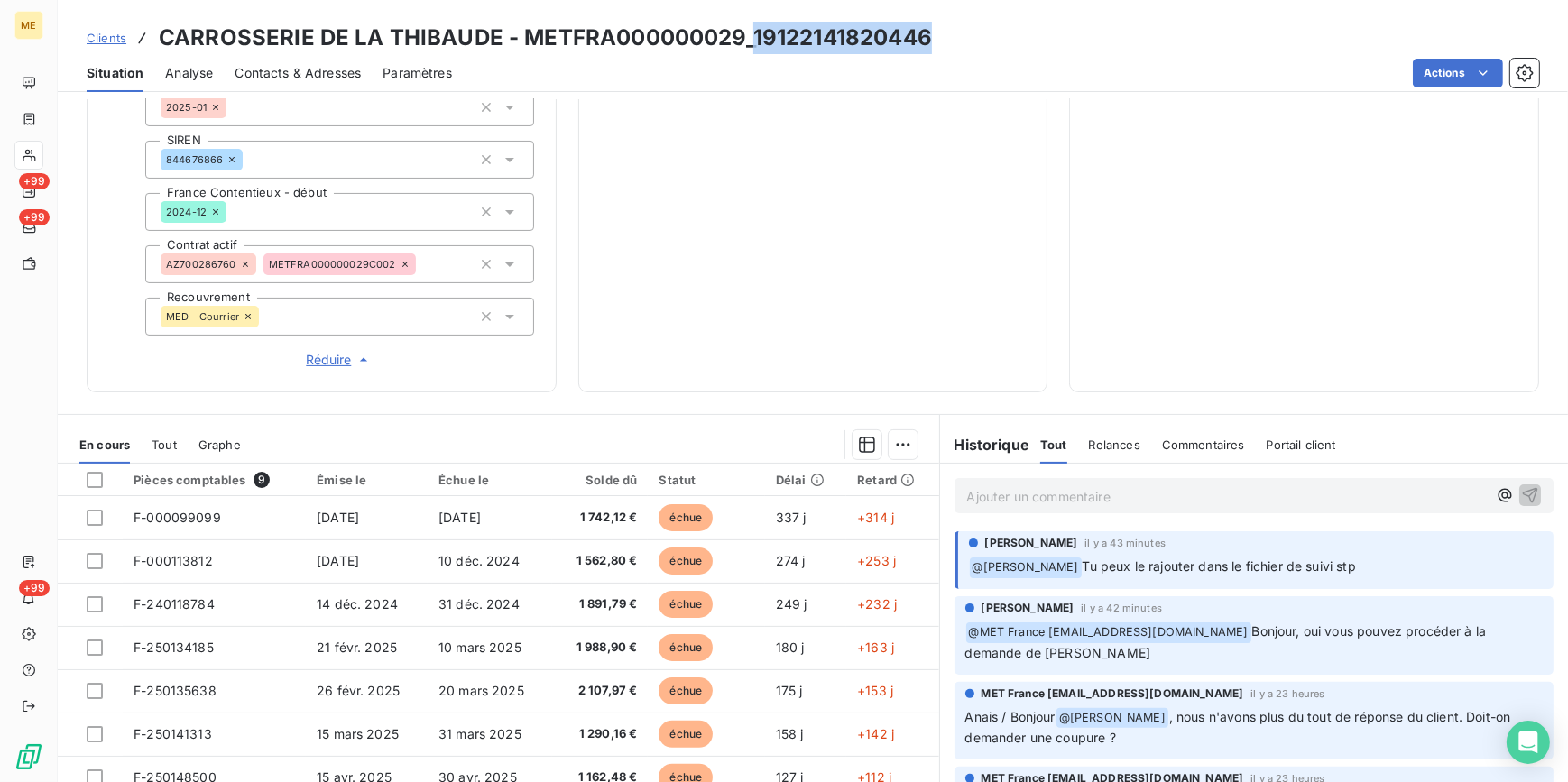
drag, startPoint x: 964, startPoint y: 24, endPoint x: 751, endPoint y: 31, distance: 213.1
click at [751, 31] on div "Clients CARROSSERIE DE LA THIBAUDE - METFRA000000029_19122141820446" at bounding box center [813, 37] width 1511 height 32
copy h3 "19122141820446"
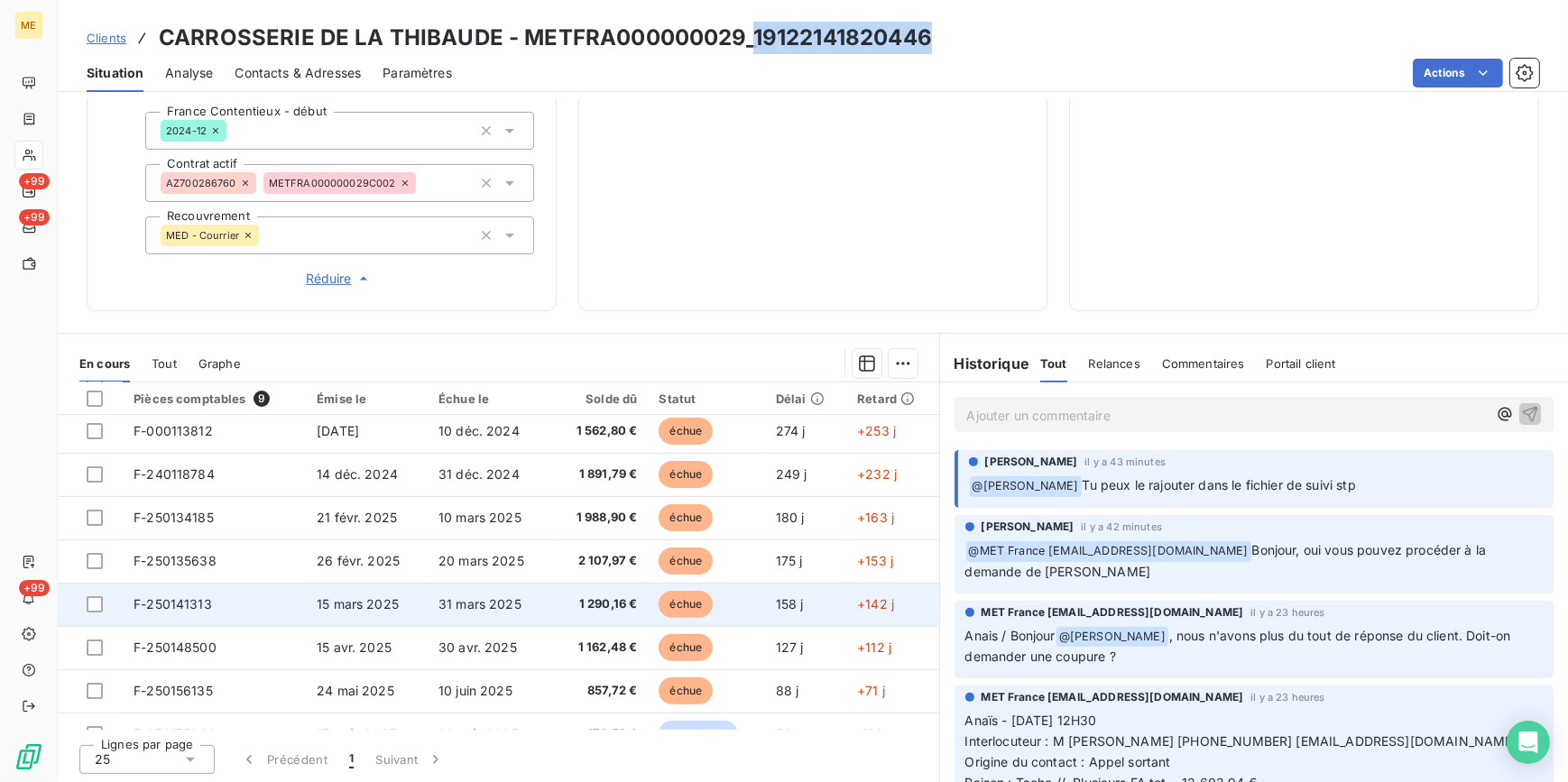
scroll to position [74, 0]
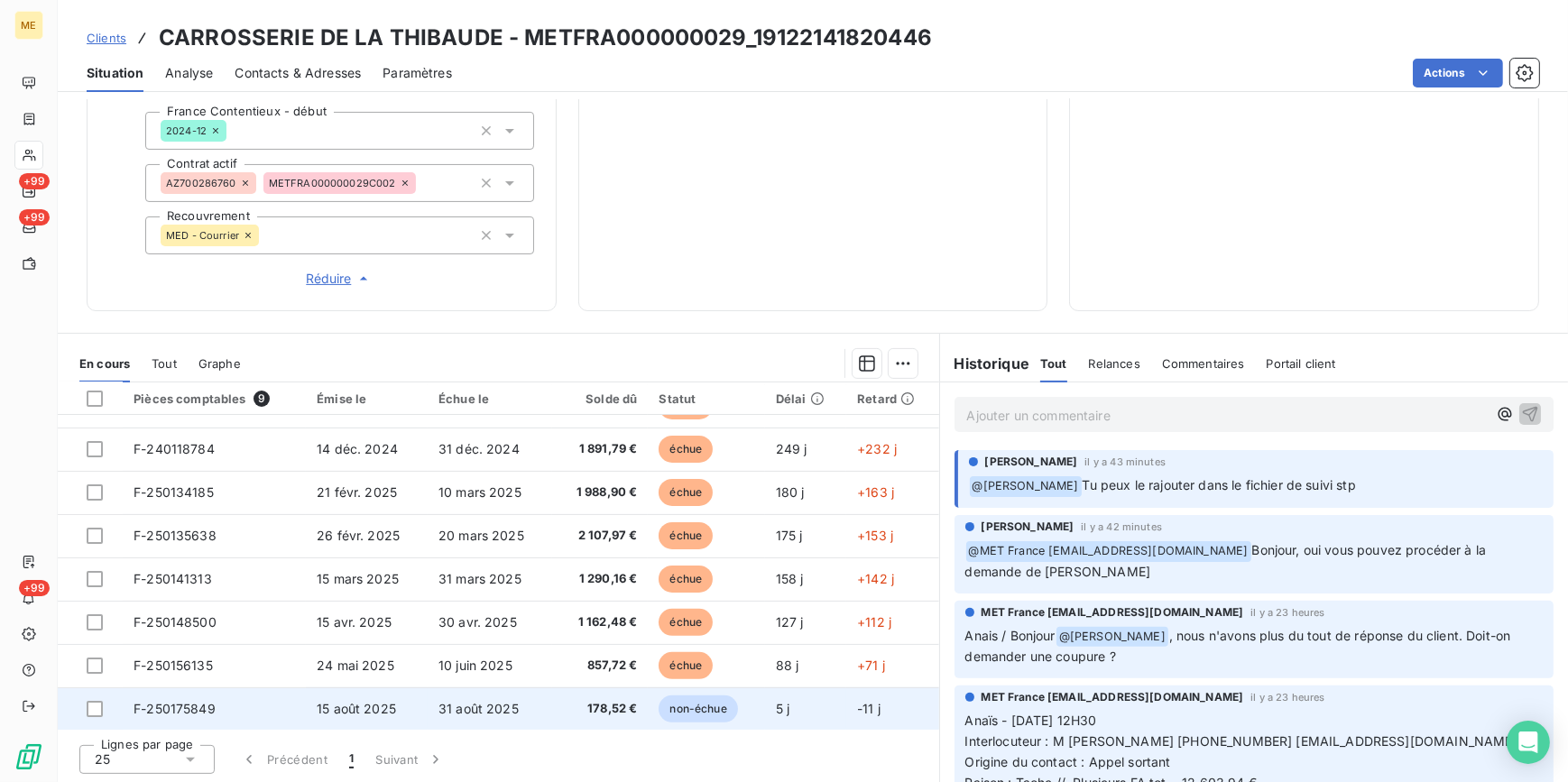
click at [460, 701] on span "31 août 2025" at bounding box center [478, 708] width 81 height 16
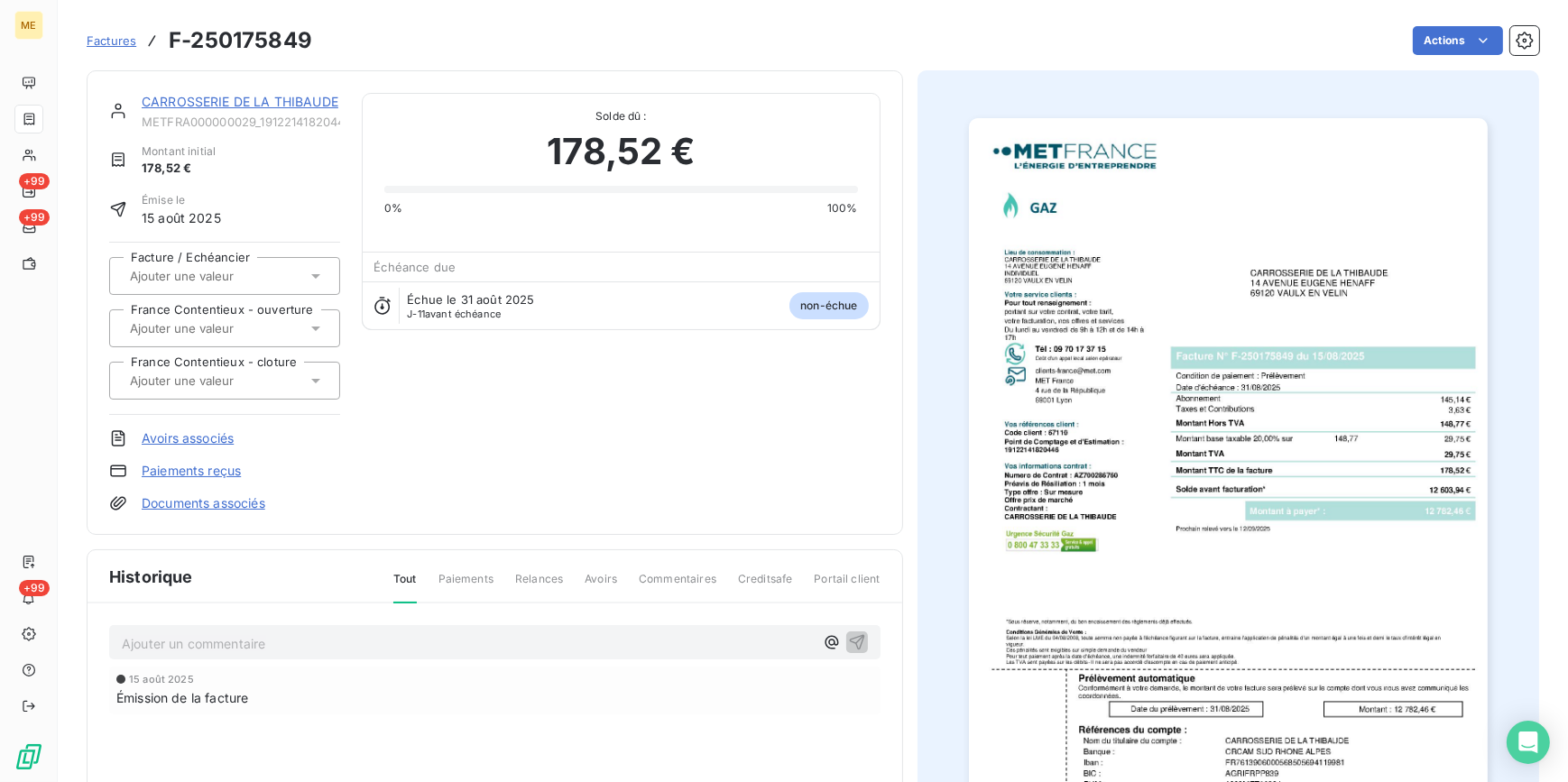
click at [1169, 505] on img "button" at bounding box center [1229, 486] width 519 height 734
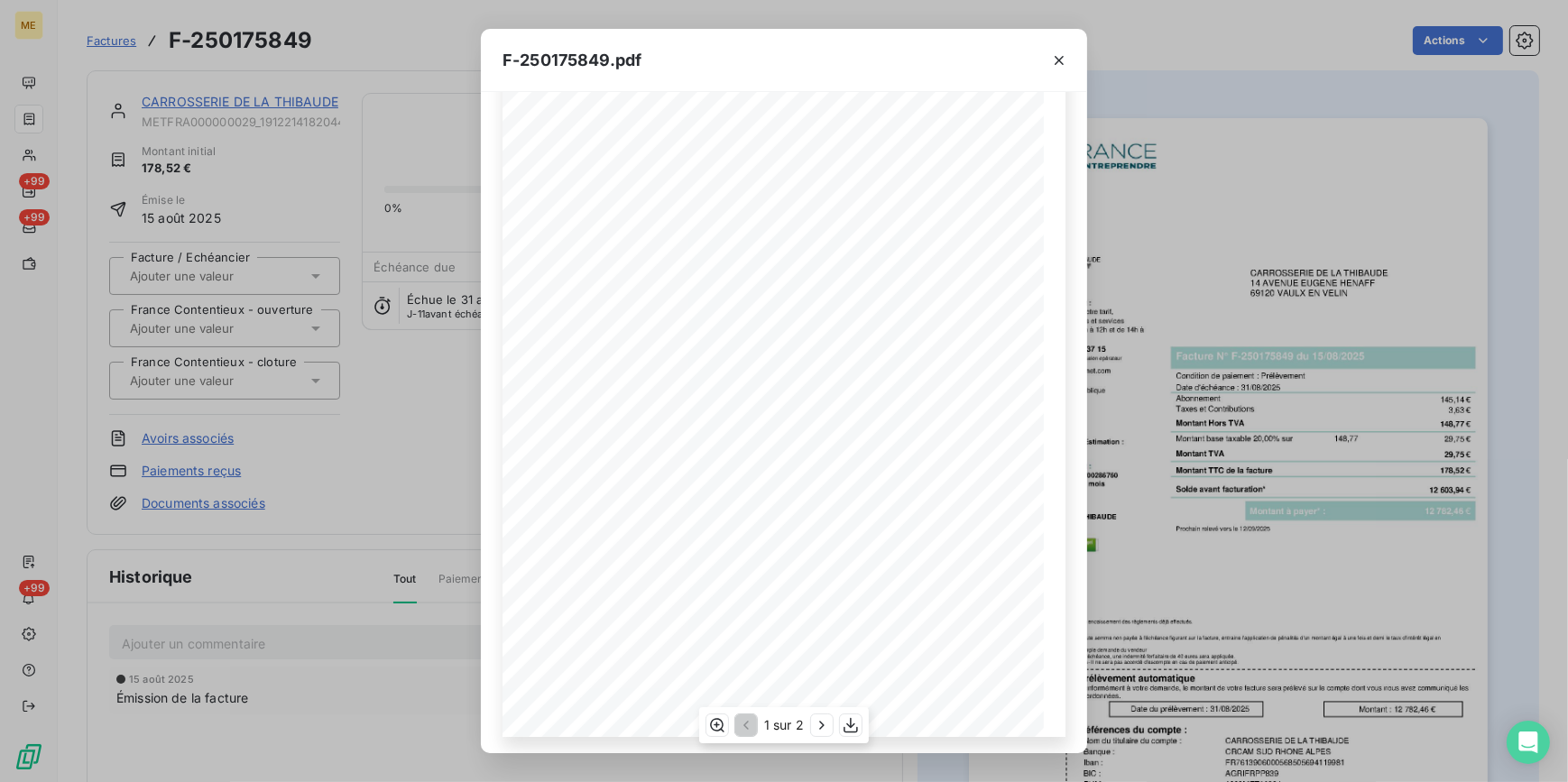
scroll to position [146, 0]
click at [813, 723] on icon "button" at bounding box center [821, 725] width 18 height 18
click at [1204, 91] on div "F-250175849.pdf Détail de votre facture : Document à conserver 10 ans Numéro F-…" at bounding box center [784, 391] width 1568 height 782
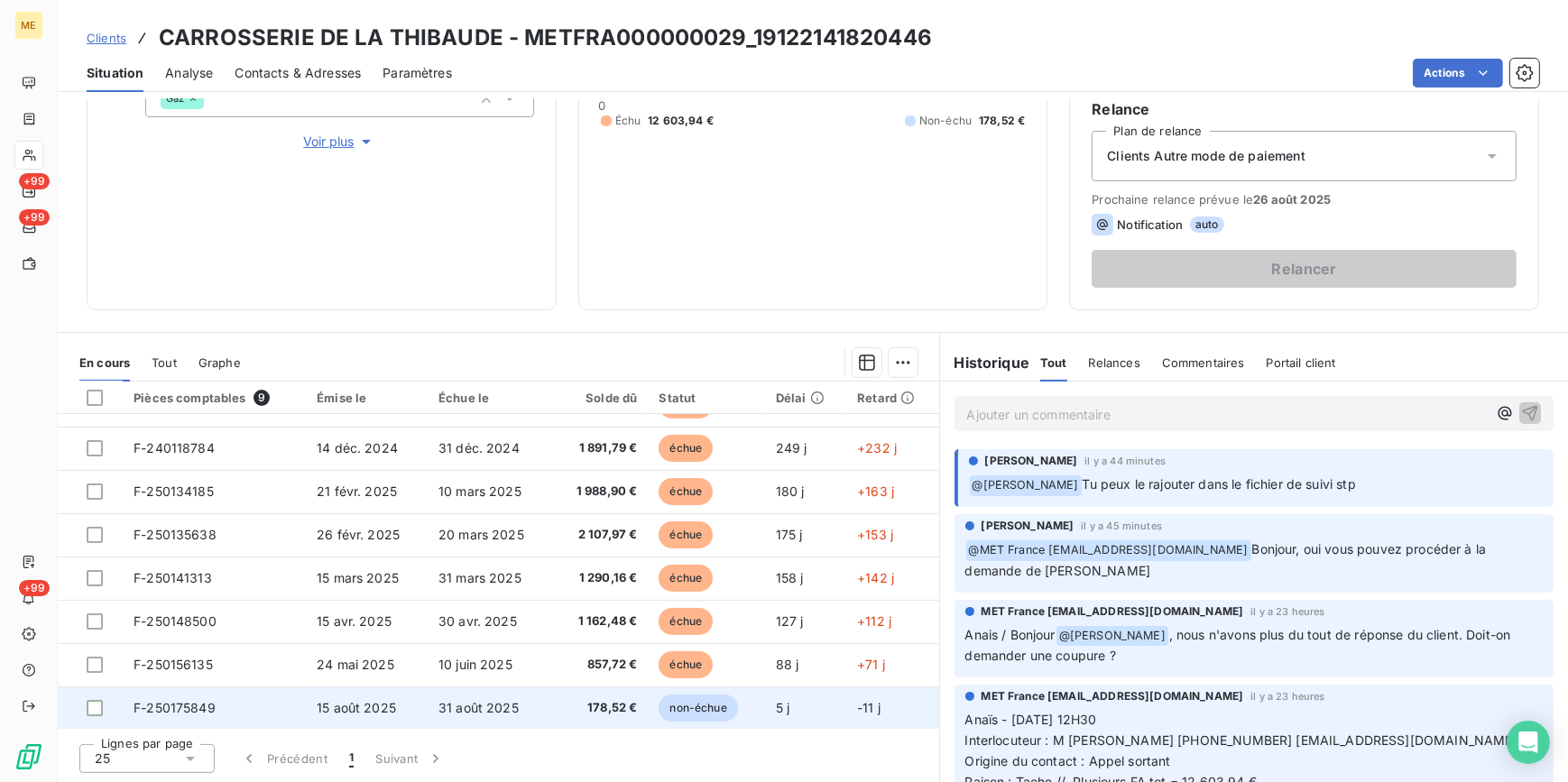
click at [514, 703] on td "31 août 2025" at bounding box center [489, 708] width 124 height 44
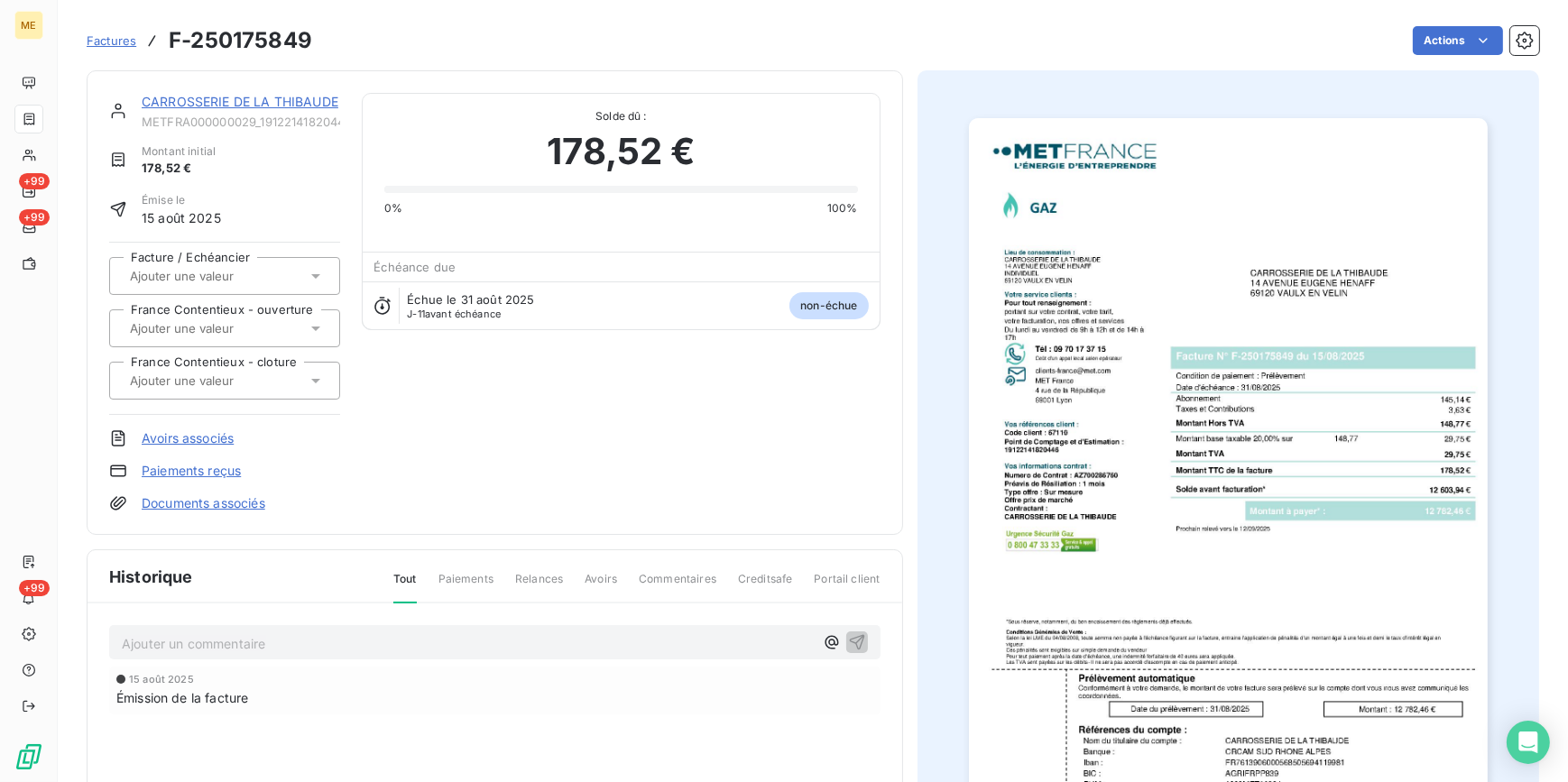
click at [1245, 473] on img "button" at bounding box center [1229, 486] width 519 height 734
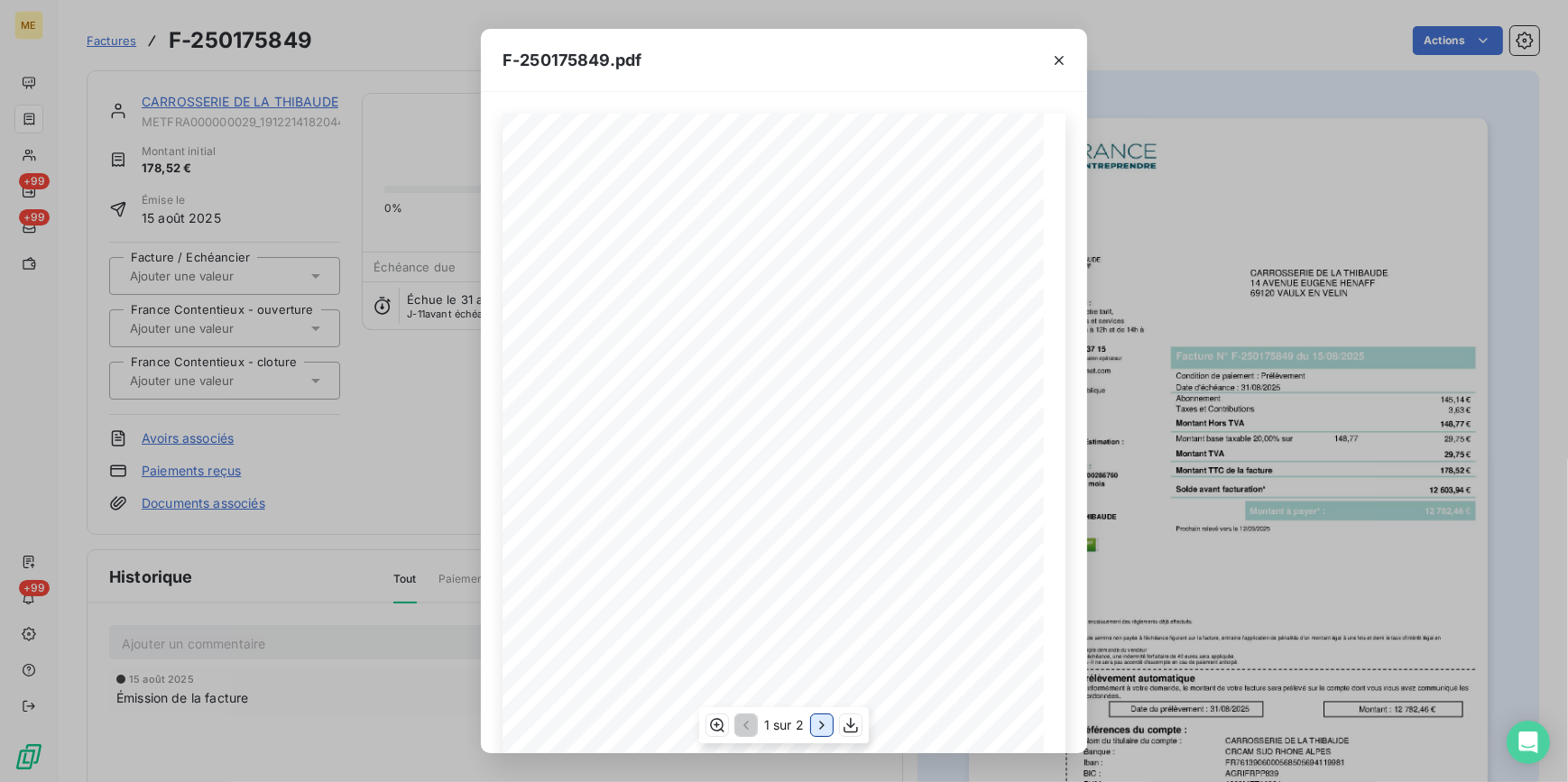
click at [814, 722] on icon "button" at bounding box center [821, 725] width 18 height 18
click at [335, 121] on div "F-250175849.pdf Détail de votre facture : Document à conserver 10 ans Numéro F-…" at bounding box center [784, 391] width 1568 height 782
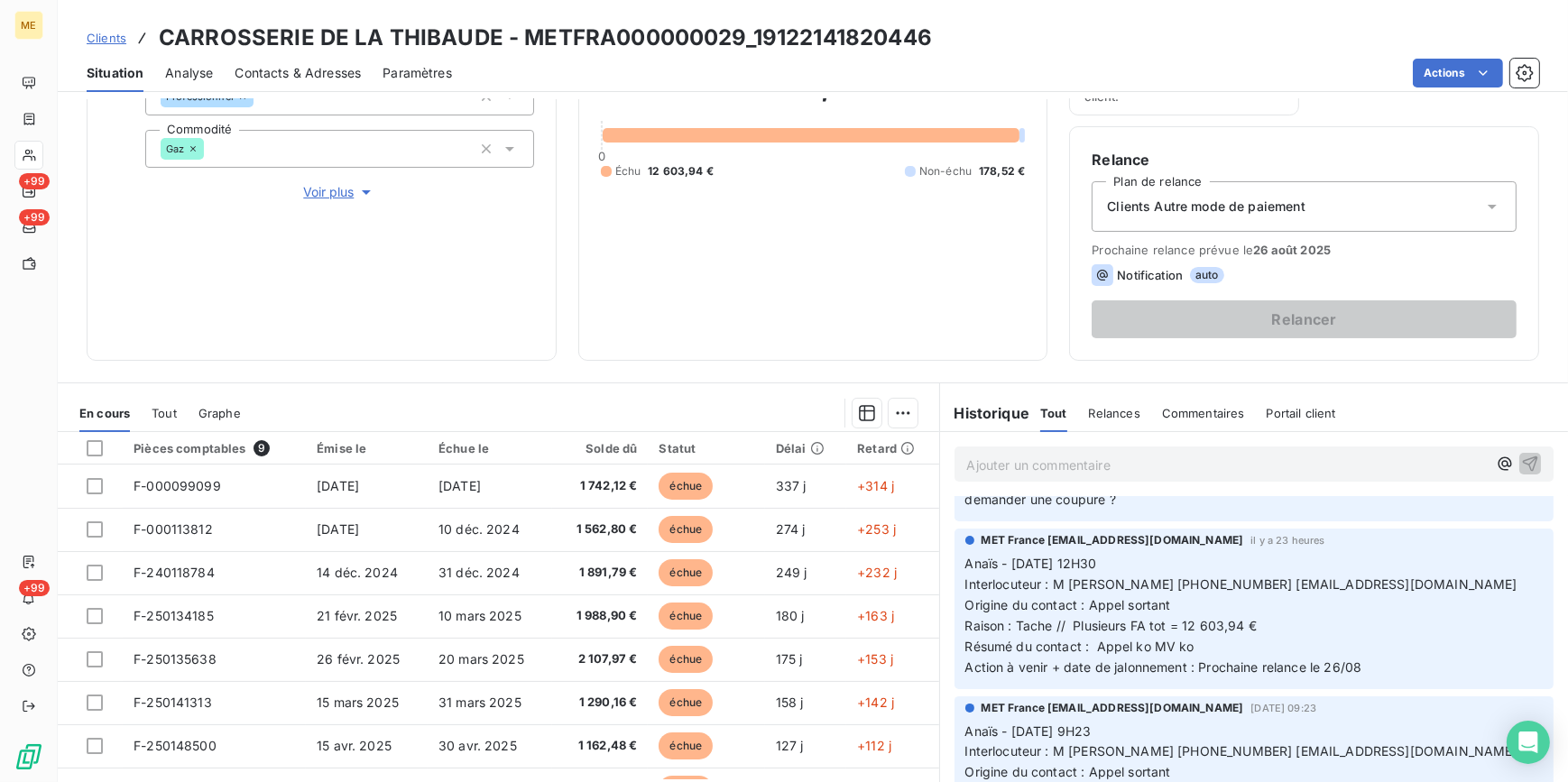
scroll to position [246, 0]
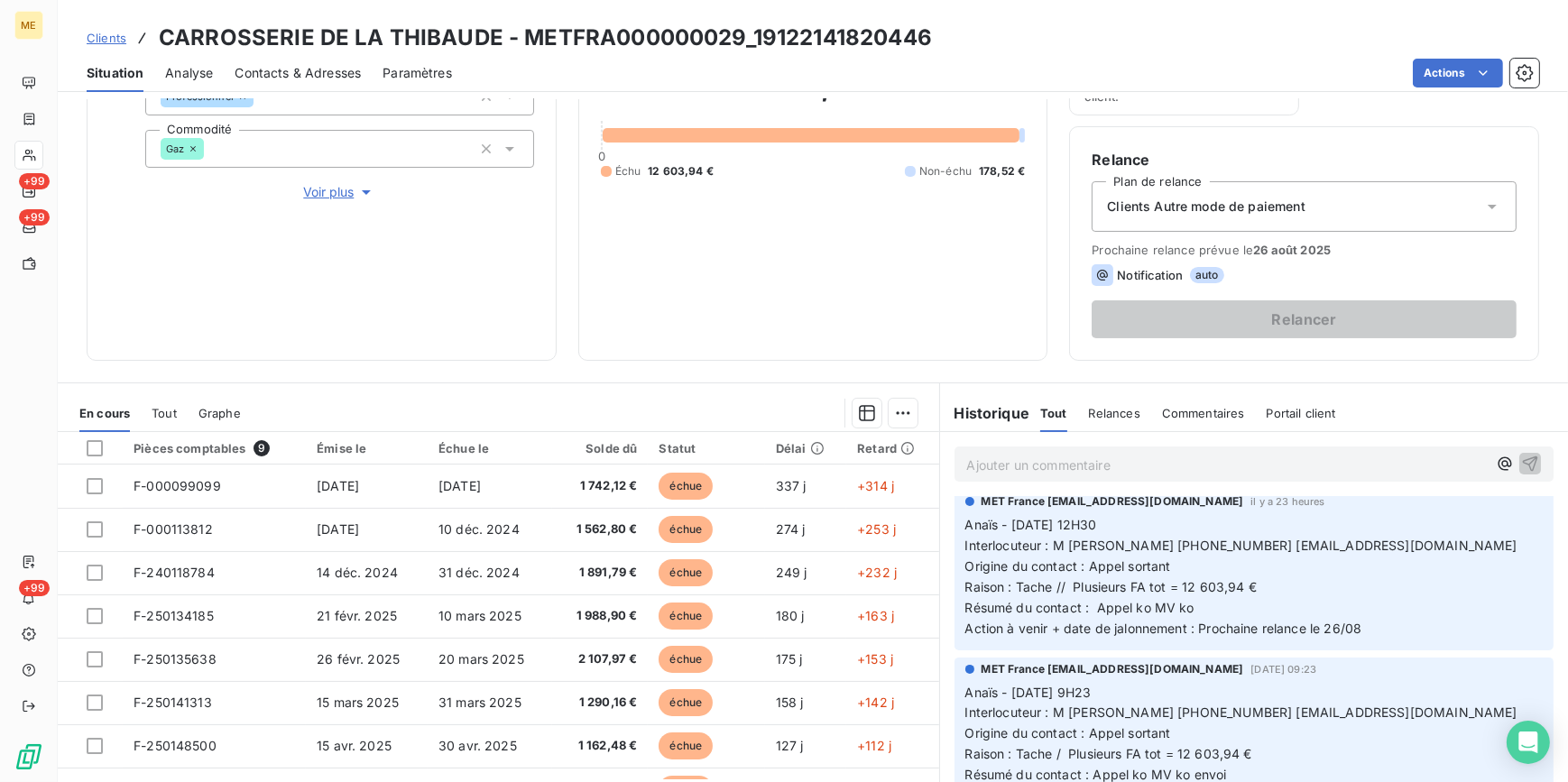
click at [1444, 587] on p "Anaïs - 19/08/2025 - 12H30 Interlocuteur : M hobvsepyan 0760505055 contact@carr…" at bounding box center [1255, 576] width 578 height 123
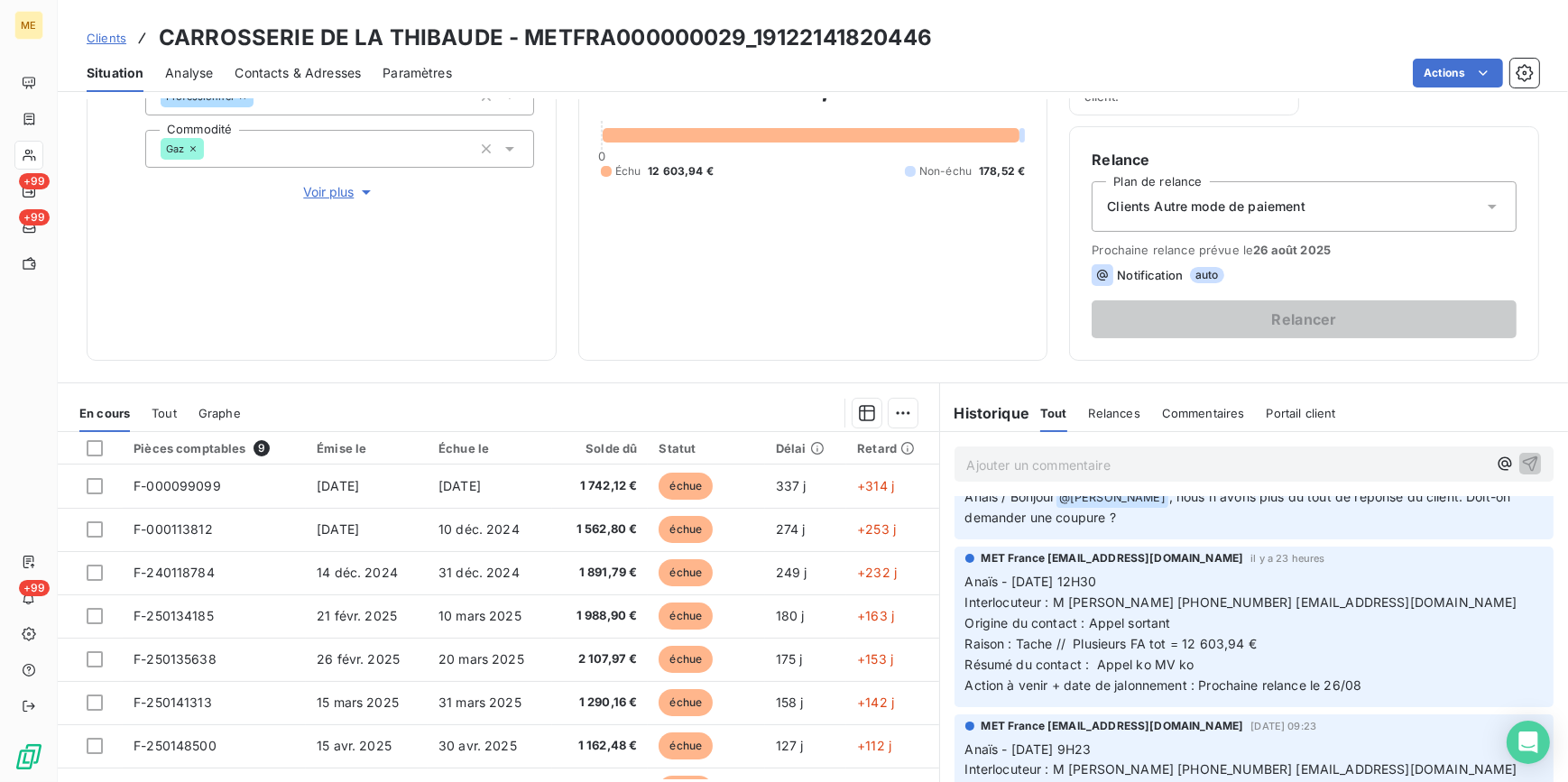
scroll to position [82, 0]
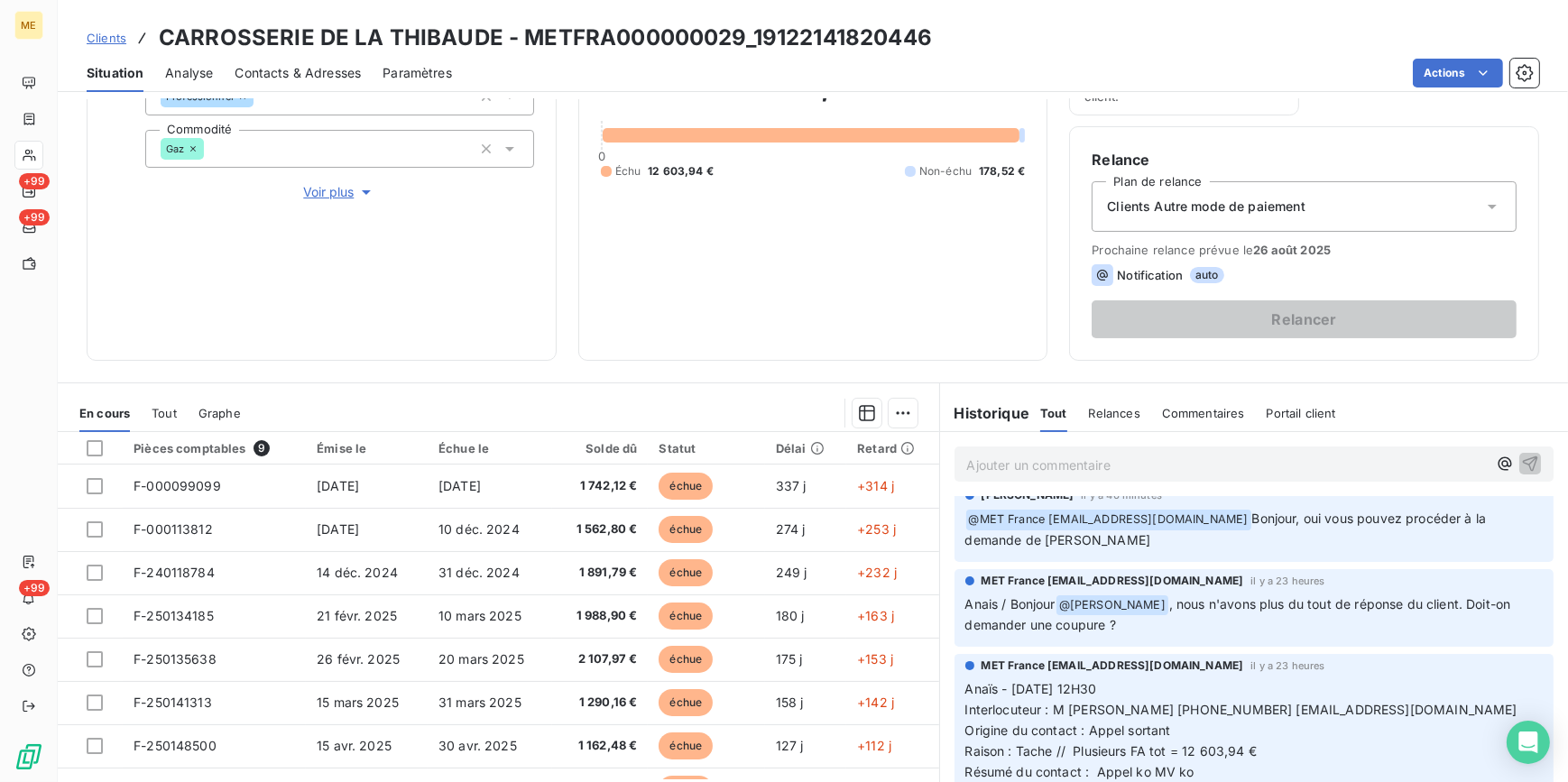
click at [1503, 644] on div "MET France met-france@recouvrement.met.com il y a 23 heures Anais / Bonjour @ B…" at bounding box center [1254, 608] width 600 height 79
click at [1510, 664] on div "MET France met-france@recouvrement.met.com il y a 23 heures" at bounding box center [1255, 666] width 578 height 17
drag, startPoint x: 1491, startPoint y: 570, endPoint x: 983, endPoint y: 547, distance: 508.5
click at [983, 547] on p "﻿ @ MET France met-france@recouvrement.met.com Bonjour, oui vous pouvez procéde…" at bounding box center [1255, 530] width 578 height 43
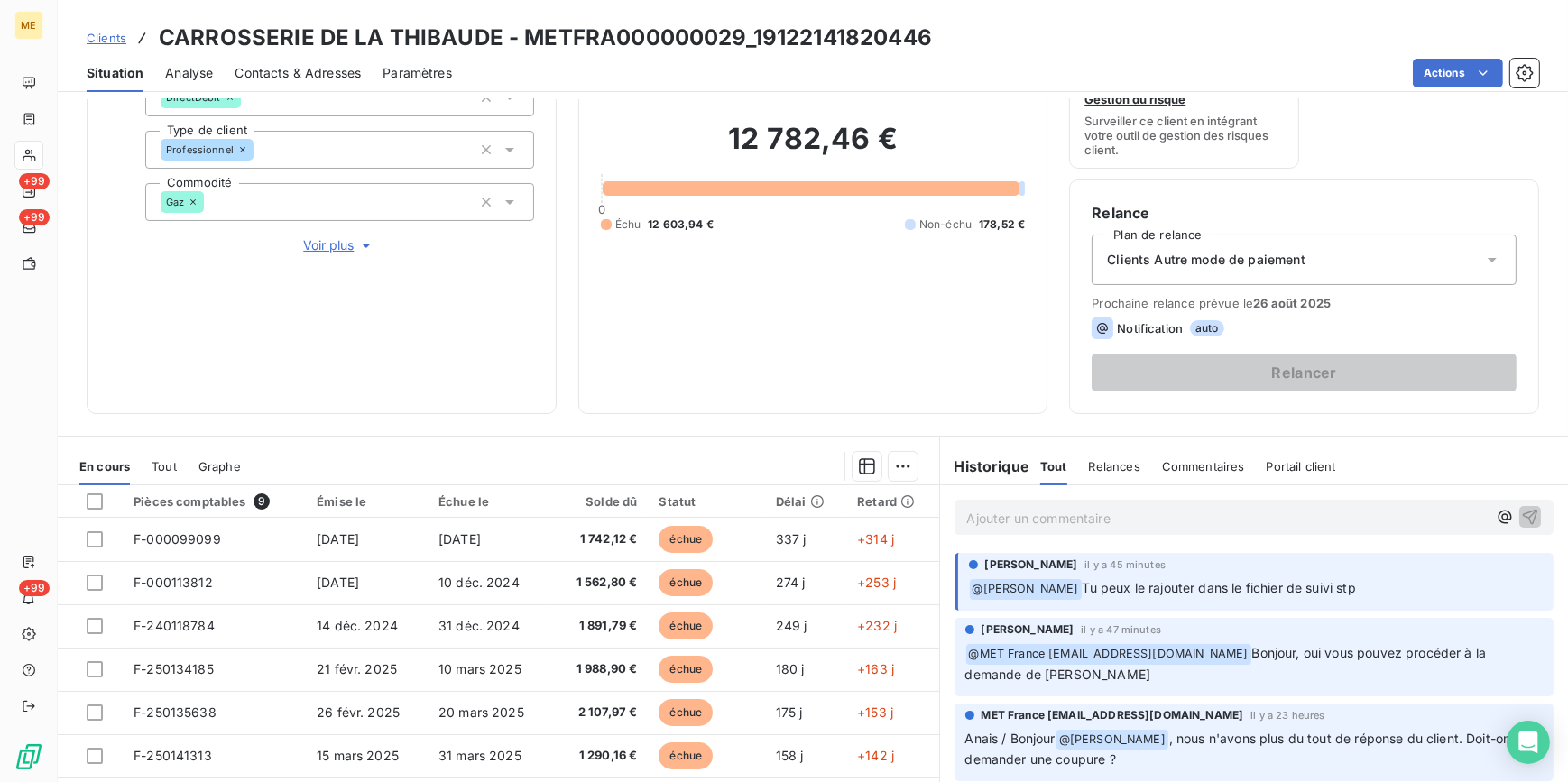
scroll to position [163, 0]
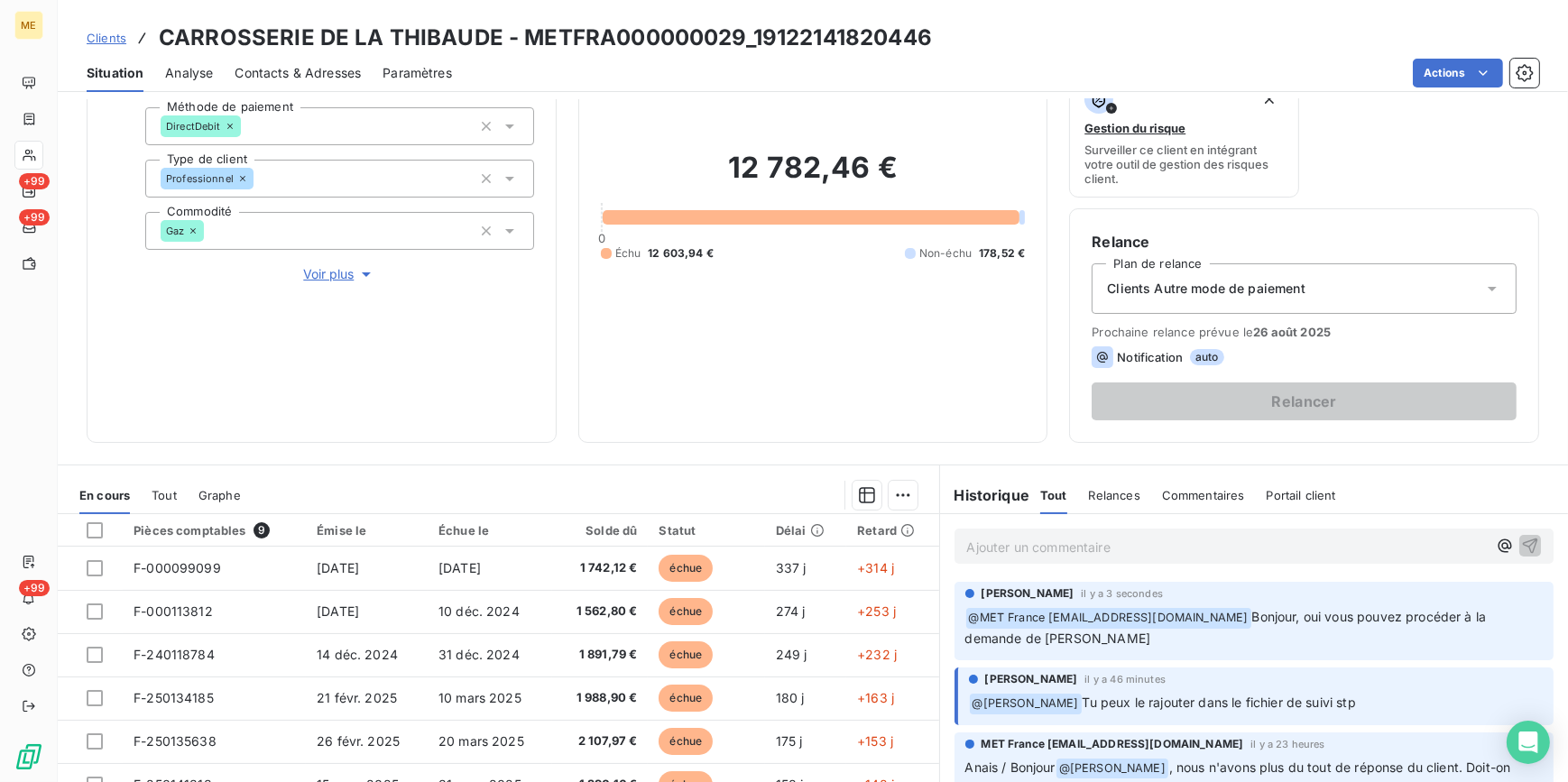
click at [335, 265] on span "Voir plus" at bounding box center [339, 273] width 72 height 18
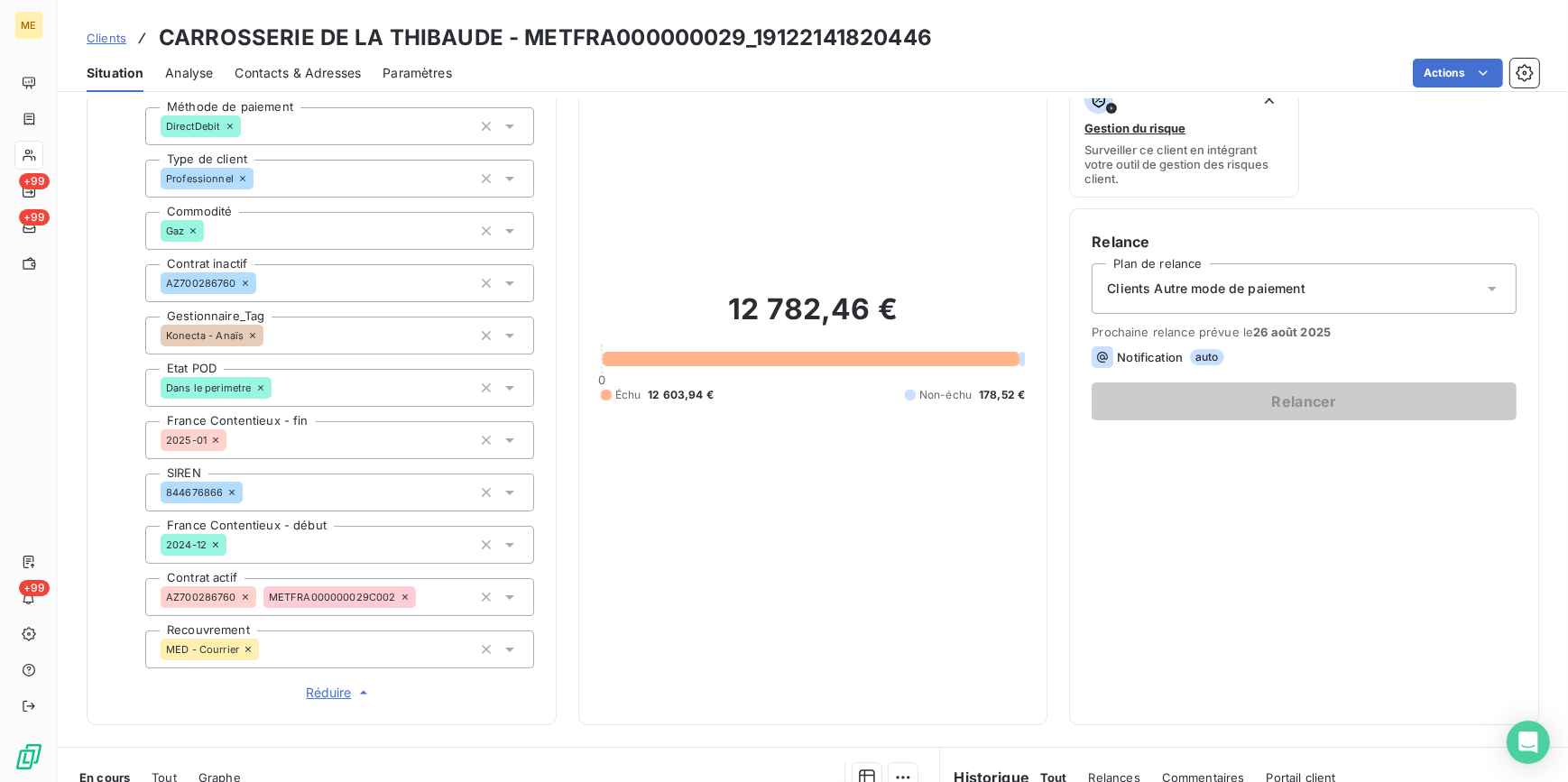
click at [329, 694] on span "Réduire" at bounding box center [339, 692] width 67 height 18
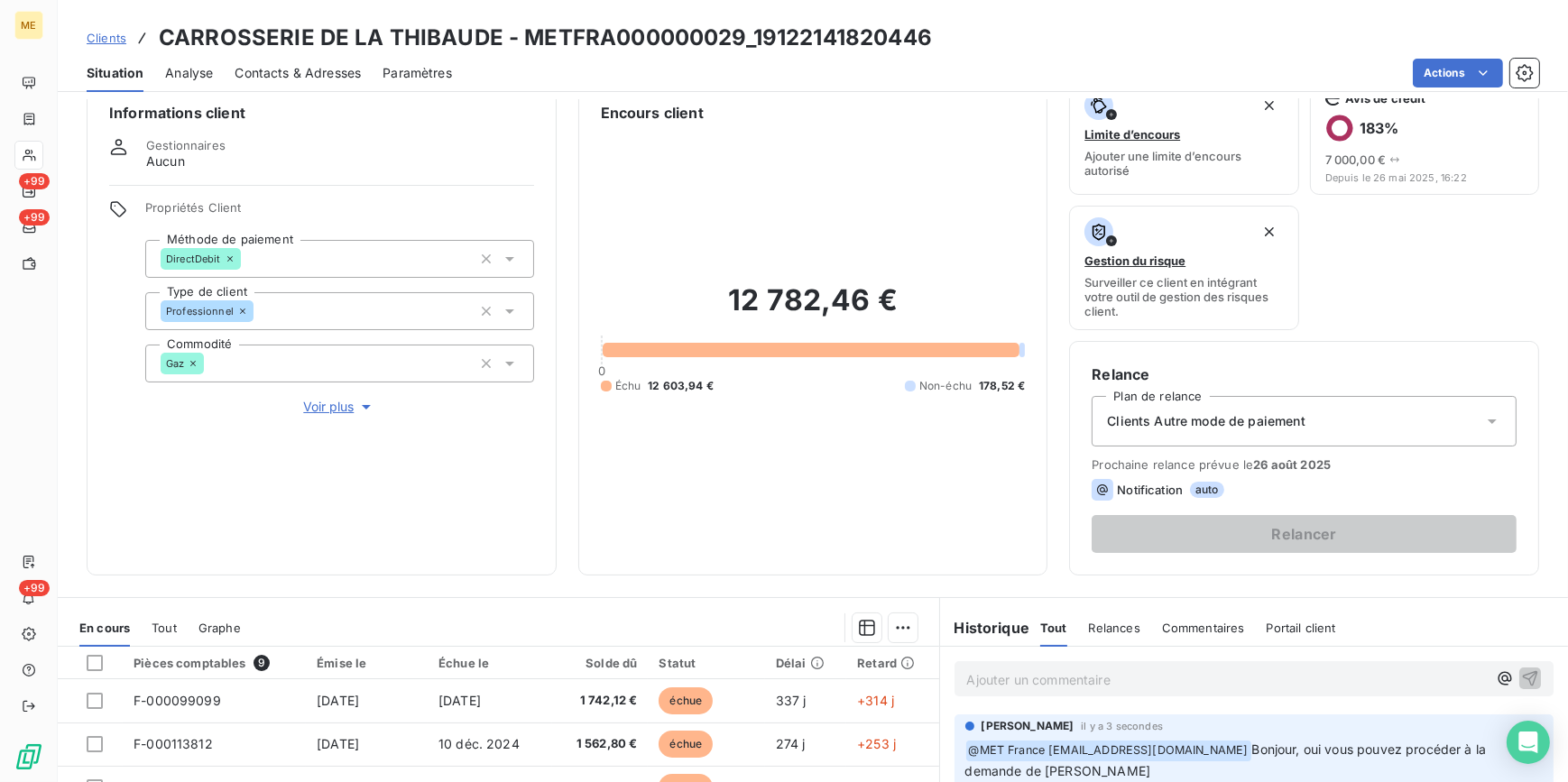
scroll to position [0, 0]
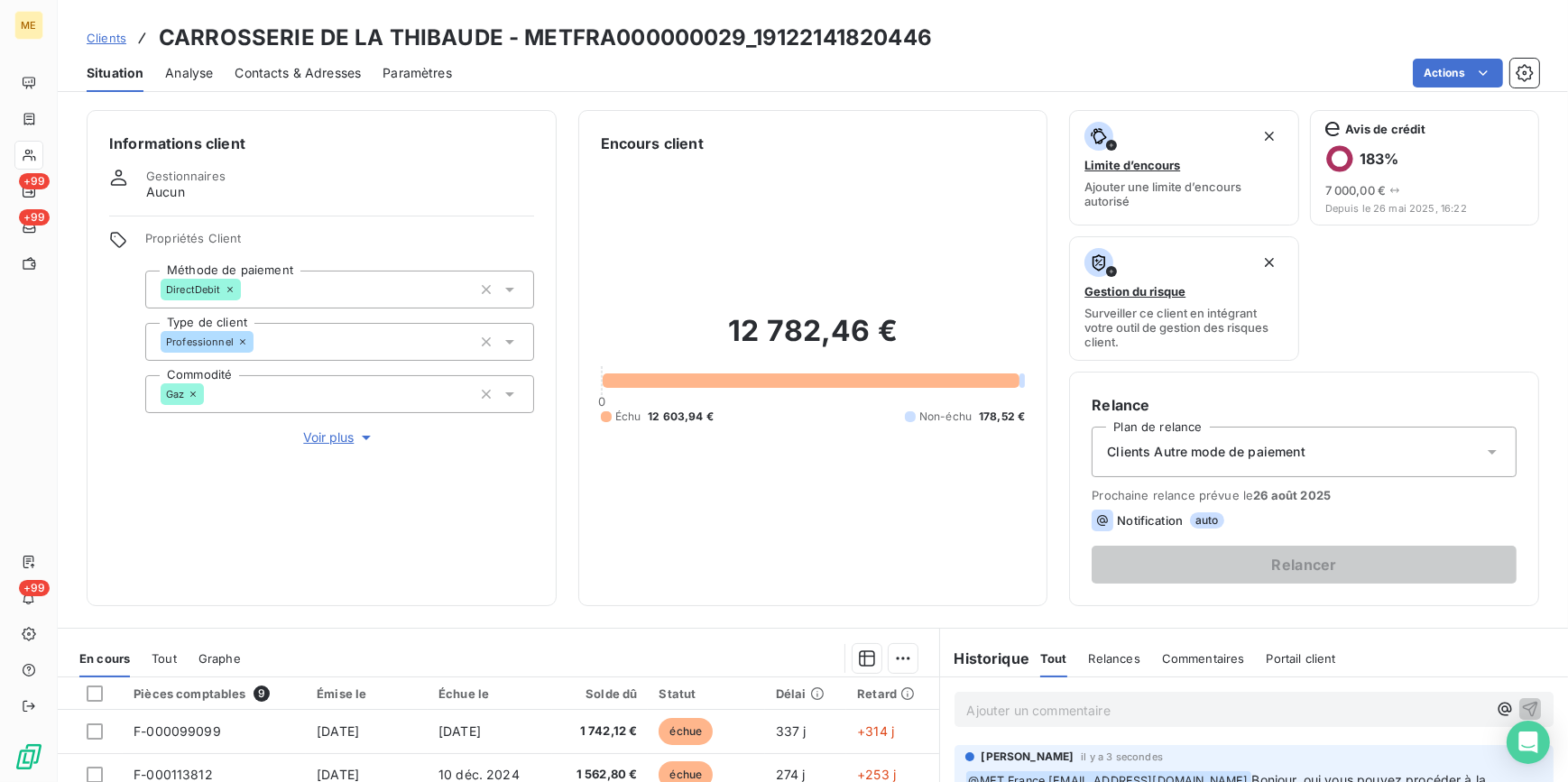
click at [325, 439] on span "Voir plus" at bounding box center [339, 436] width 72 height 18
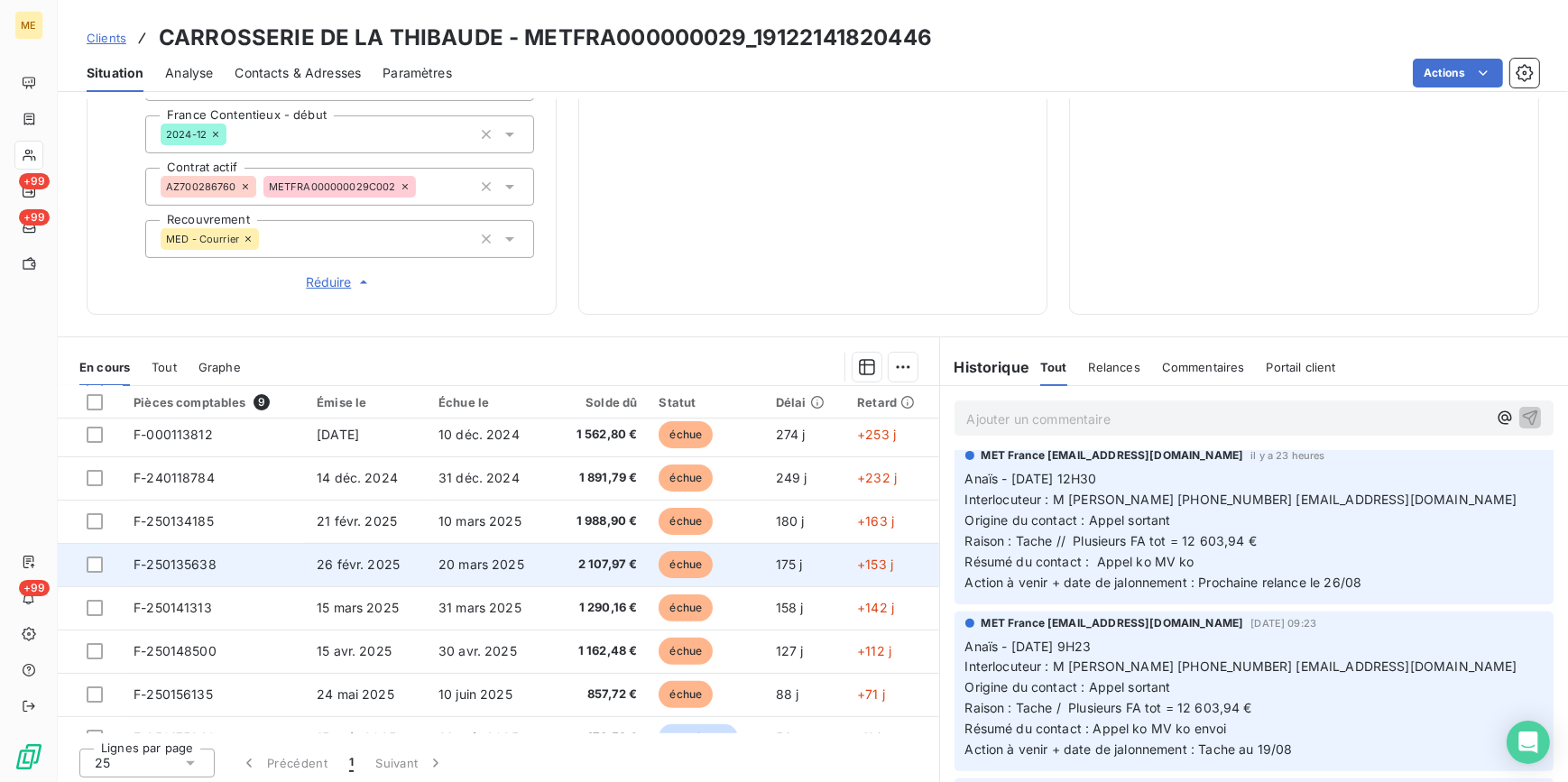
scroll to position [74, 0]
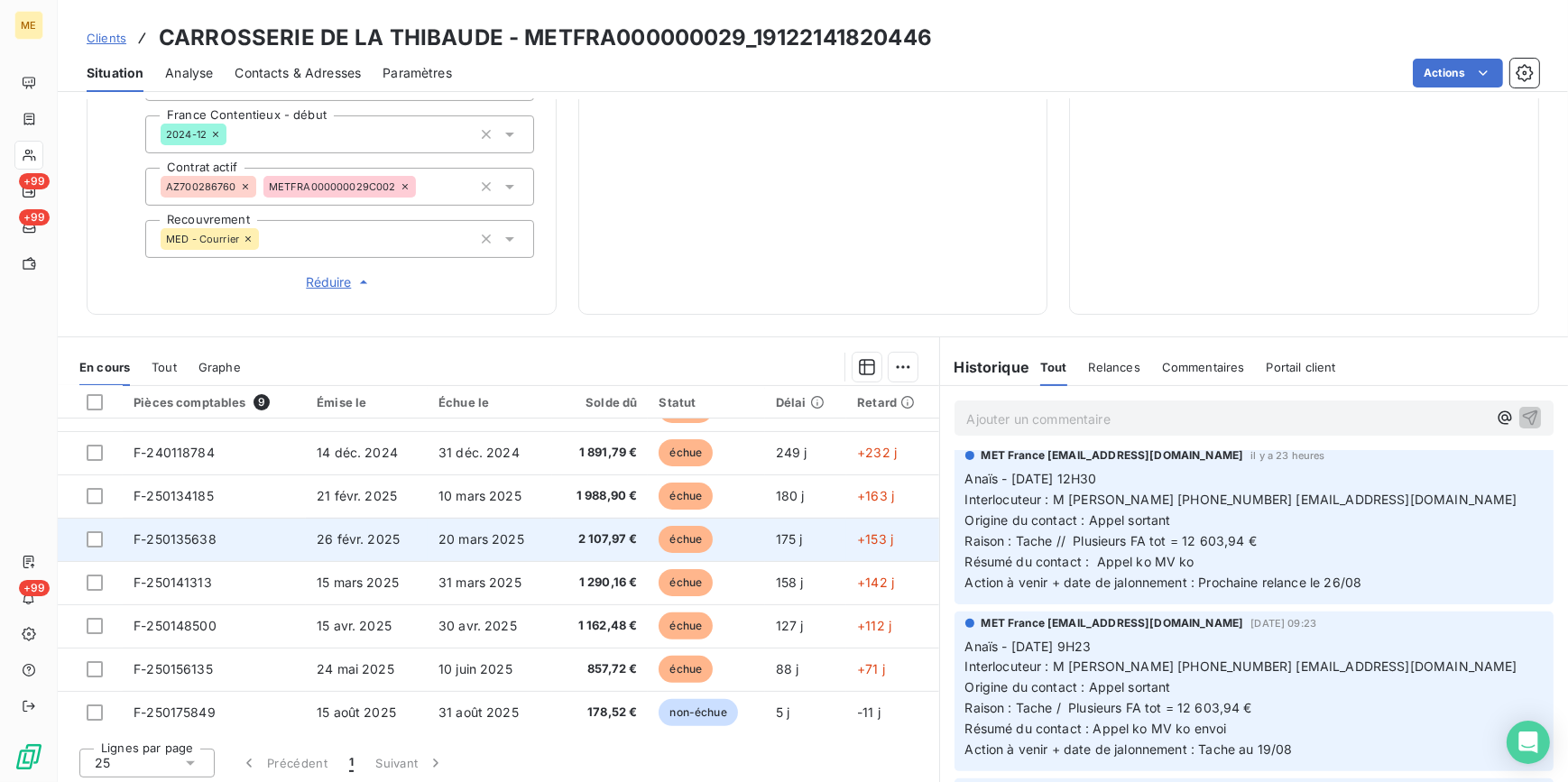
click at [501, 519] on td "20 mars 2025" at bounding box center [489, 539] width 124 height 44
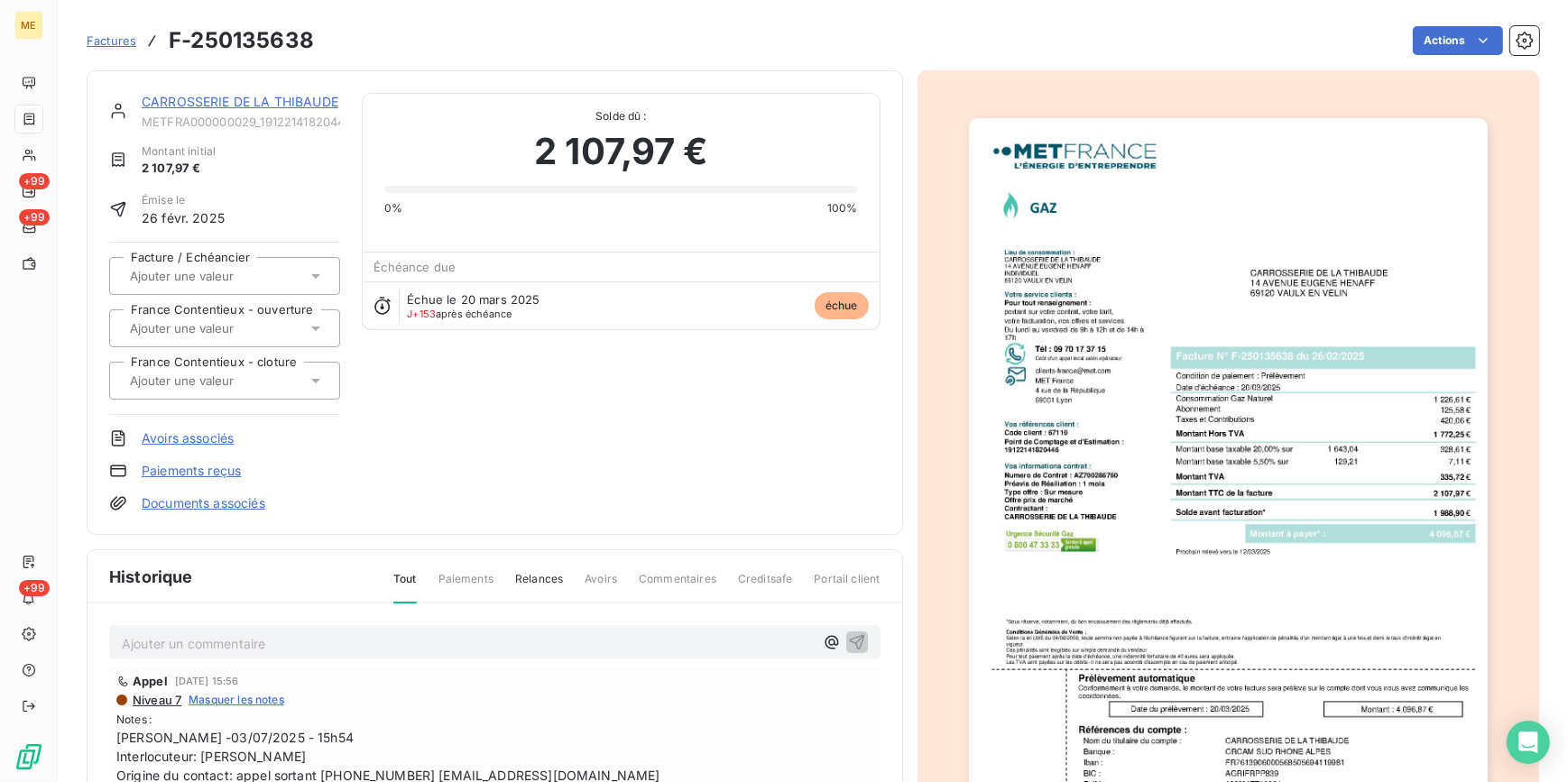
click at [1182, 486] on img "button" at bounding box center [1229, 486] width 519 height 734
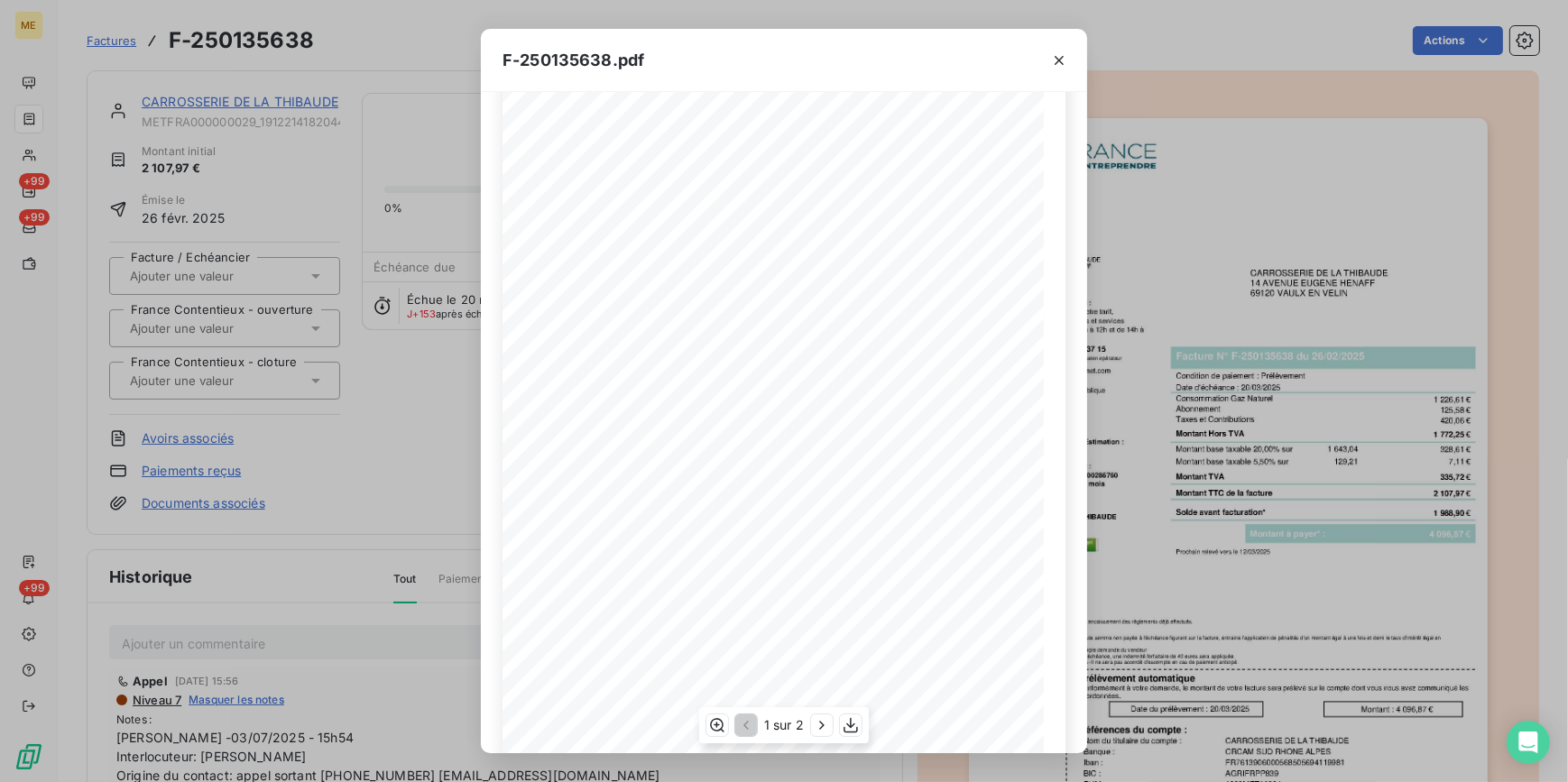
scroll to position [82, 0]
click at [827, 721] on icon "button" at bounding box center [821, 725] width 18 height 18
click at [380, 435] on div "F-250135638.pdf Détail de votre facture : Document à conserver 10 ans Numéro F-…" at bounding box center [784, 391] width 1568 height 782
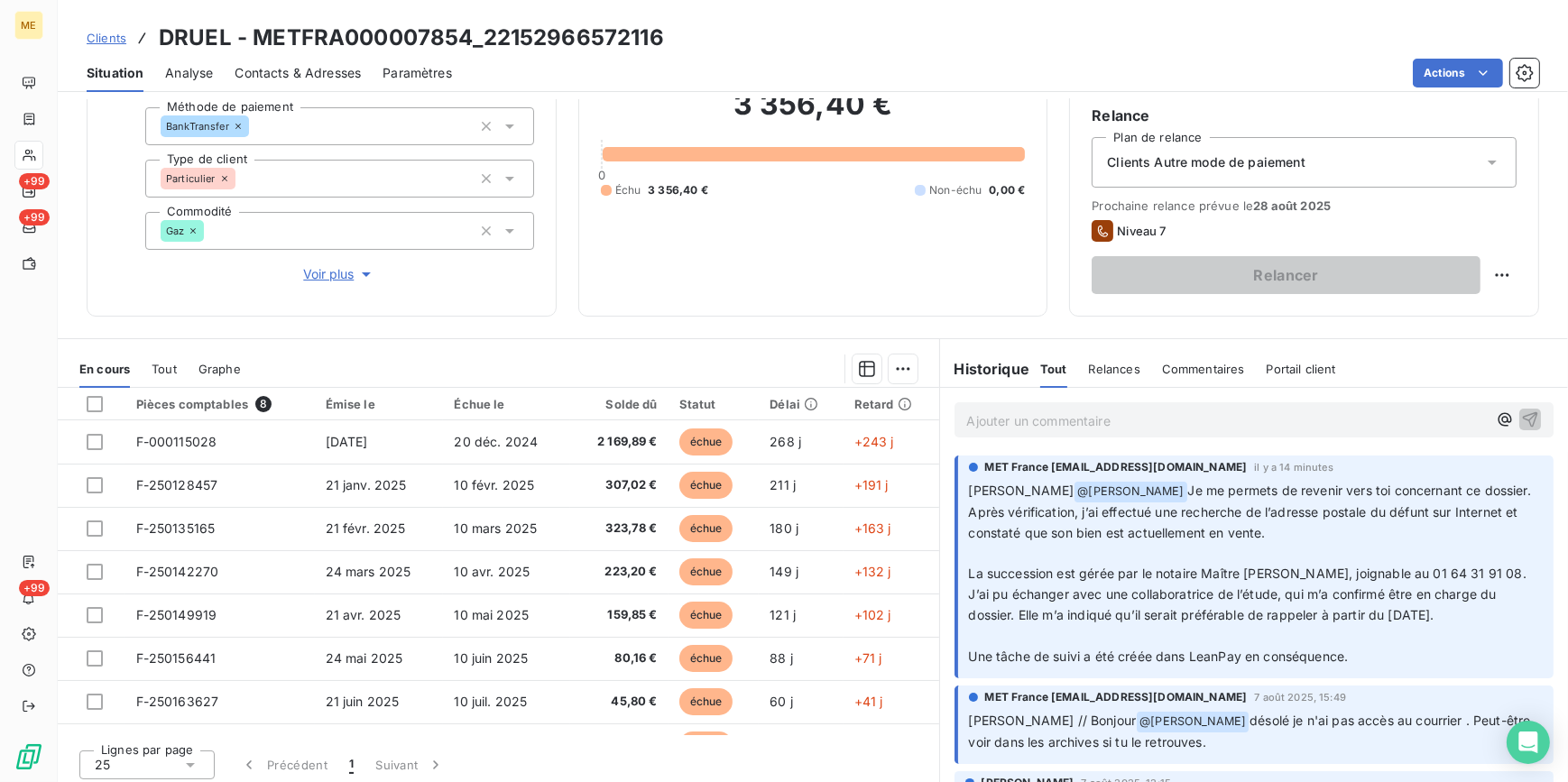
scroll to position [82, 0]
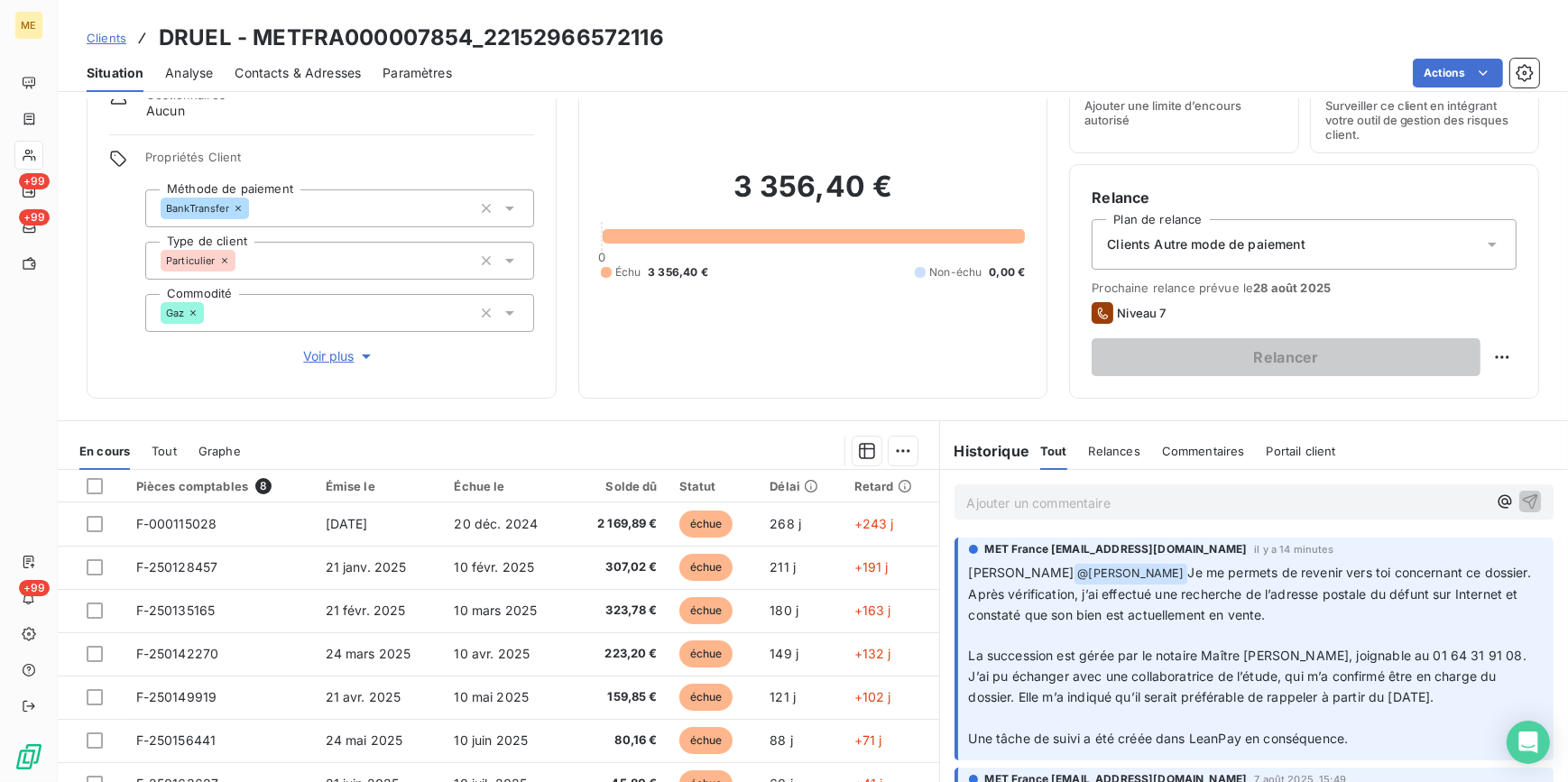
click at [1036, 502] on p "Ajouter un commentaire ﻿" at bounding box center [1228, 503] width 521 height 22
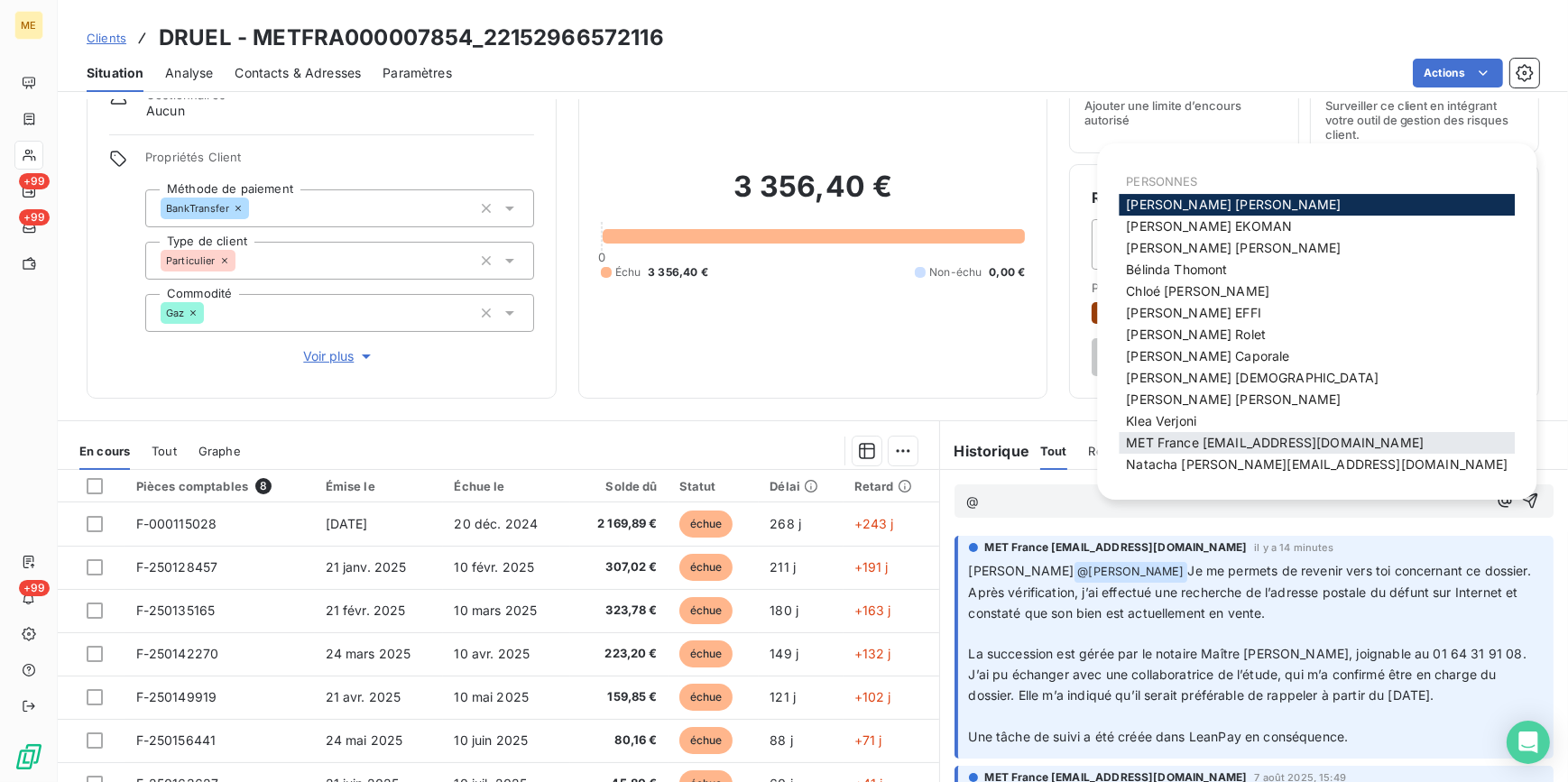
click at [1238, 433] on div "MET France [EMAIL_ADDRESS][DOMAIN_NAME]" at bounding box center [1316, 442] width 396 height 21
click at [1244, 442] on span "MET France [EMAIL_ADDRESS][DOMAIN_NAME]" at bounding box center [1274, 442] width 297 height 16
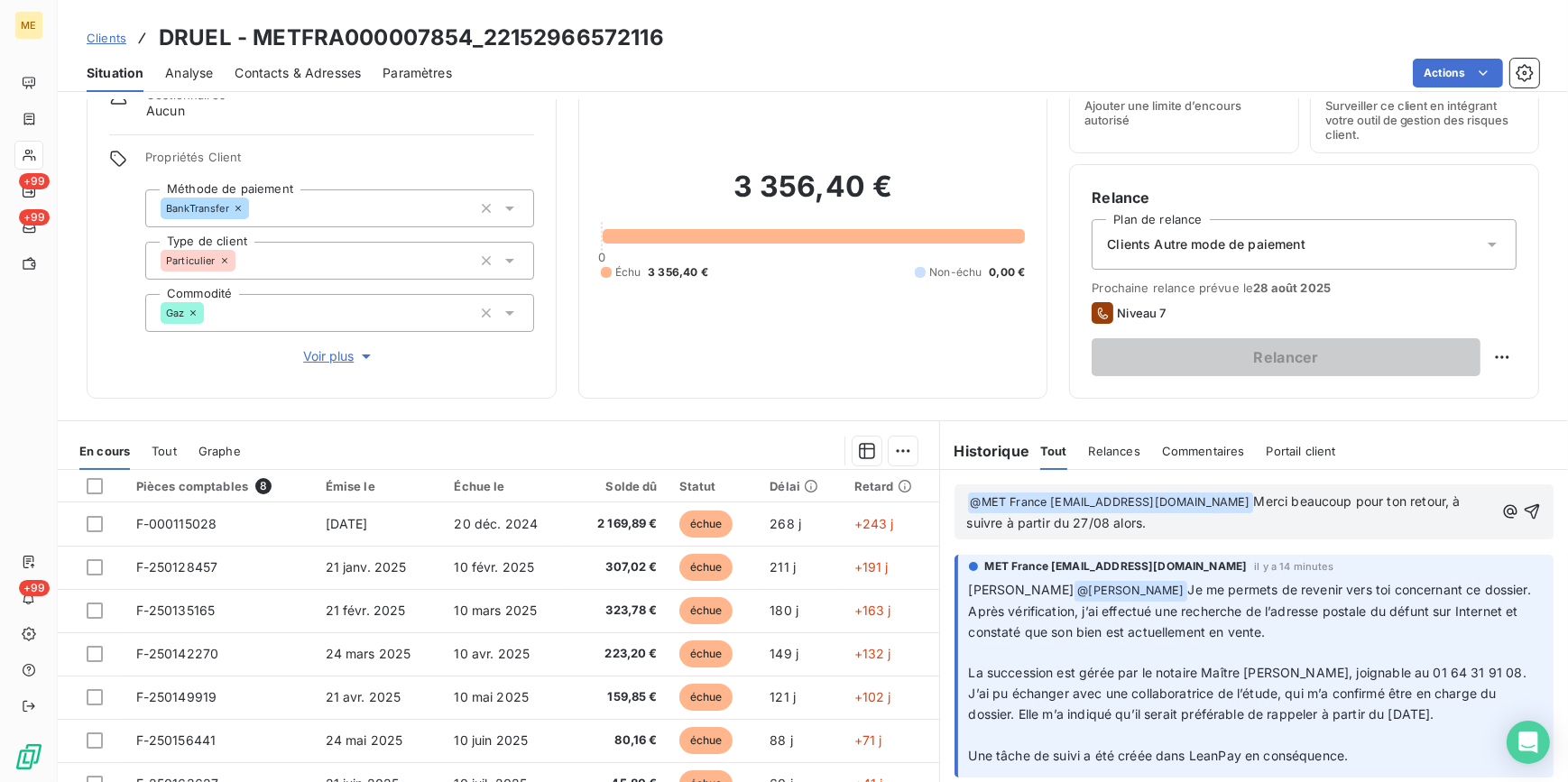
scroll to position [0, 0]
click at [1523, 507] on icon "button" at bounding box center [1531, 511] width 18 height 18
